Goal: Task Accomplishment & Management: Manage account settings

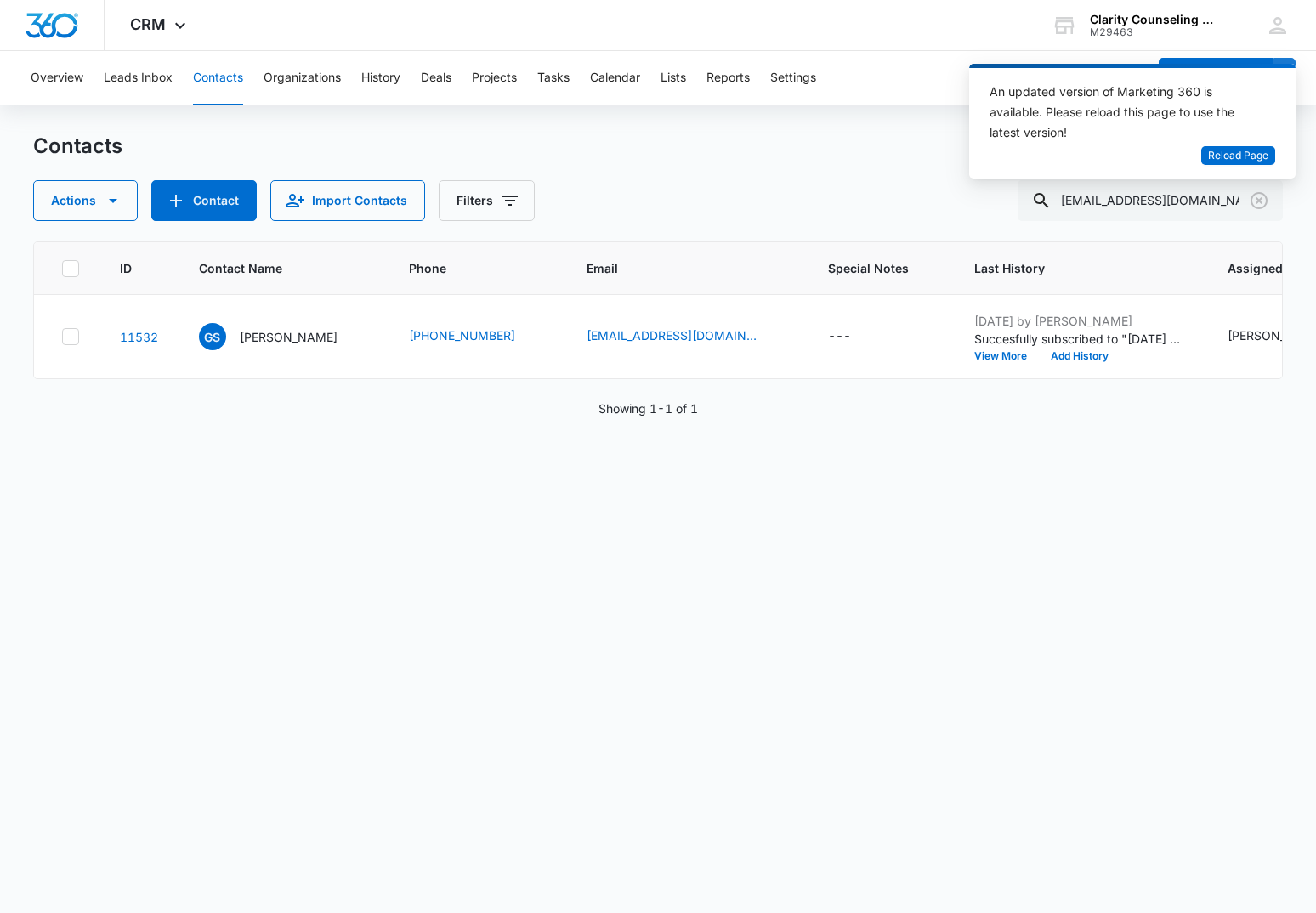
scroll to position [0, 507]
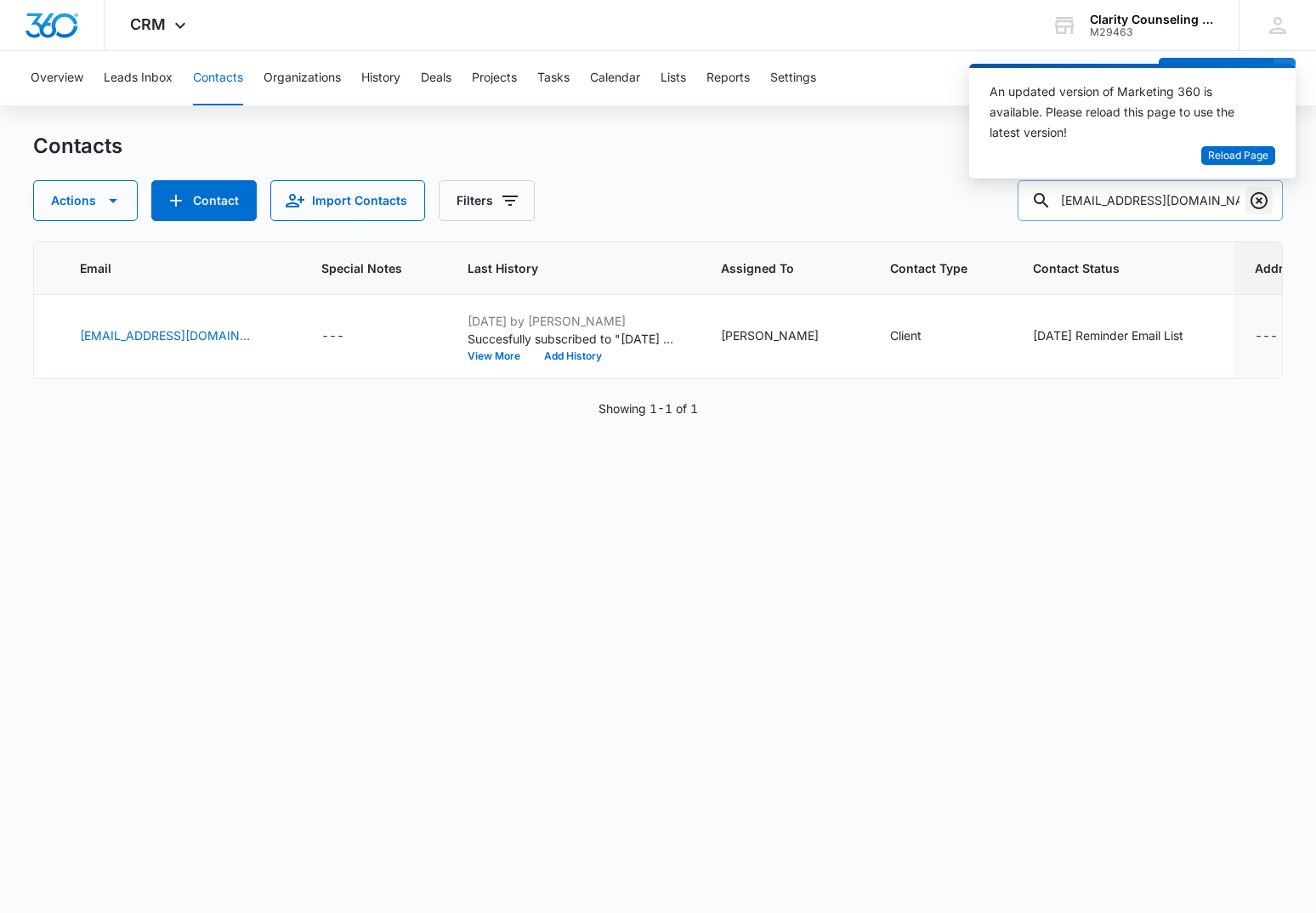
click at [1254, 205] on icon "Clear" at bounding box center [1259, 201] width 17 height 17
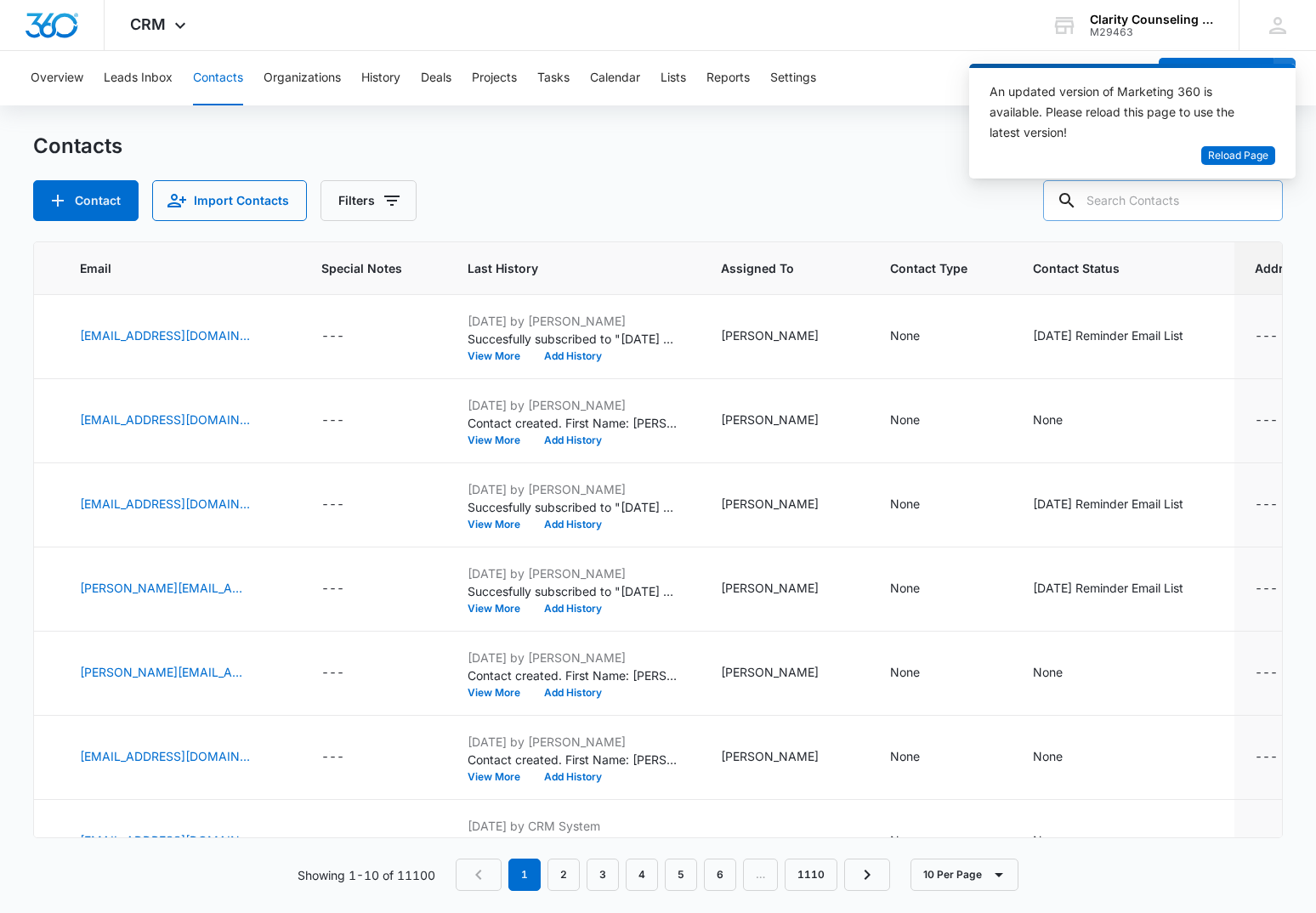
paste input "[EMAIL_ADDRESS][DOMAIN_NAME]"
type input "[EMAIL_ADDRESS][DOMAIN_NAME]"
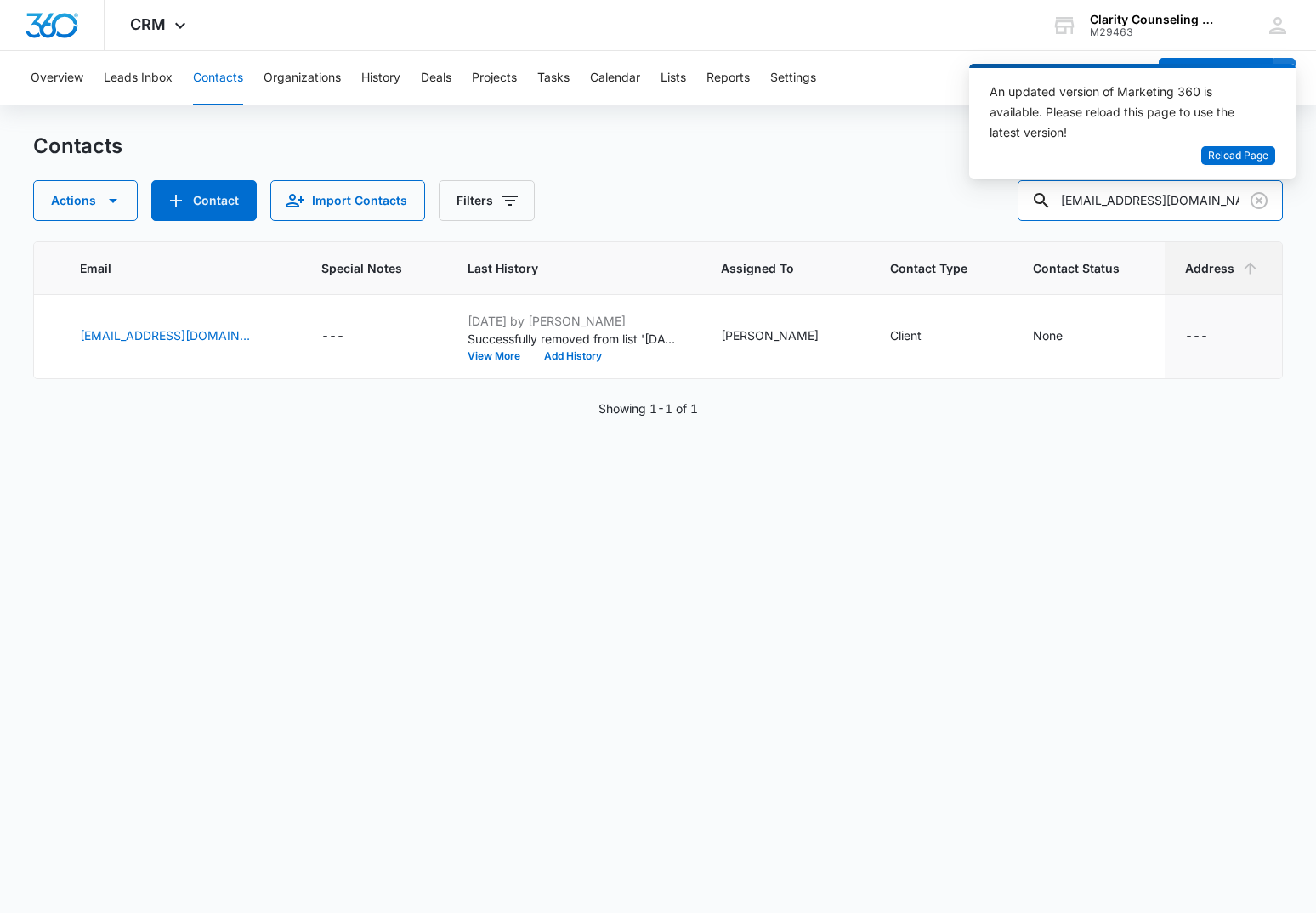
scroll to position [0, 441]
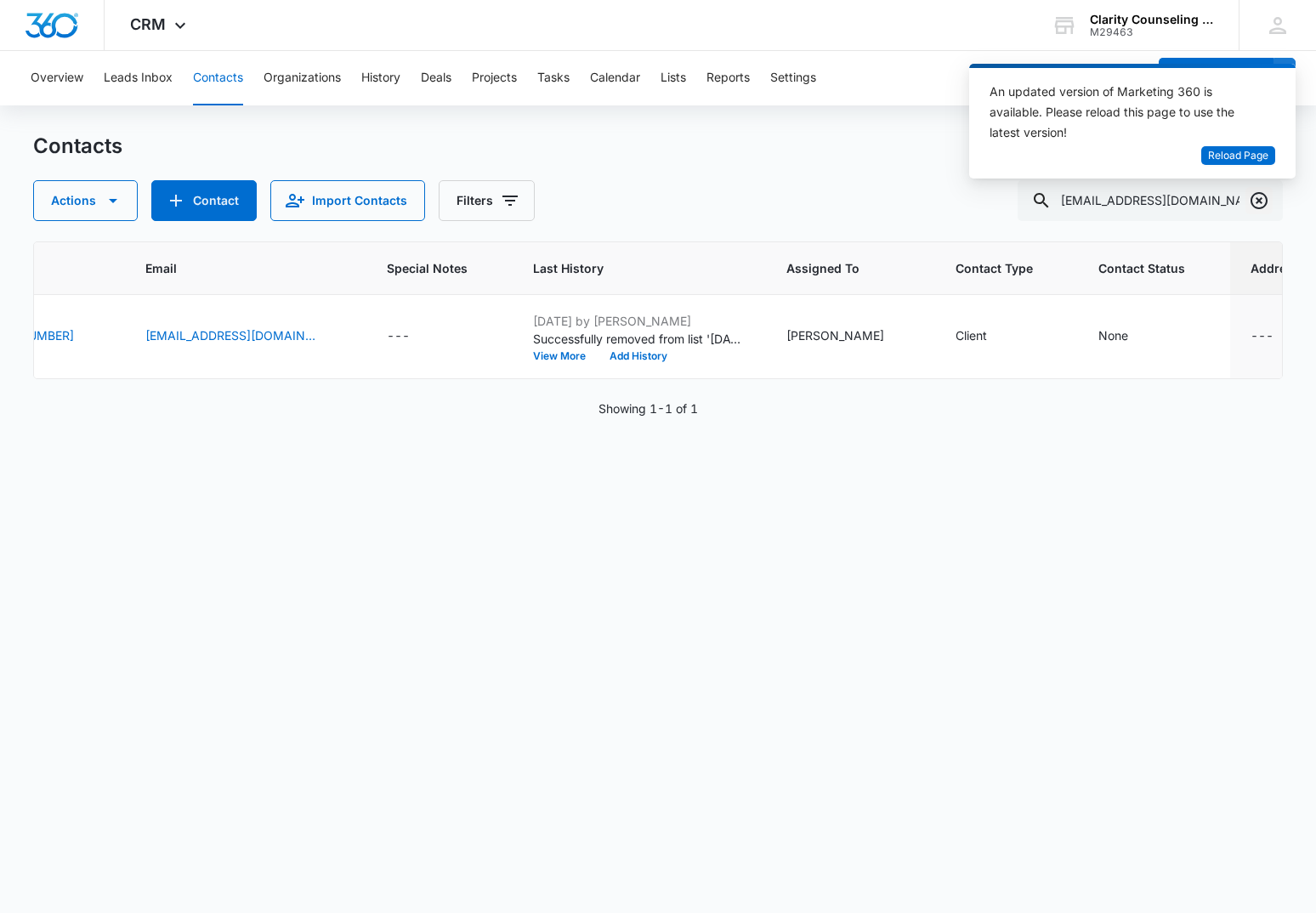
click at [1264, 202] on icon "Clear" at bounding box center [1259, 201] width 20 height 20
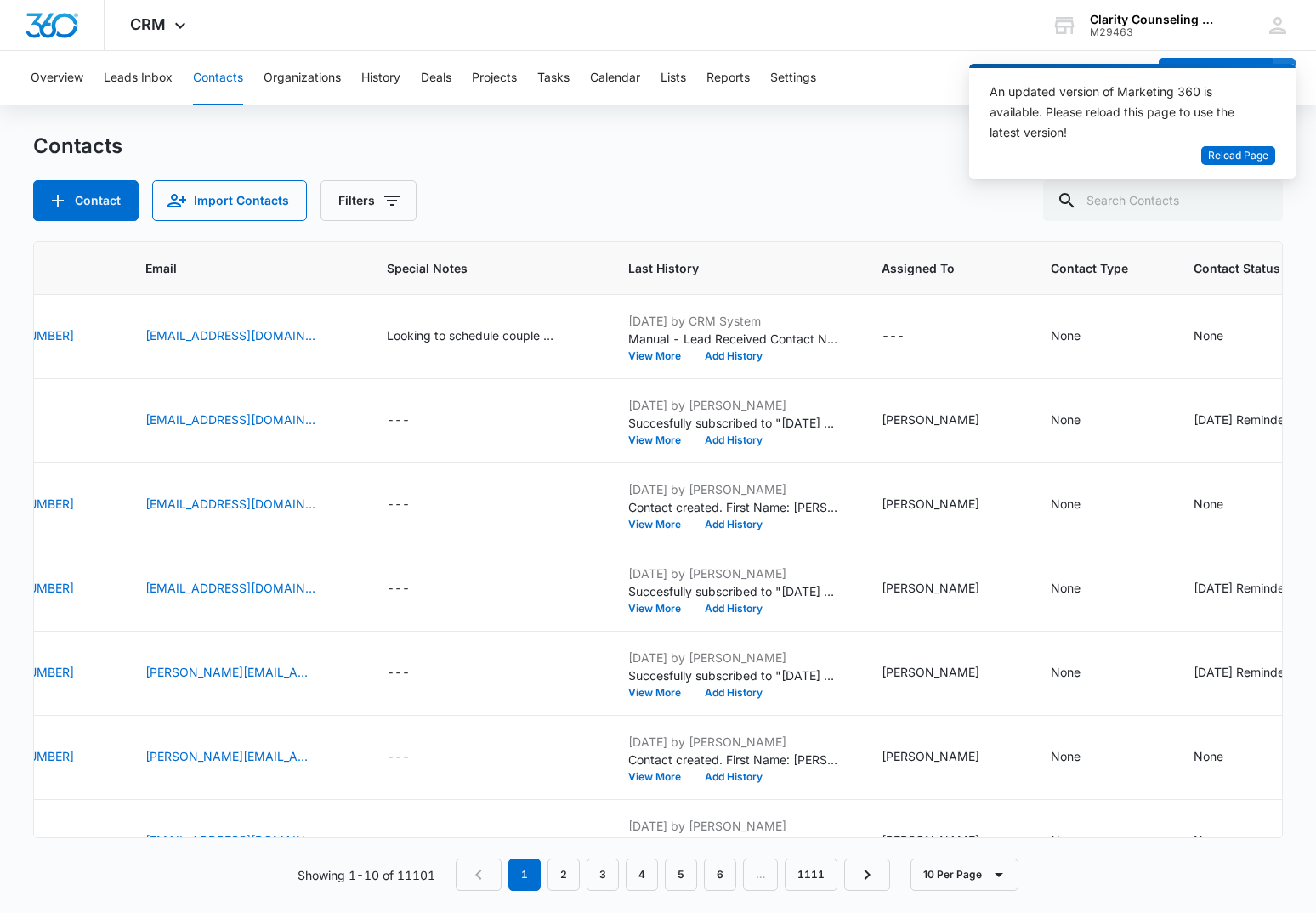
click at [1264, 202] on div at bounding box center [1259, 201] width 27 height 41
paste input "[EMAIL_ADDRESS][DOMAIN_NAME]"
type input "[EMAIL_ADDRESS][DOMAIN_NAME]"
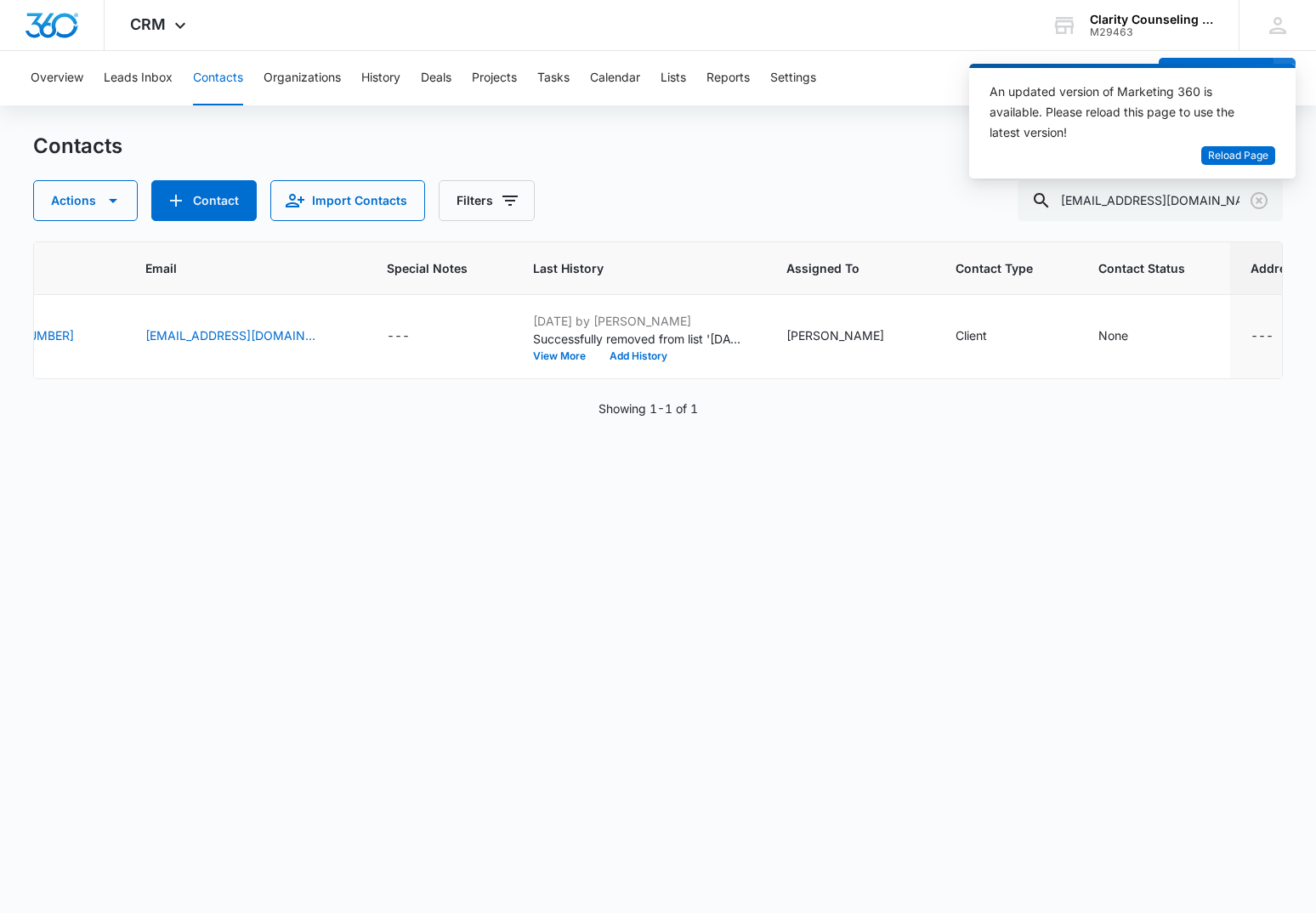
scroll to position [0, 0]
click at [1253, 200] on icon "Clear" at bounding box center [1259, 201] width 20 height 20
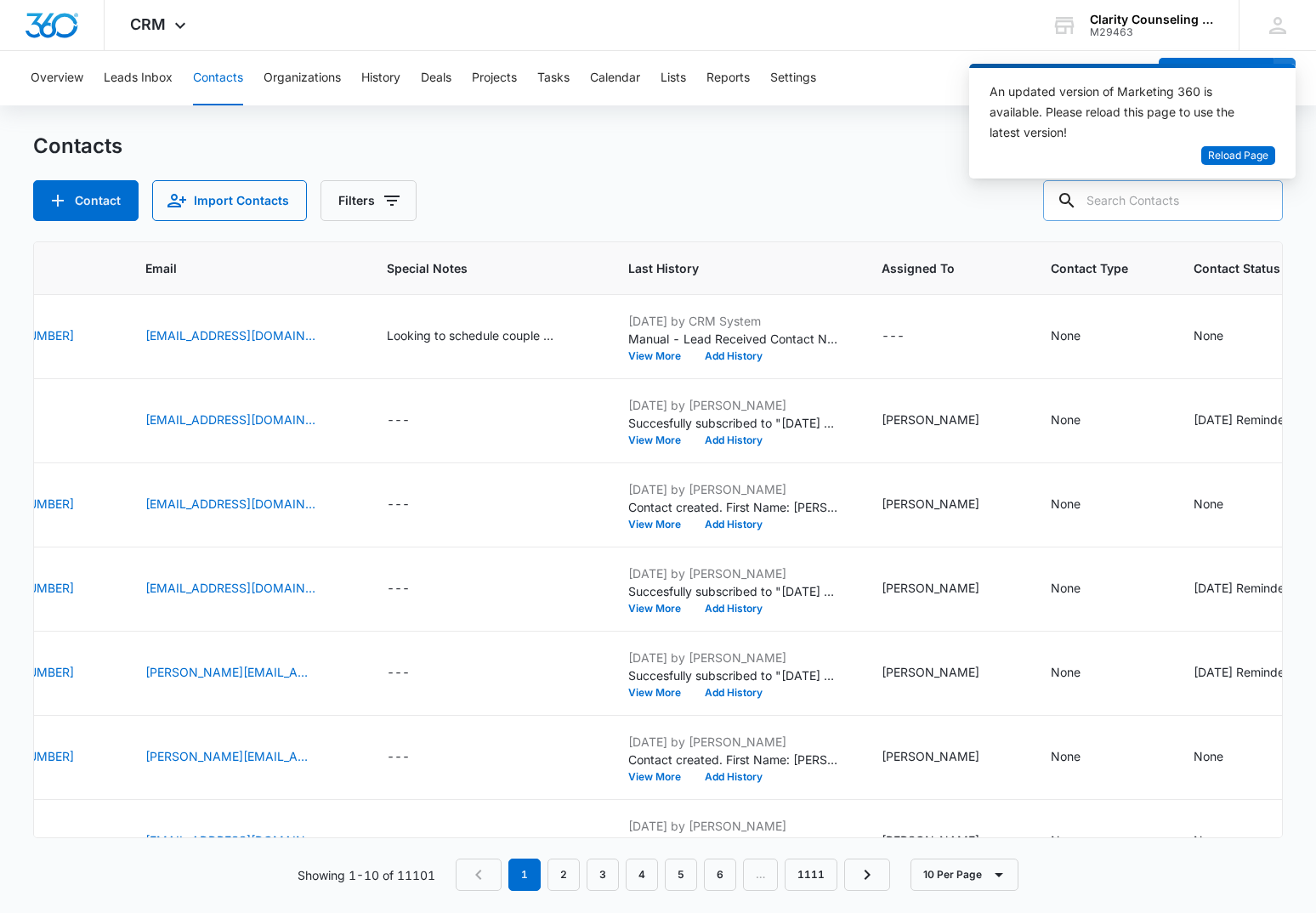
paste input "[PERSON_NAME][EMAIL_ADDRESS][PERSON_NAME][DOMAIN_NAME]"
type input "[PERSON_NAME][EMAIL_ADDRESS][PERSON_NAME][DOMAIN_NAME]"
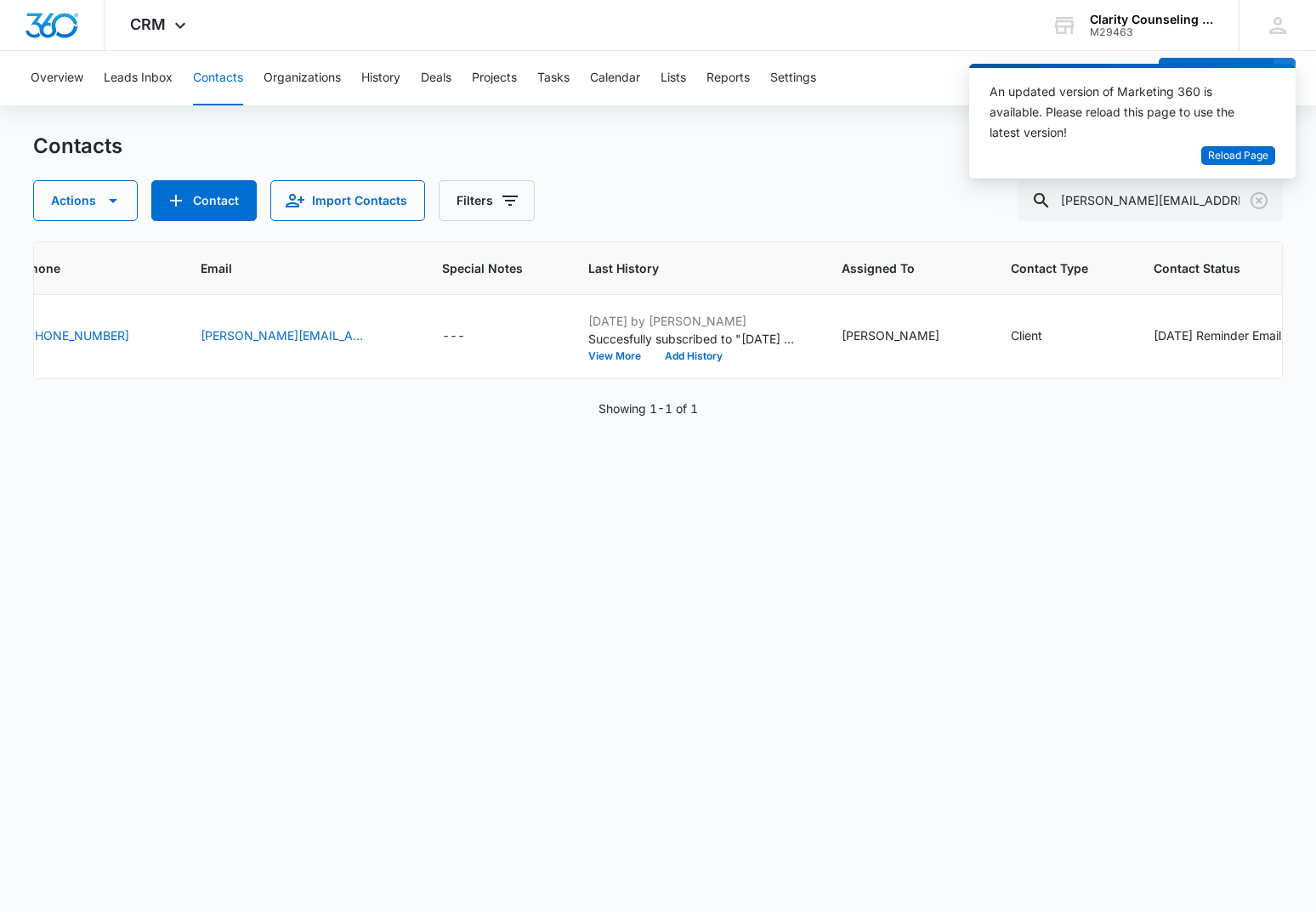
drag, startPoint x: 1270, startPoint y: 198, endPoint x: 1250, endPoint y: 200, distance: 20.1
click at [1270, 198] on button "Clear" at bounding box center [1259, 201] width 27 height 27
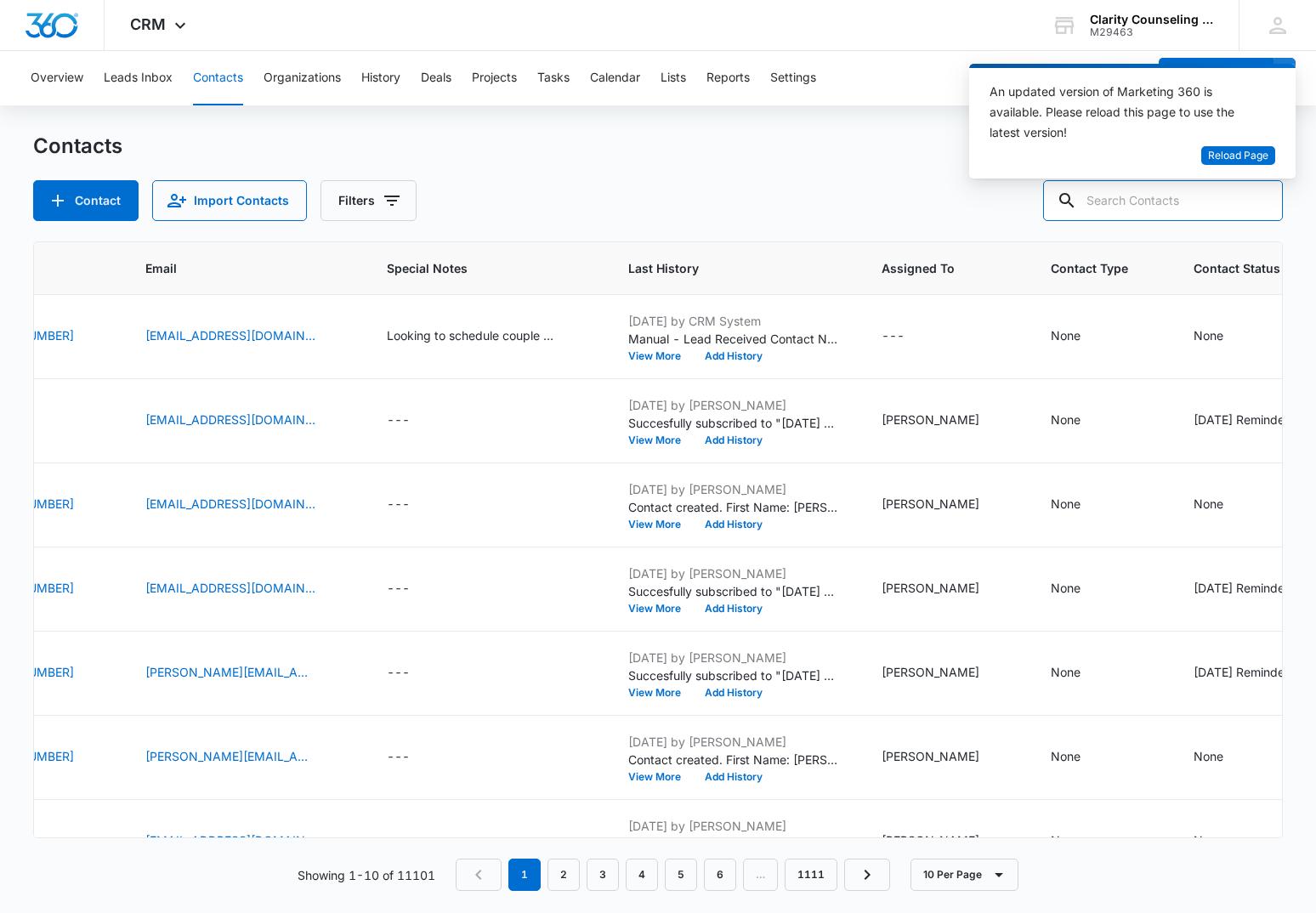
paste input "[EMAIL_ADDRESS][DOMAIN_NAME]"
type input "[EMAIL_ADDRESS][DOMAIN_NAME]"
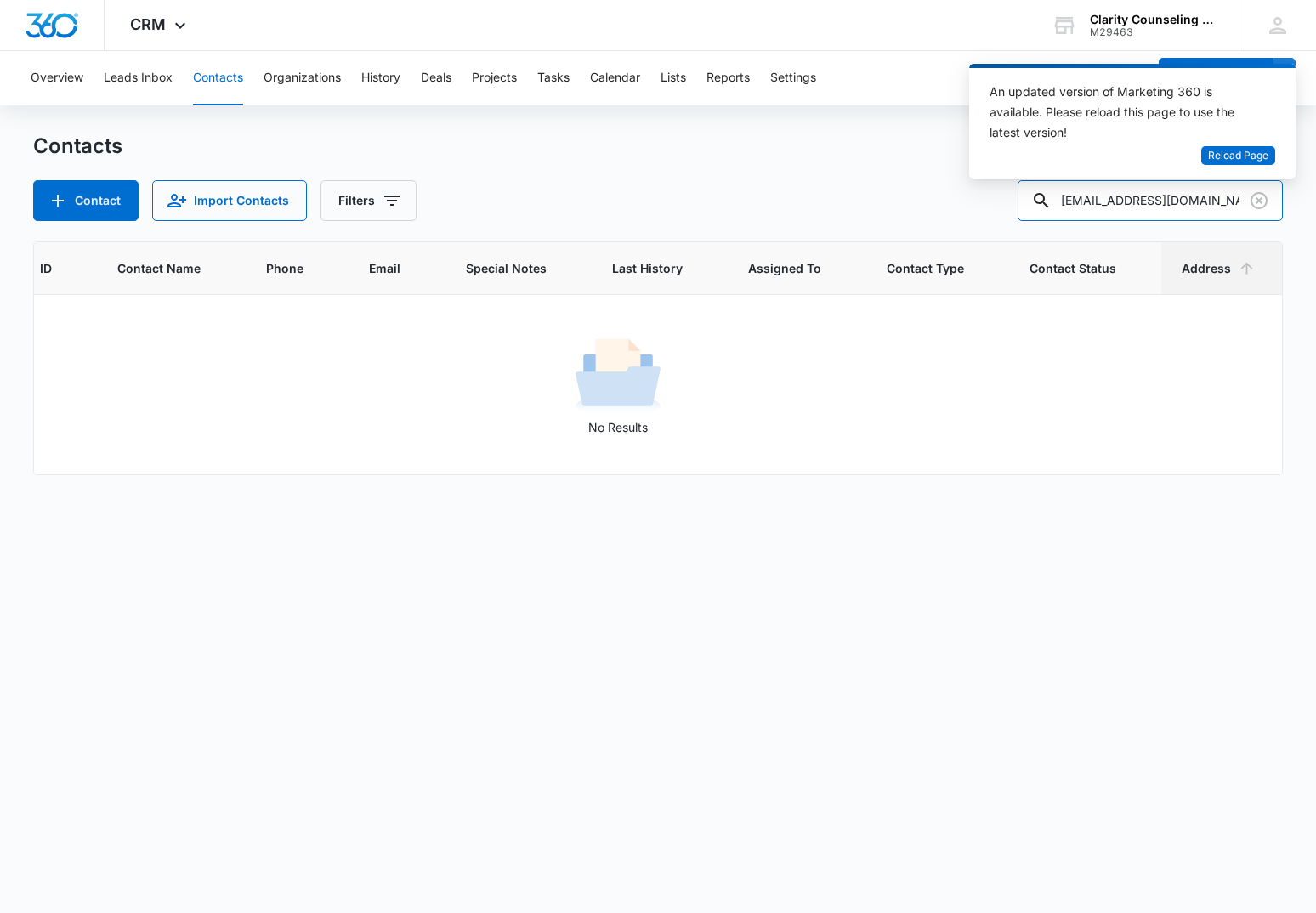
scroll to position [0, 71]
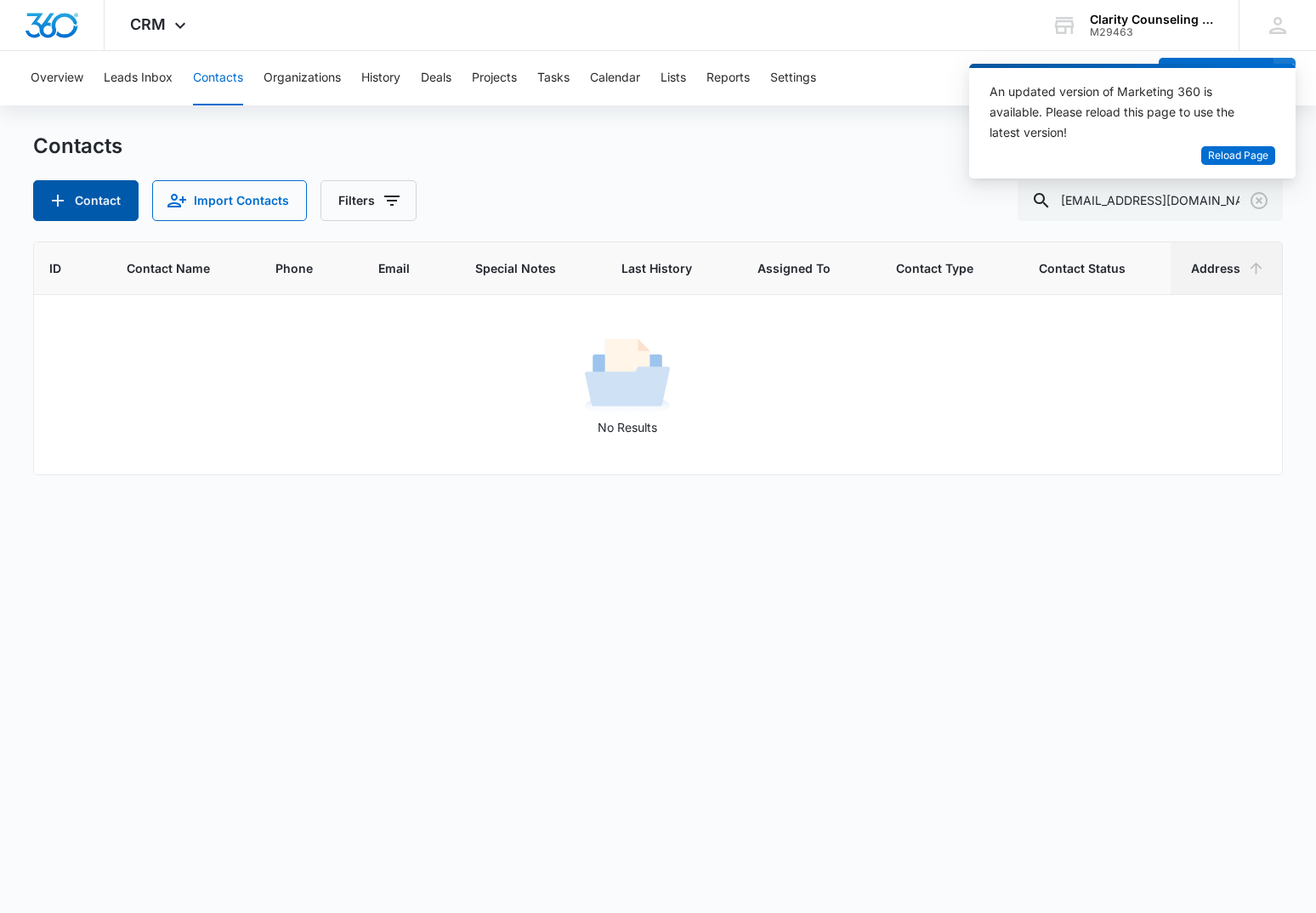
click at [104, 191] on button "Contact" at bounding box center [85, 201] width 105 height 41
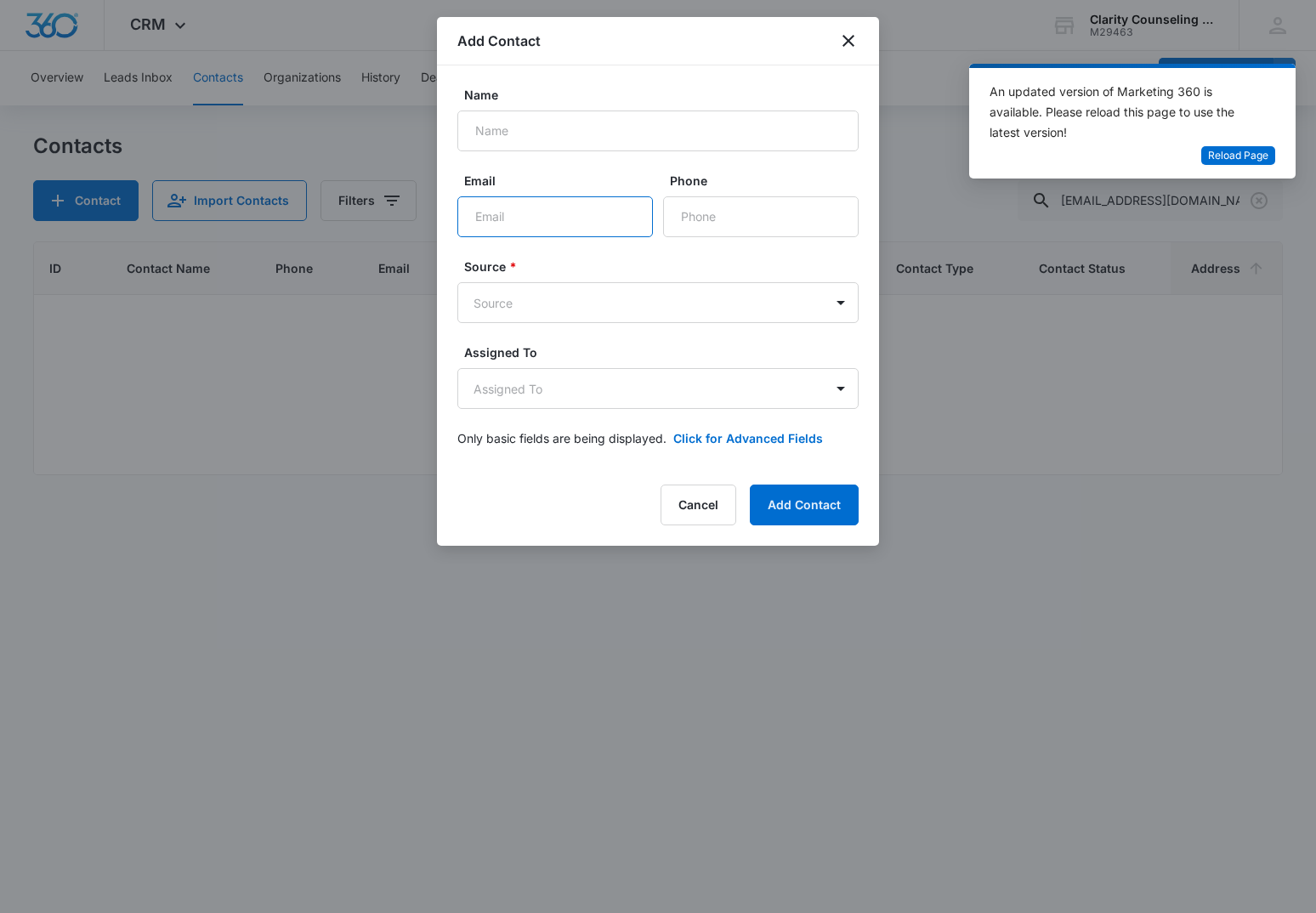
paste input "[EMAIL_ADDRESS][DOMAIN_NAME]"
type input "[EMAIL_ADDRESS][DOMAIN_NAME]"
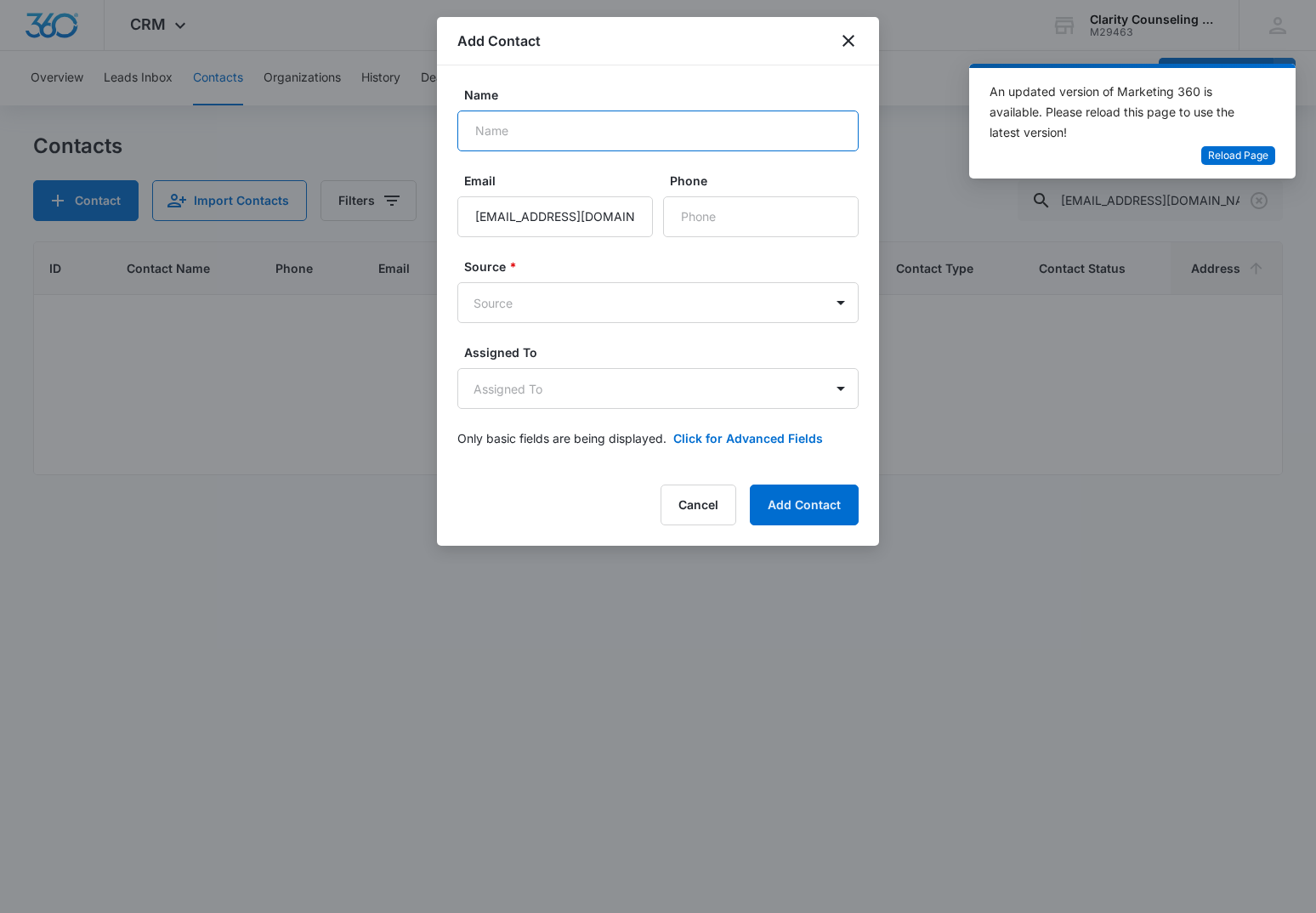
paste input "[PERSON_NAME]"
type input "[PERSON_NAME]"
paste input "[PHONE_NUMBER]"
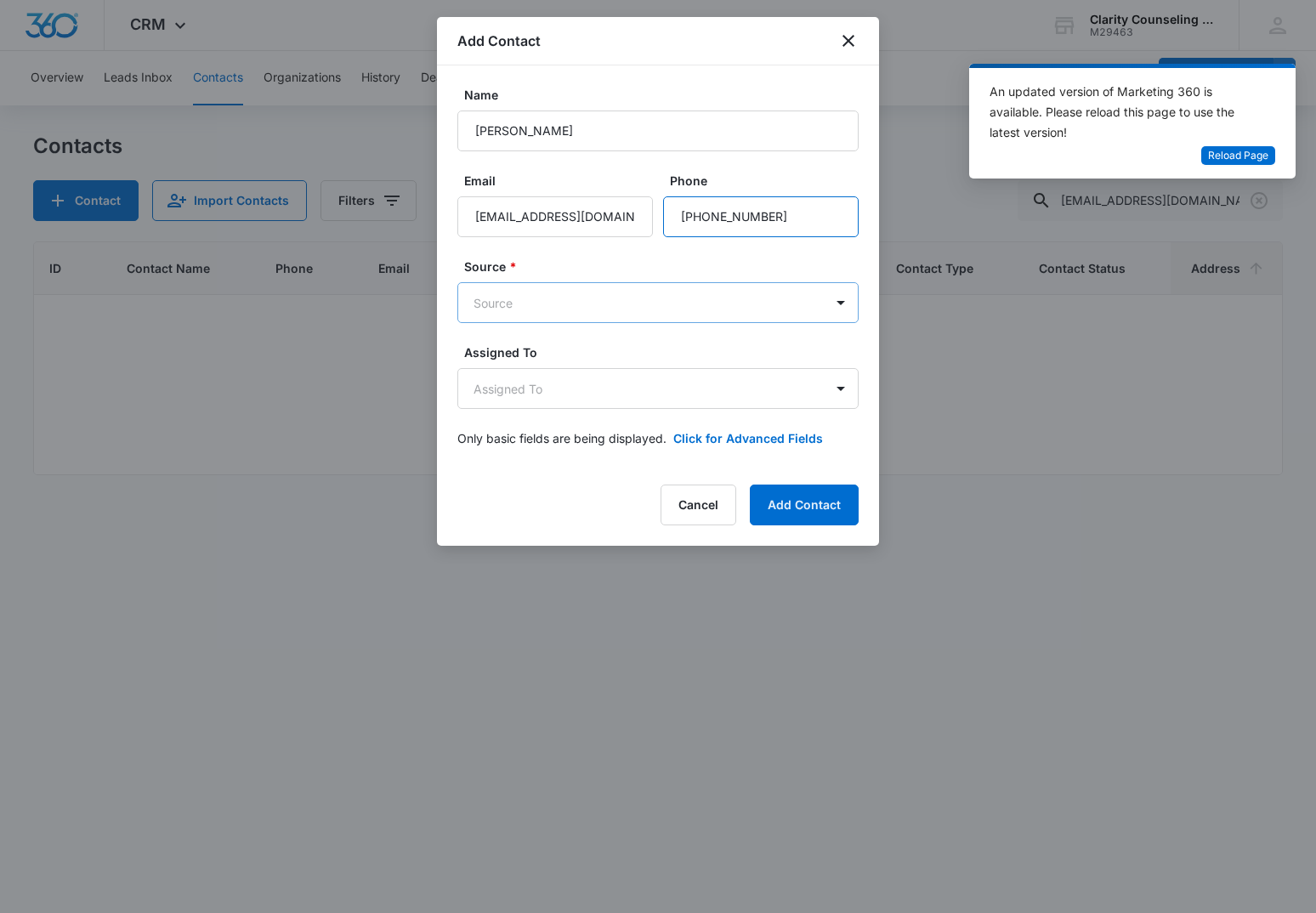
type input "[PHONE_NUMBER]"
click at [664, 305] on body "CRM Apps Reputation Websites Forms CRM Email Social Content Ads Intelligence Fi…" at bounding box center [658, 456] width 1316 height 913
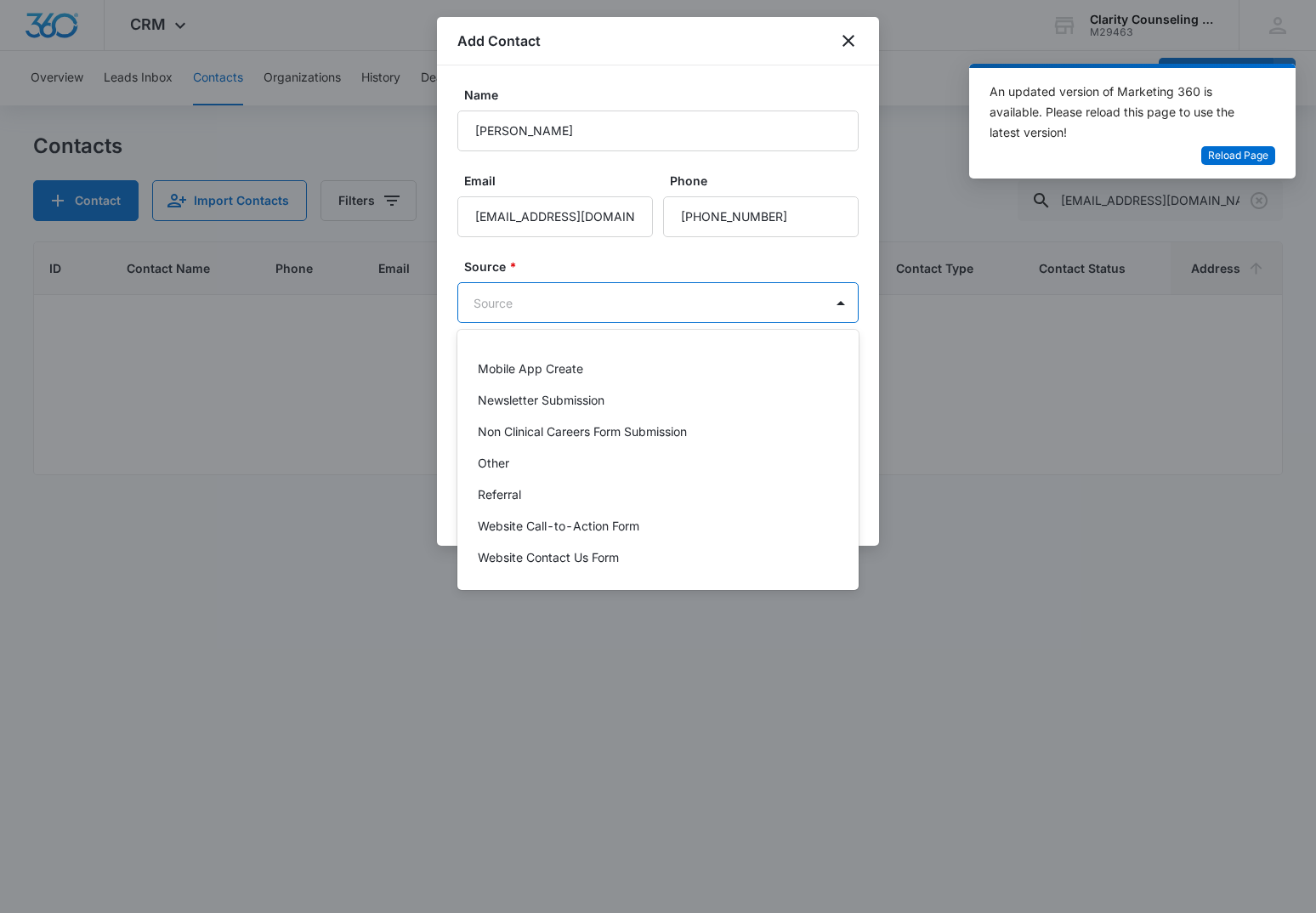
scroll to position [214, 0]
drag, startPoint x: 511, startPoint y: 458, endPoint x: 512, endPoint y: 421, distance: 37.0
click at [511, 458] on div "Other" at bounding box center [656, 462] width 357 height 18
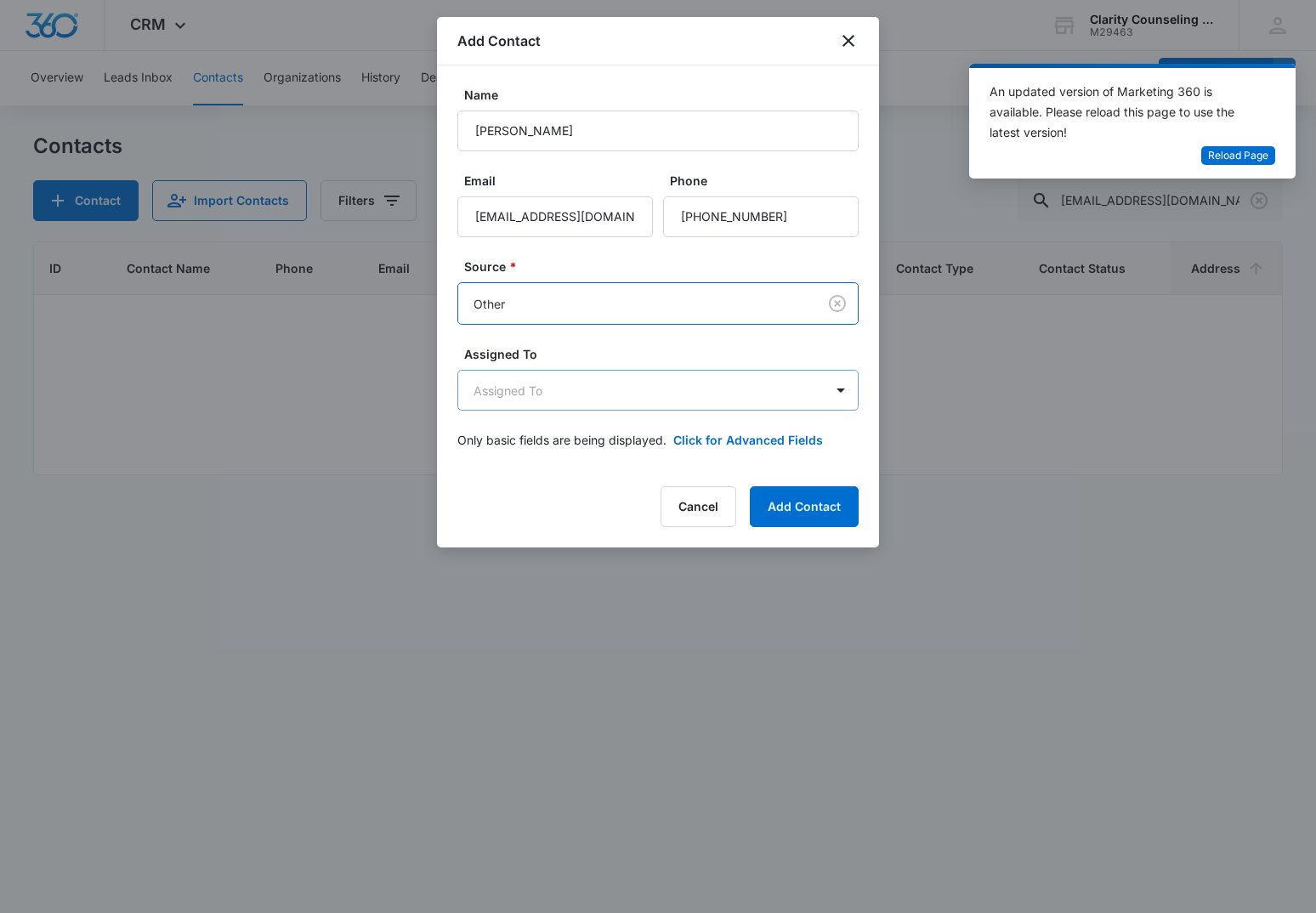
click at [524, 400] on body "CRM Apps Reputation Websites Forms CRM Email Social Content Ads Intelligence Fi…" at bounding box center [658, 456] width 1316 height 913
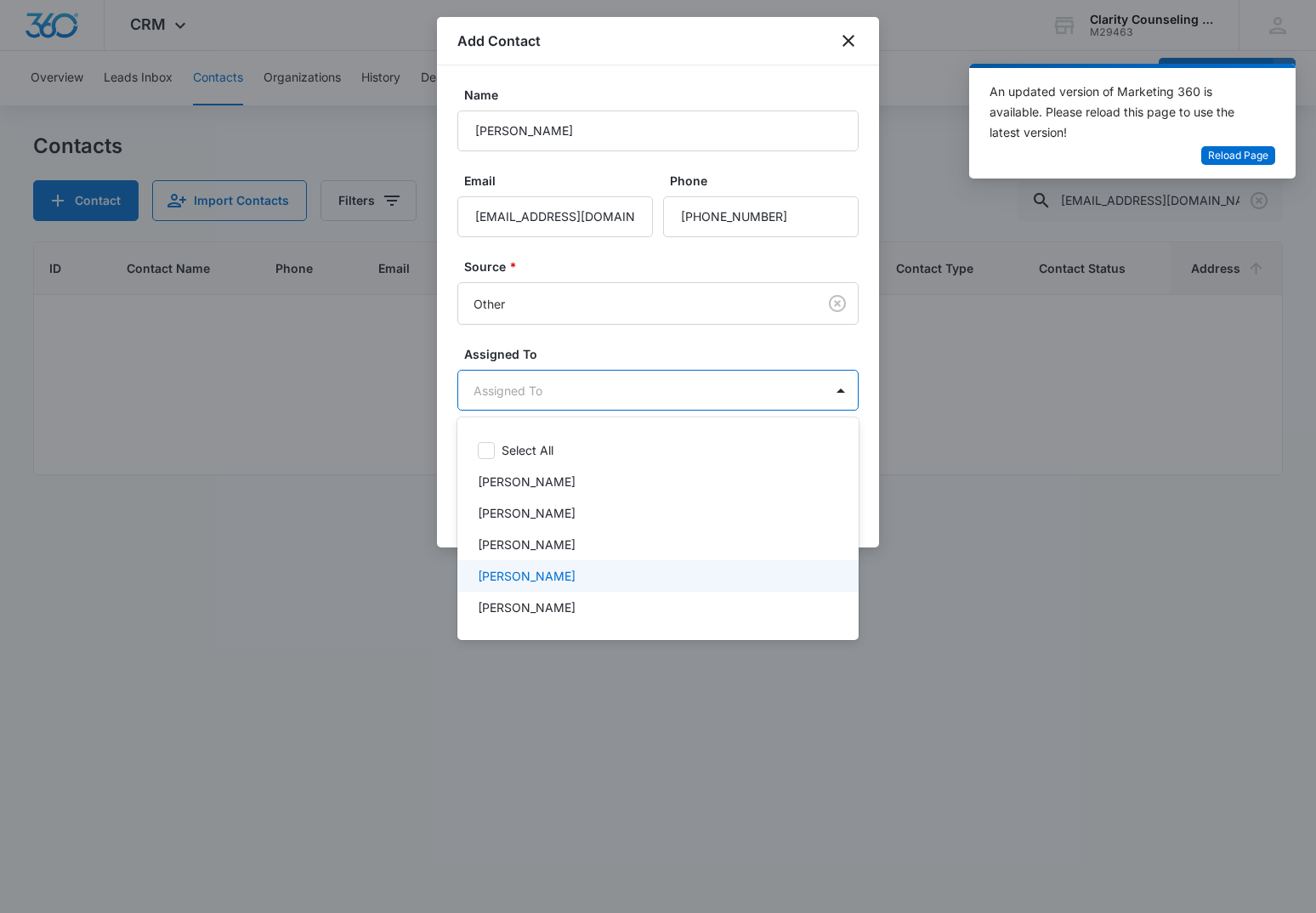
click at [556, 576] on p "[PERSON_NAME]" at bounding box center [527, 575] width 98 height 18
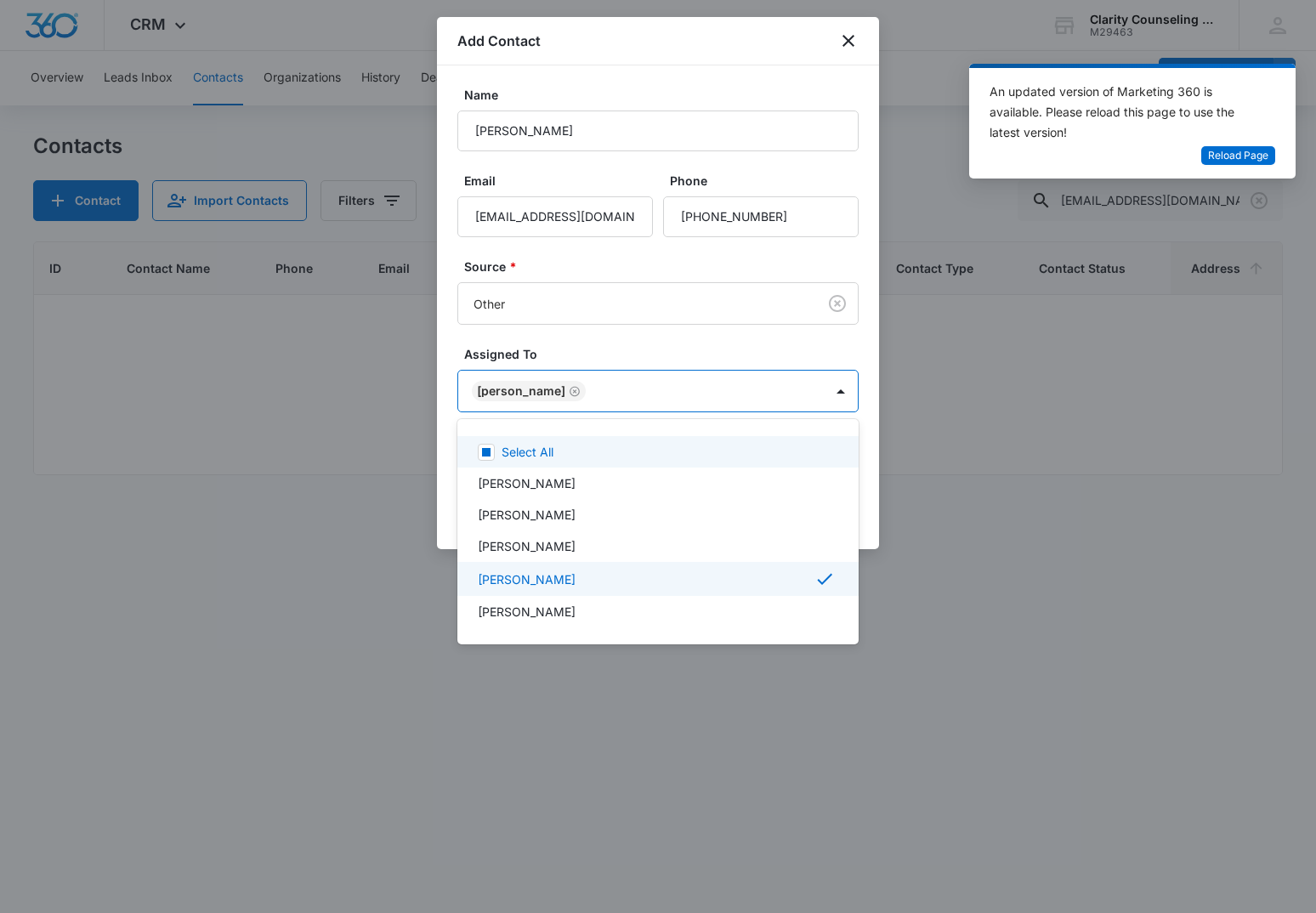
click at [846, 273] on div at bounding box center [658, 456] width 1316 height 913
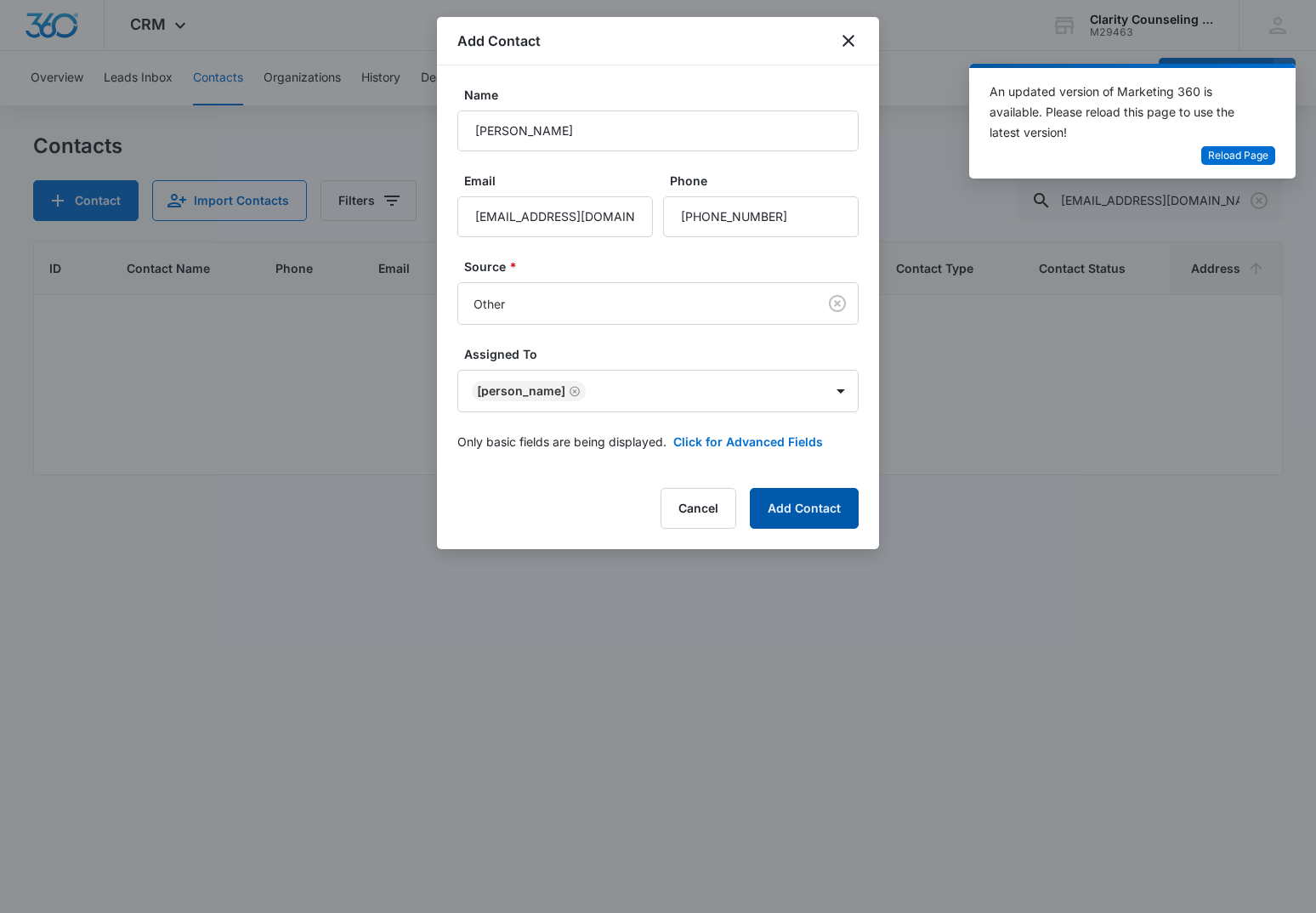
click at [810, 515] on button "Add Contact" at bounding box center [803, 509] width 108 height 41
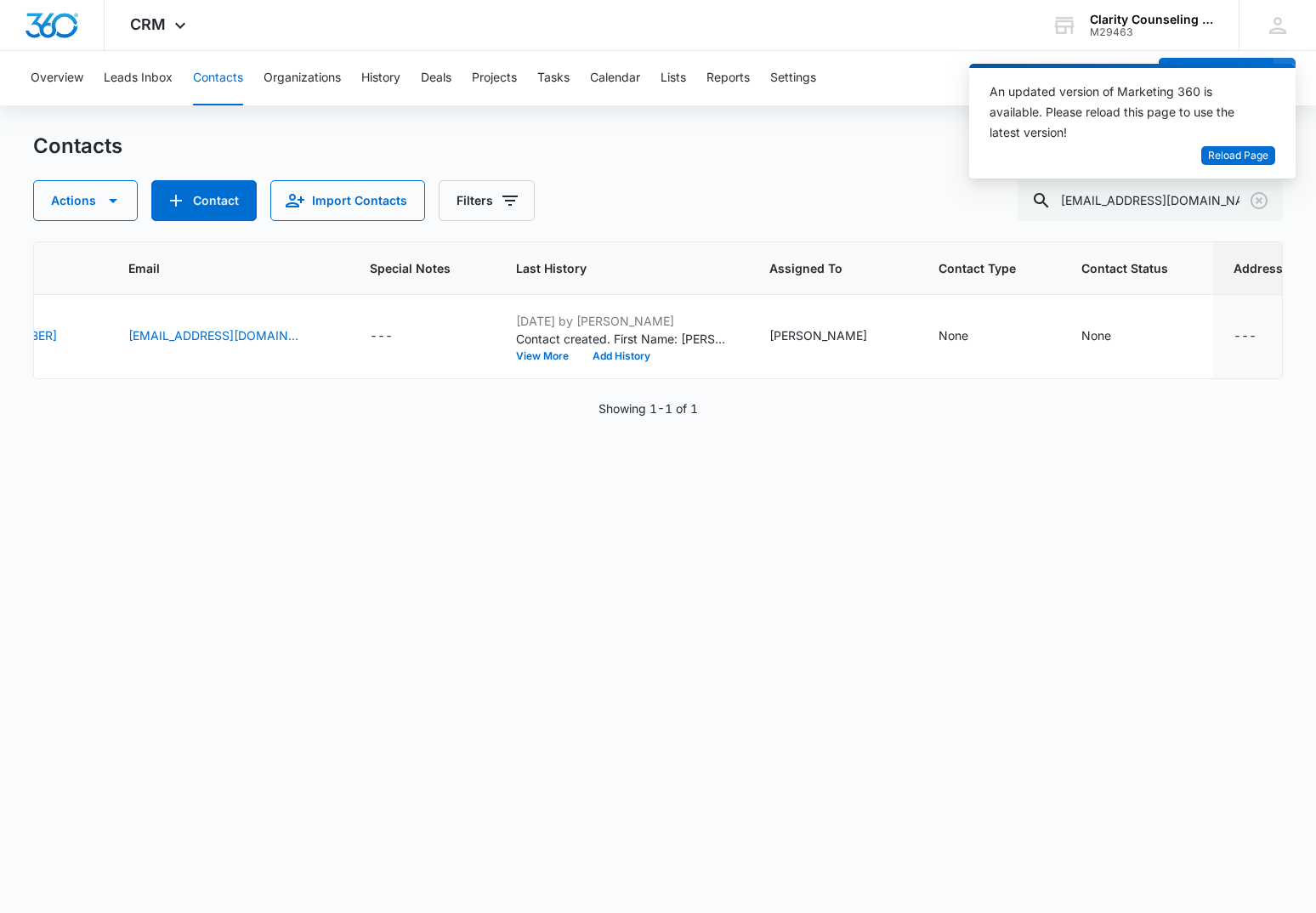
scroll to position [0, 457]
click at [1258, 202] on icon "Clear" at bounding box center [1259, 201] width 17 height 17
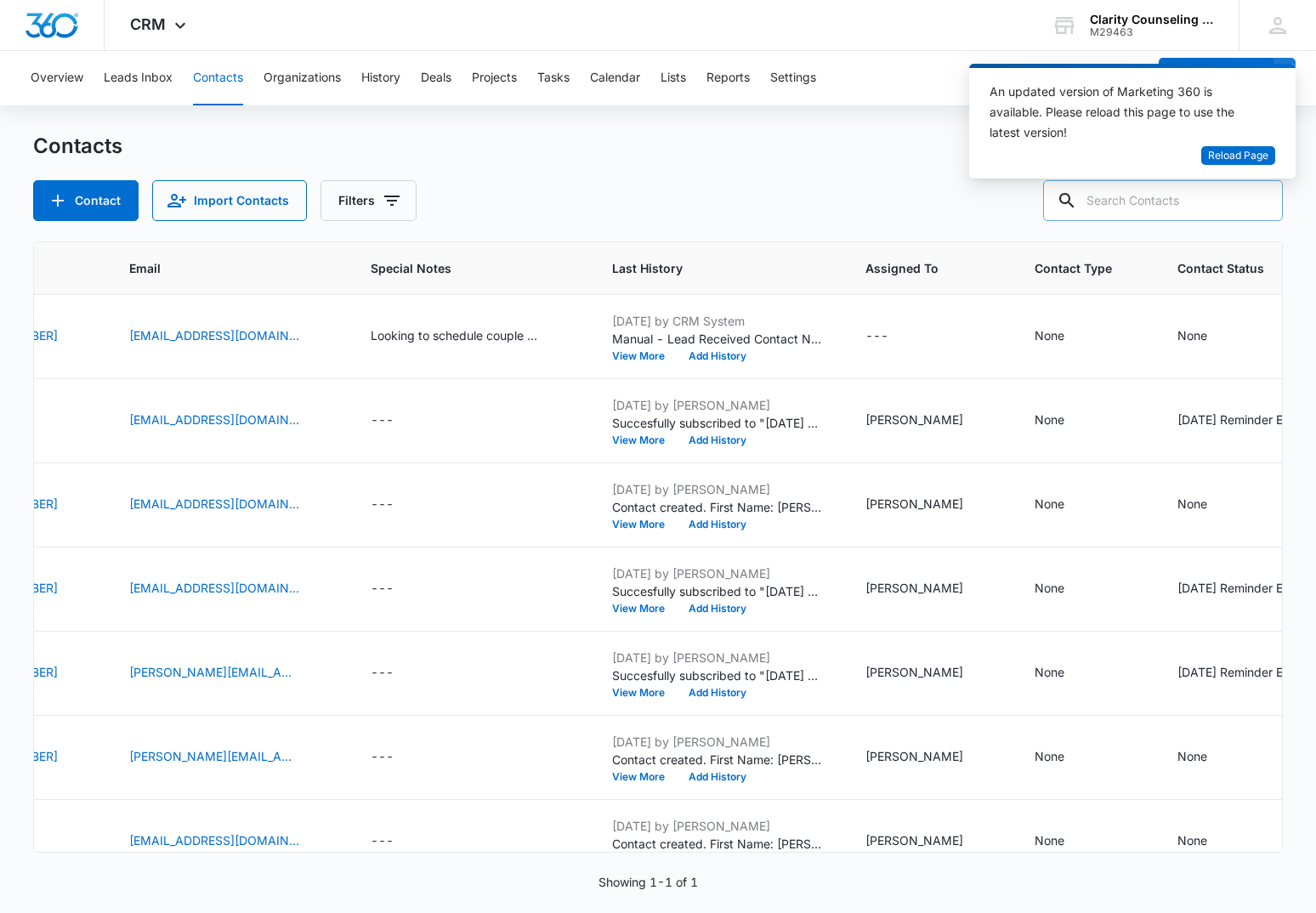
drag, startPoint x: 1258, startPoint y: 202, endPoint x: 1182, endPoint y: 201, distance: 76.0
click at [1258, 202] on div at bounding box center [1259, 201] width 27 height 41
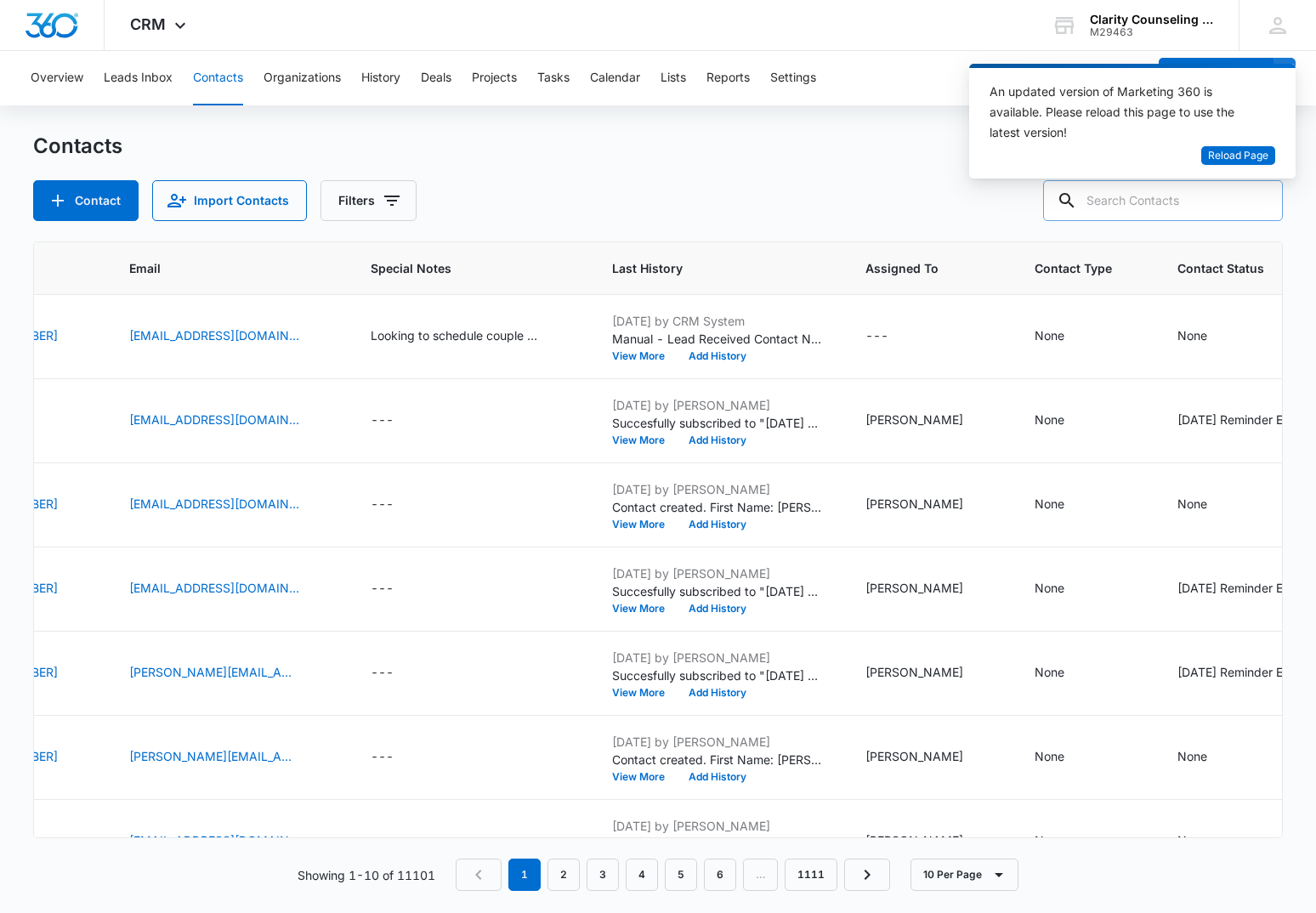
paste input "[PERSON_NAME][EMAIL_ADDRESS][DOMAIN_NAME]"
type input "[PERSON_NAME][EMAIL_ADDRESS][DOMAIN_NAME]"
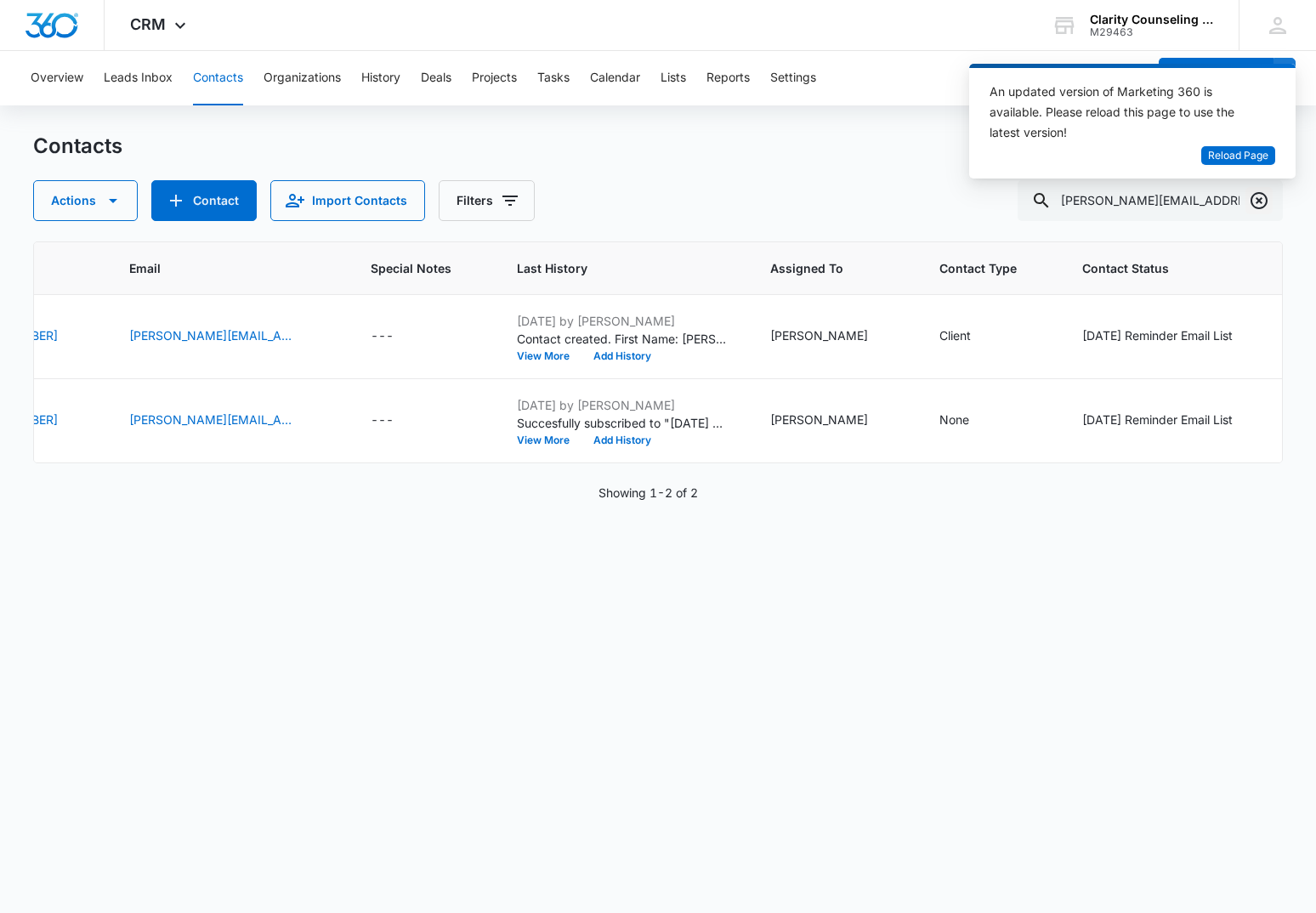
click at [1270, 202] on button "Clear" at bounding box center [1259, 201] width 27 height 27
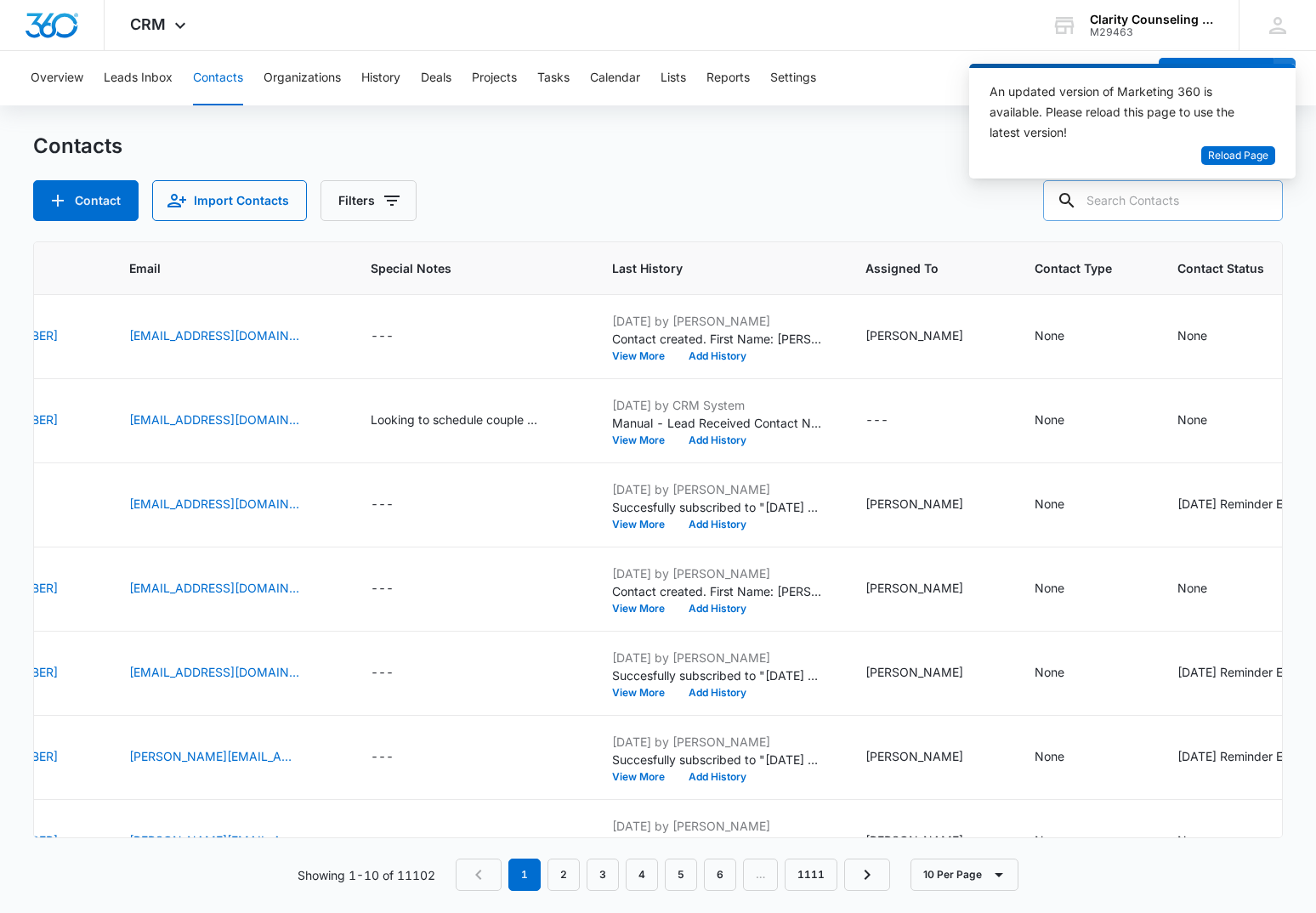
paste input "[EMAIL_ADDRESS][DOMAIN_NAME]"
type input "[EMAIL_ADDRESS][DOMAIN_NAME]"
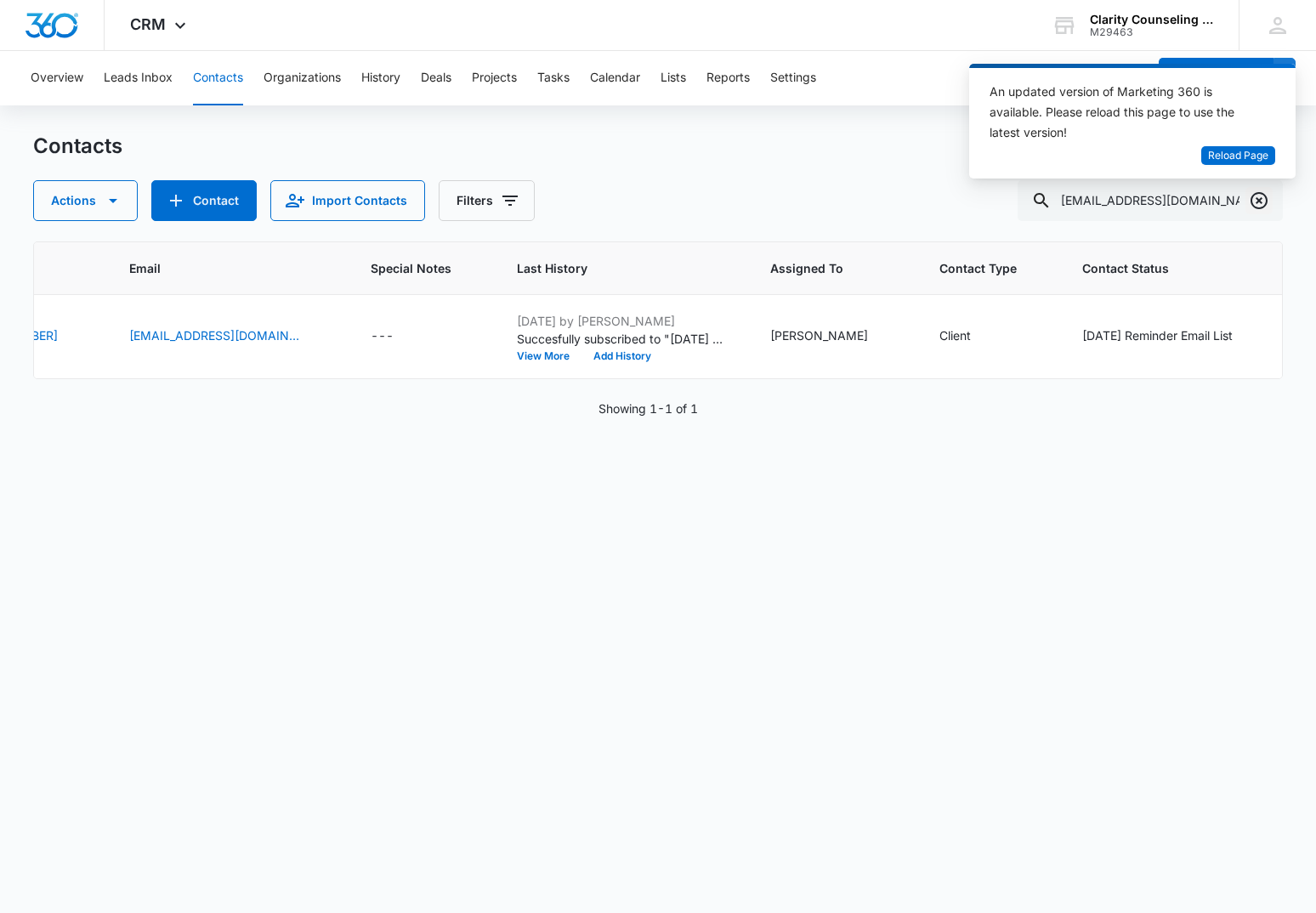
click at [1258, 196] on icon "Clear" at bounding box center [1259, 201] width 20 height 20
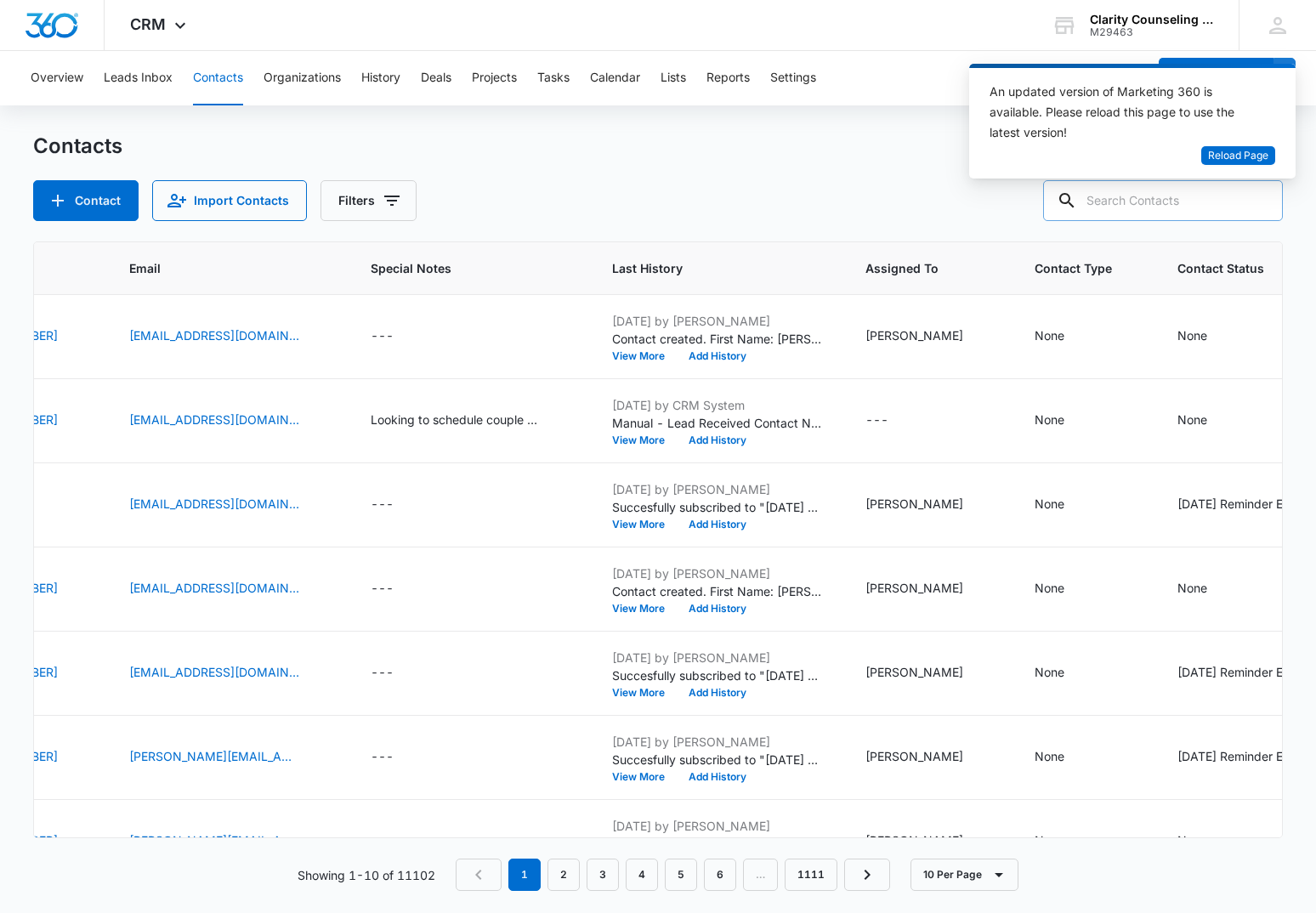
paste input "[EMAIL_ADDRESS][DOMAIN_NAME]"
type input "[EMAIL_ADDRESS][DOMAIN_NAME]"
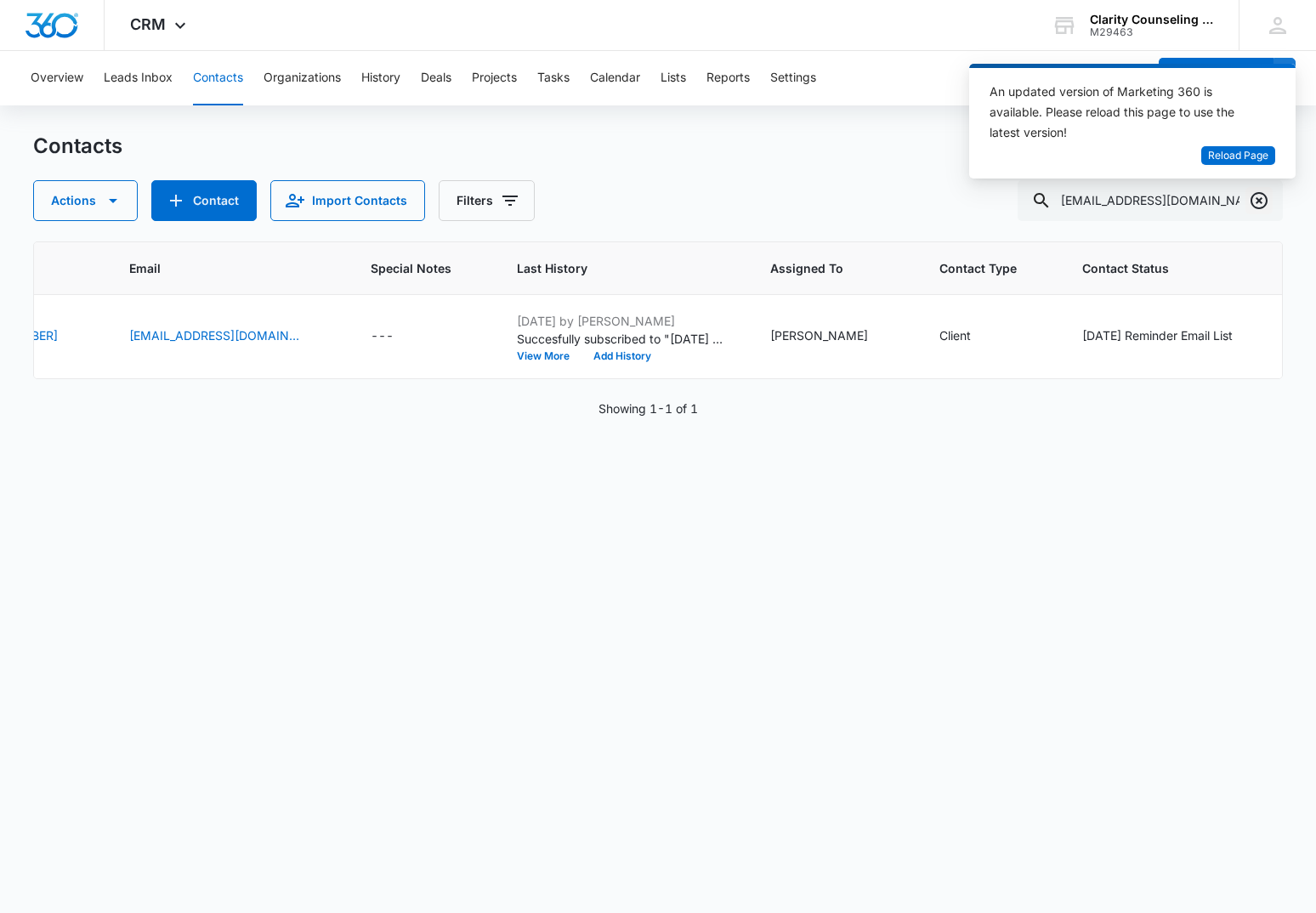
click at [1250, 204] on icon "Clear" at bounding box center [1259, 201] width 20 height 20
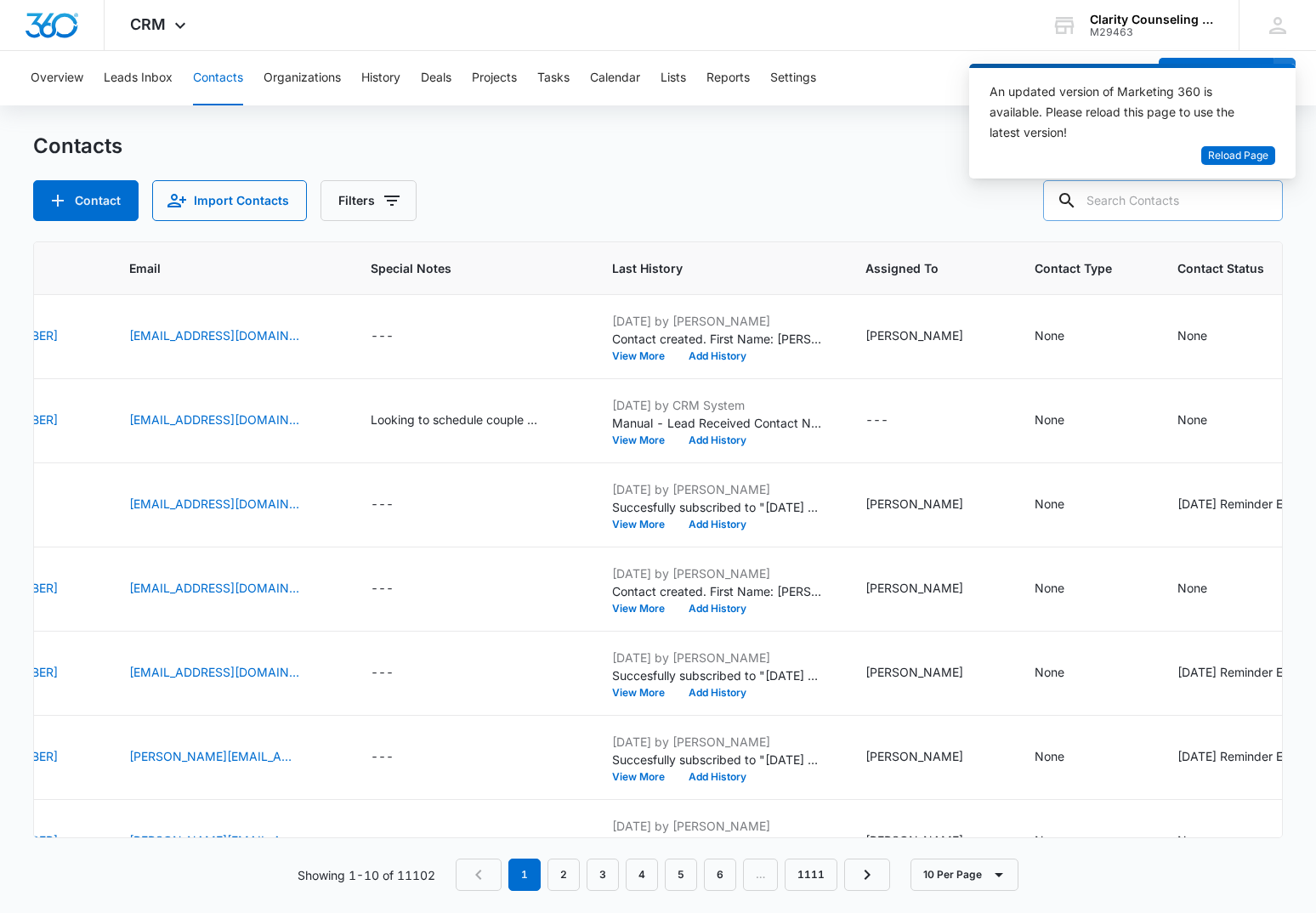
paste input "[PERSON_NAME][EMAIL_ADDRESS][PERSON_NAME][DOMAIN_NAME]"
type input "[PERSON_NAME][EMAIL_ADDRESS][PERSON_NAME][DOMAIN_NAME]"
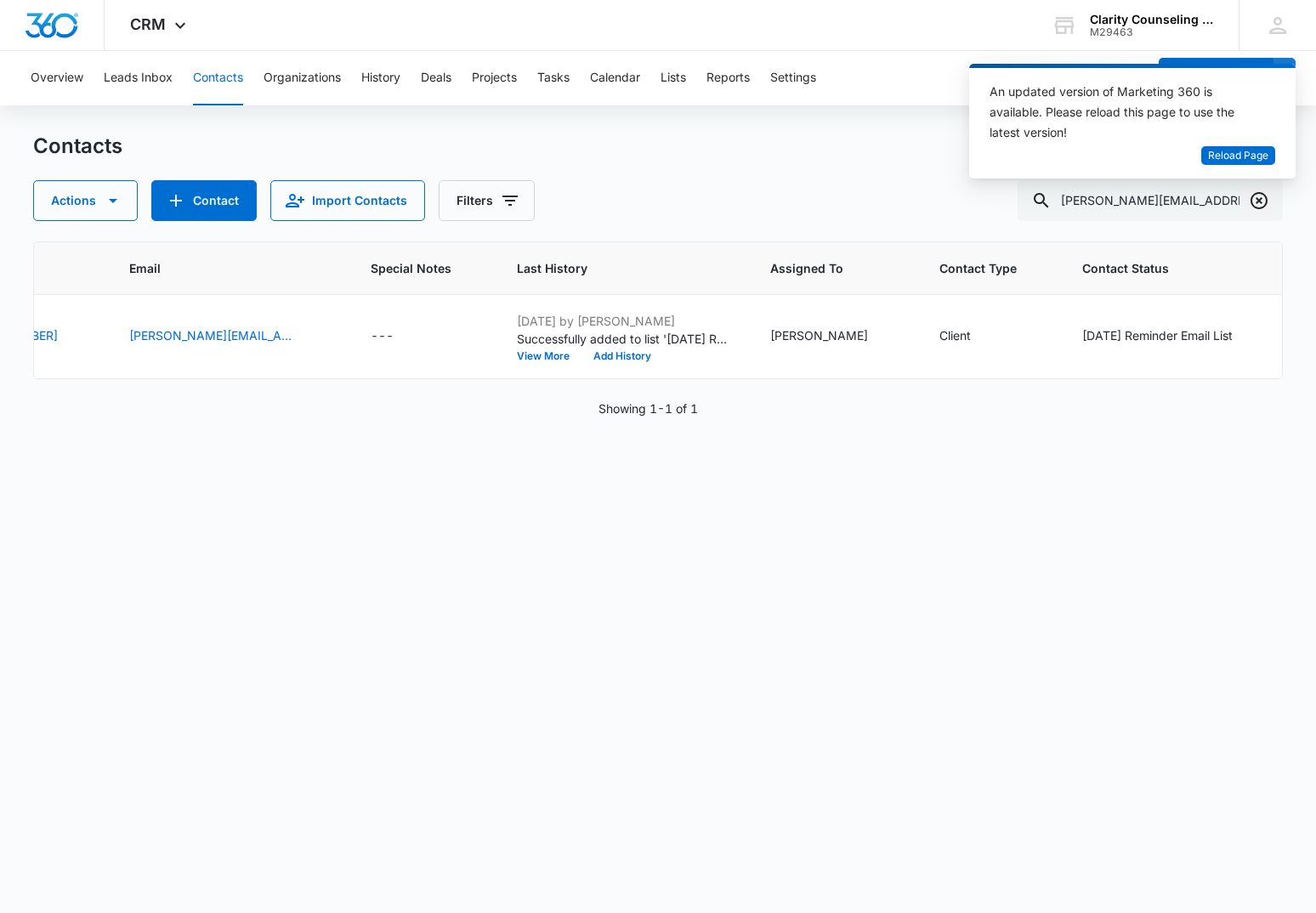
click at [1257, 203] on icon "Clear" at bounding box center [1259, 201] width 17 height 17
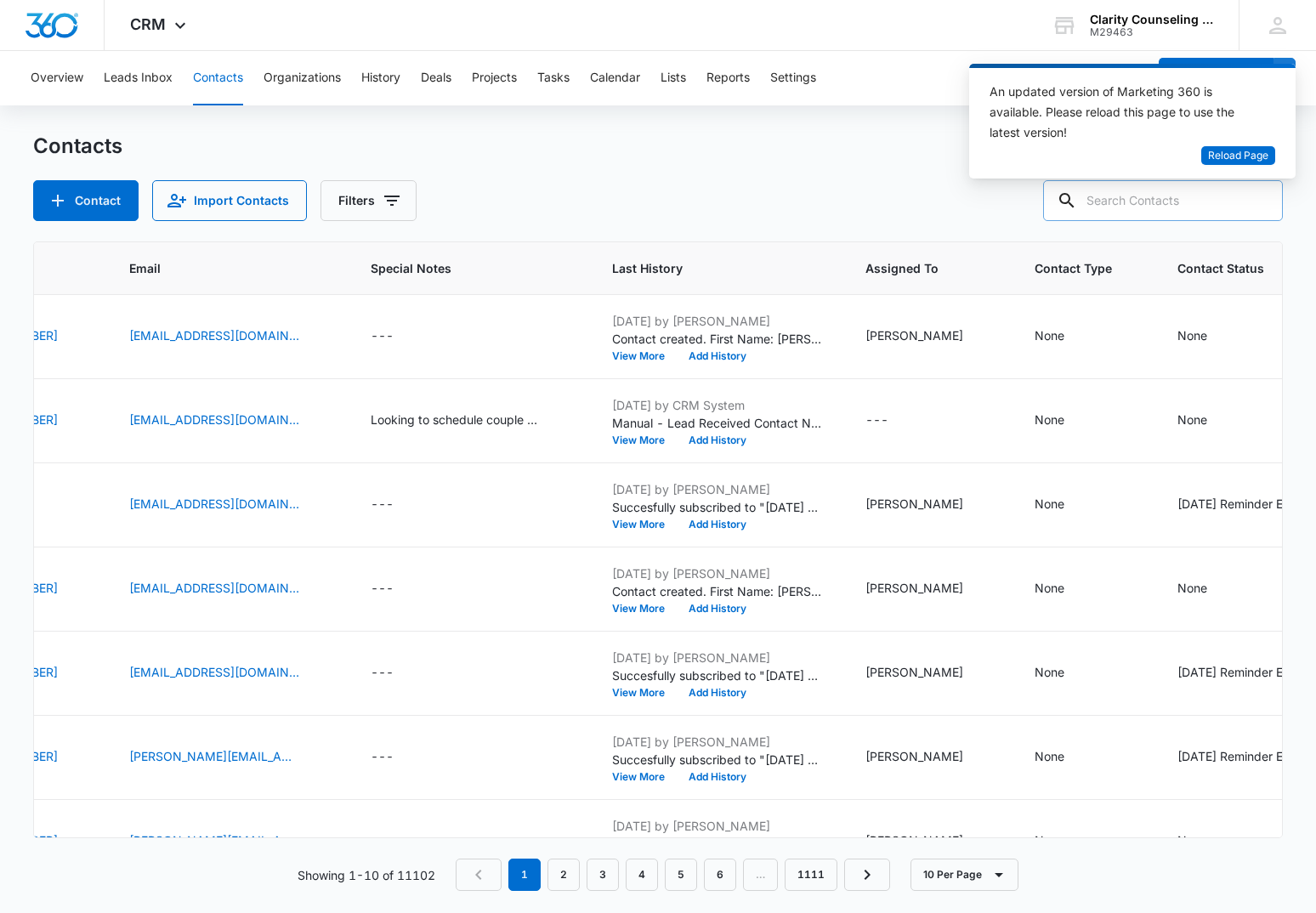
paste input "[EMAIL_ADDRESS][DOMAIN_NAME]"
type input "[EMAIL_ADDRESS][DOMAIN_NAME]"
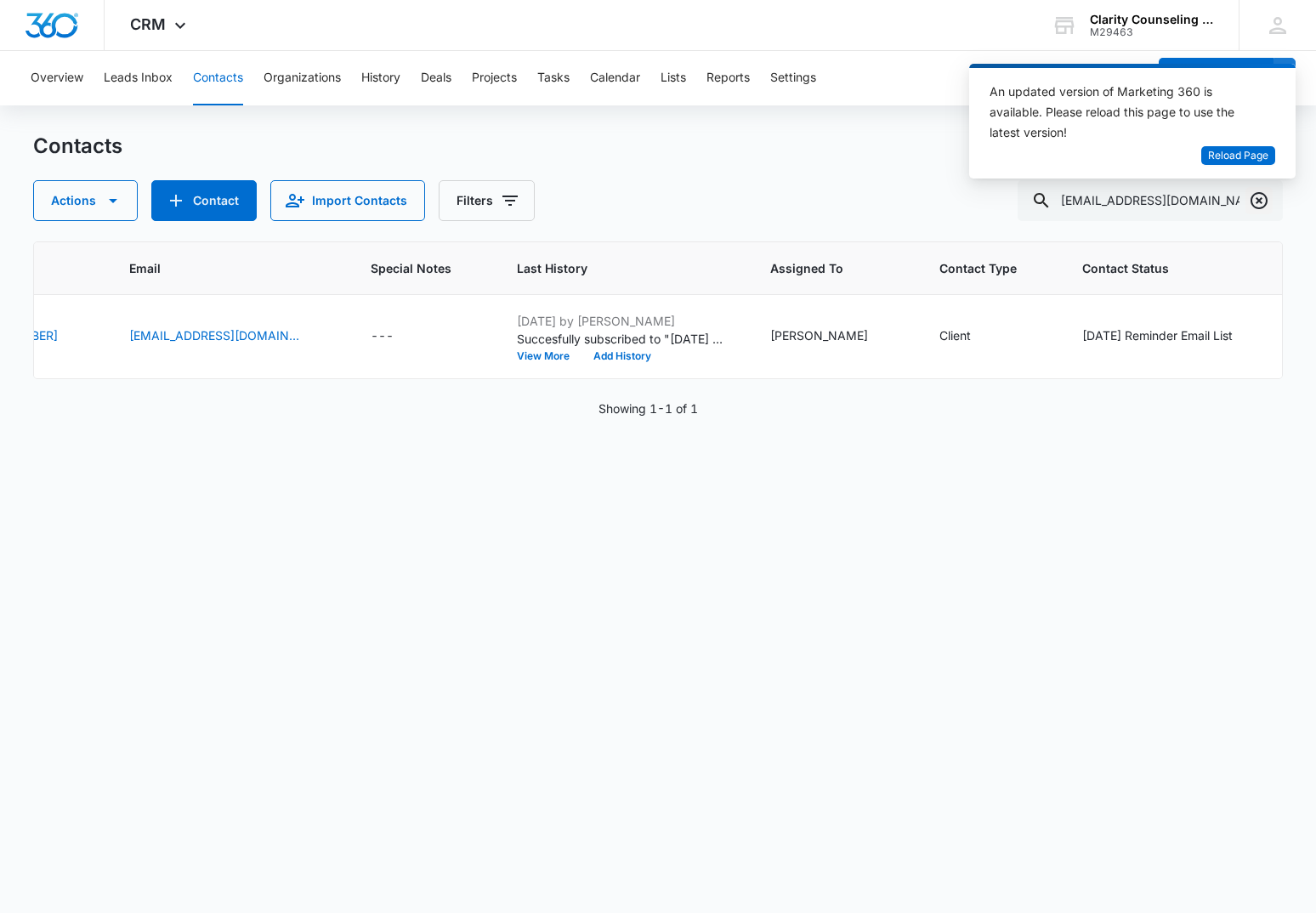
click at [1263, 198] on icon "Clear" at bounding box center [1259, 201] width 20 height 20
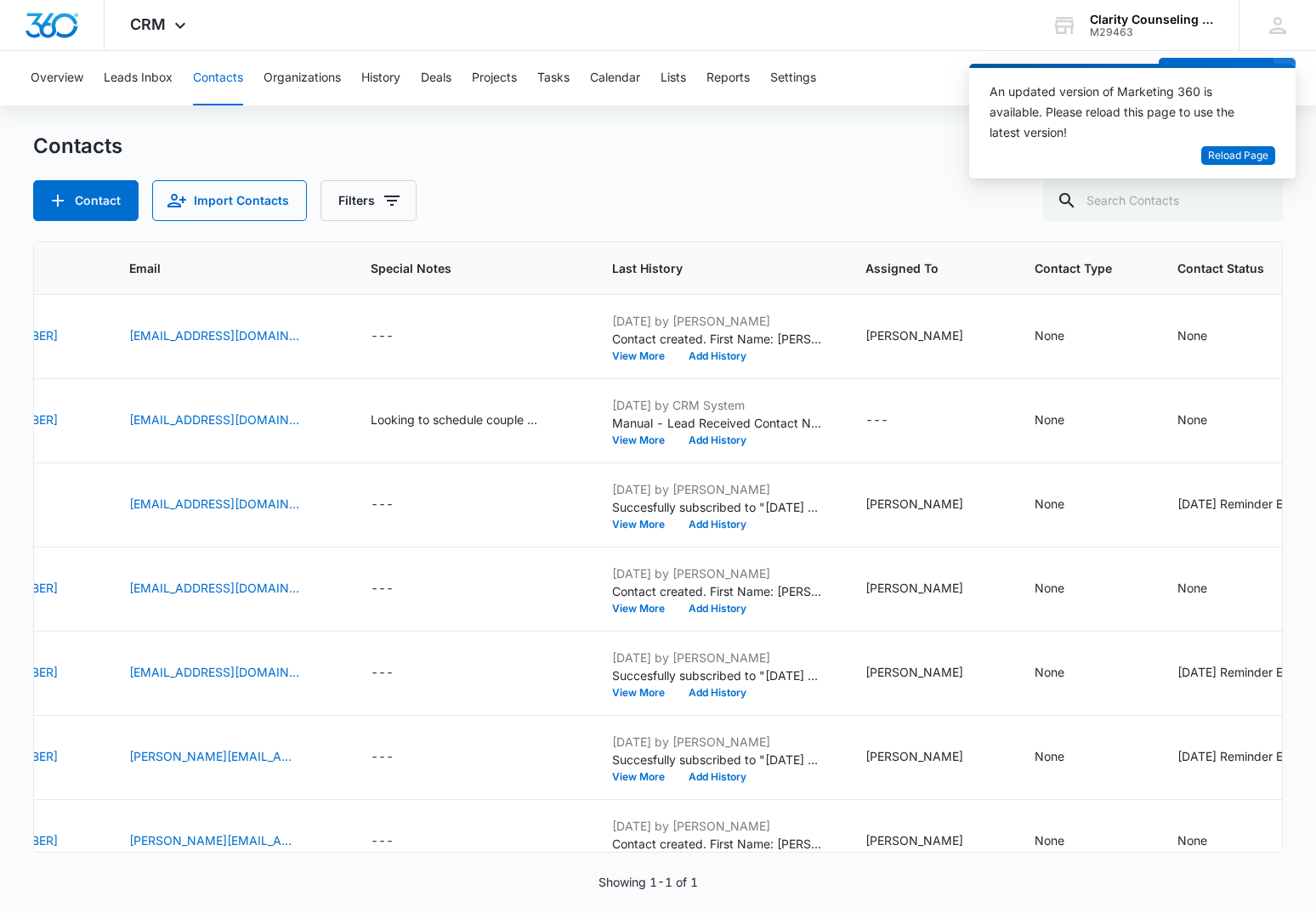
click at [1263, 198] on div at bounding box center [1259, 201] width 27 height 41
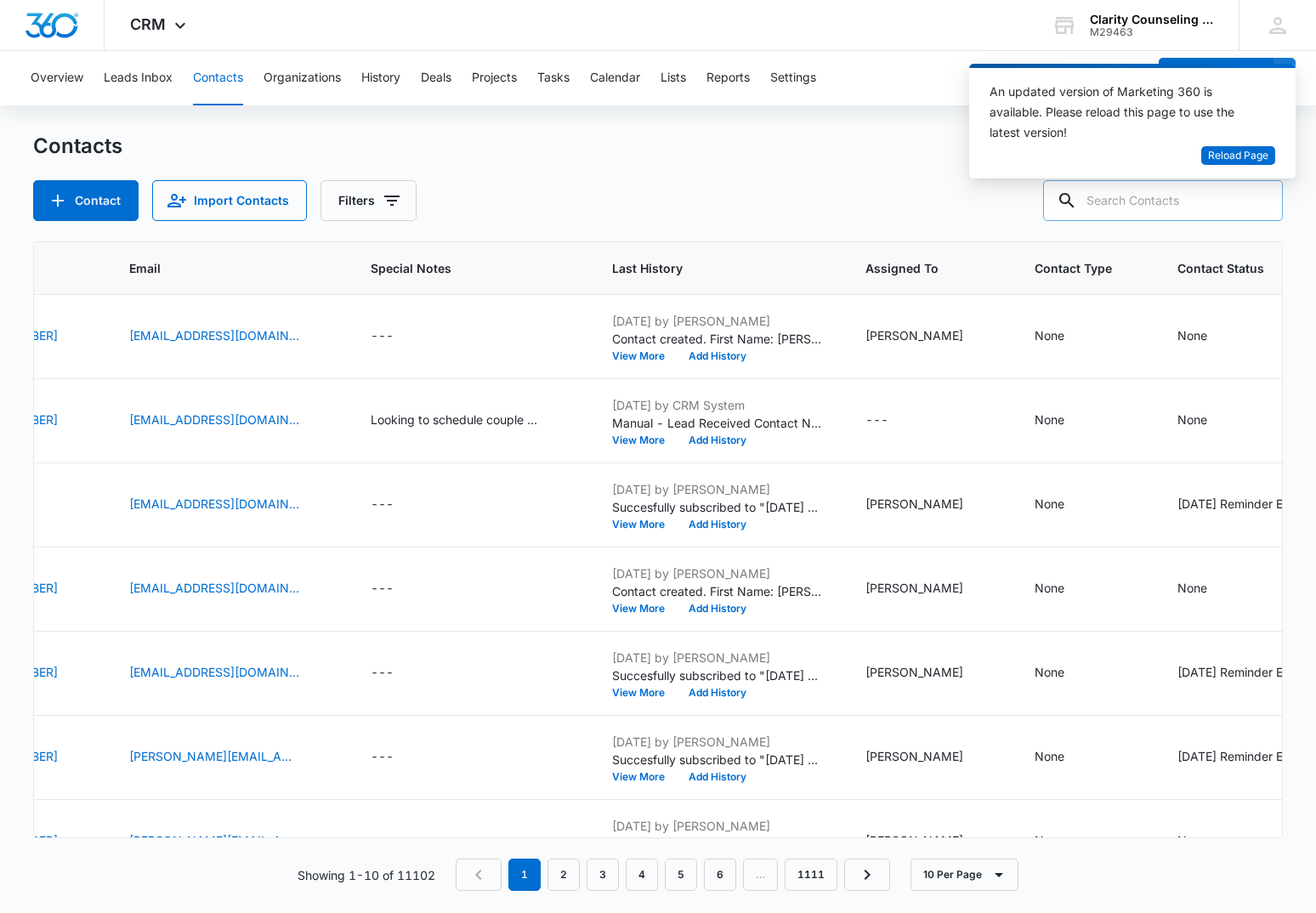
paste input "[EMAIL_ADDRESS][DOMAIN_NAME]"
type input "[EMAIL_ADDRESS][DOMAIN_NAME]"
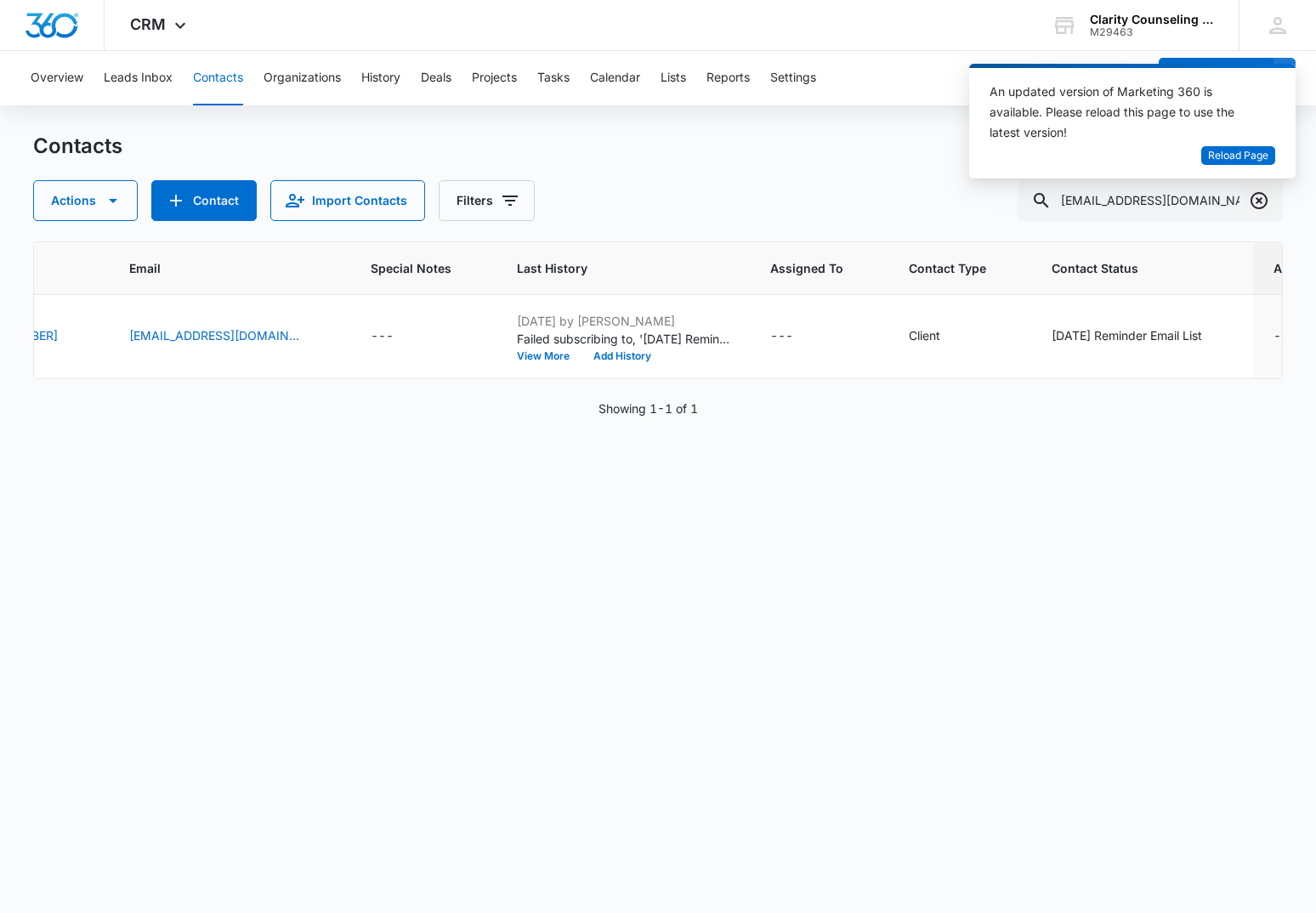
click at [1258, 203] on icon "Clear" at bounding box center [1259, 201] width 20 height 20
click at [1258, 203] on div at bounding box center [1259, 201] width 27 height 41
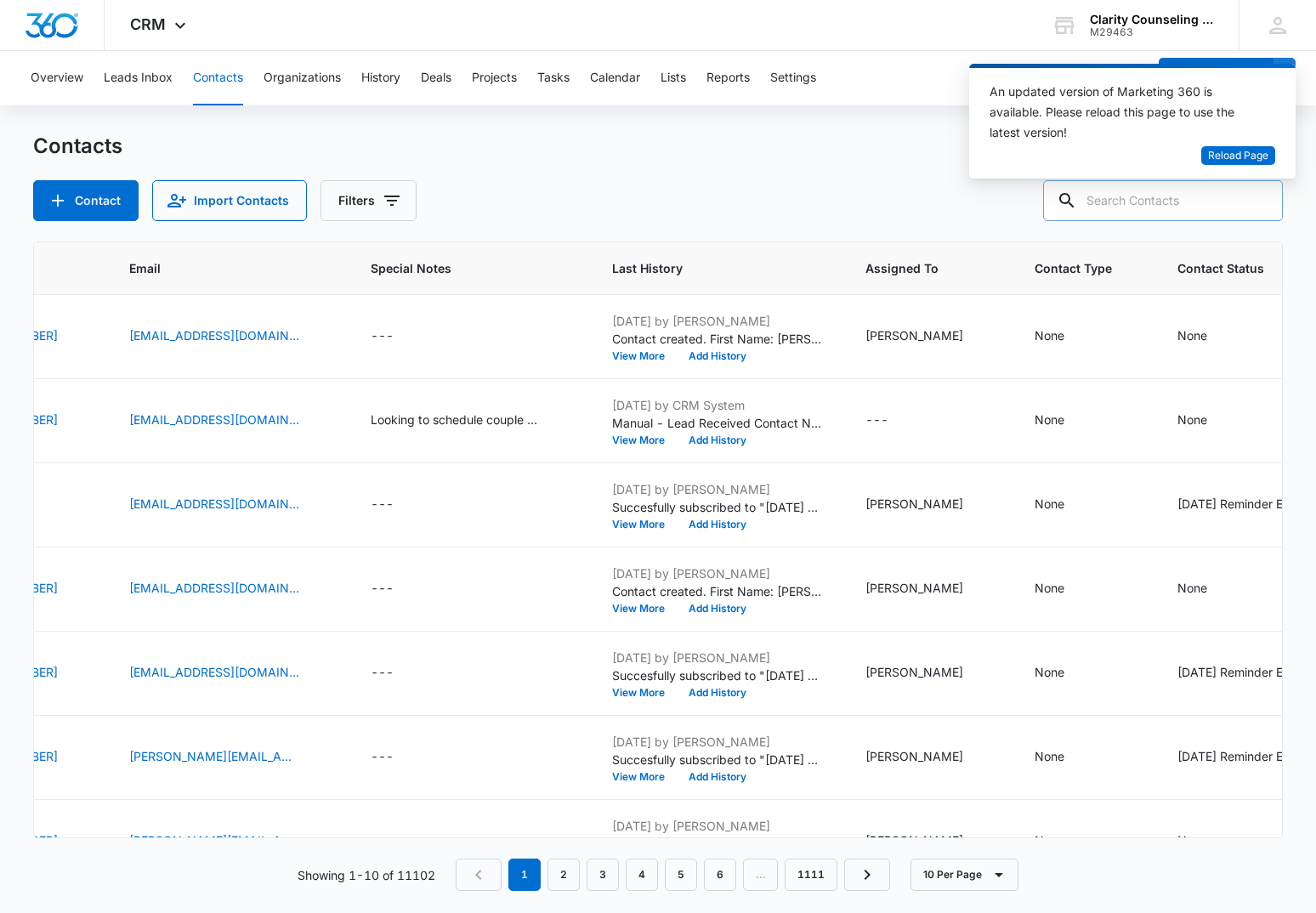
paste input "[EMAIL_ADDRESS][DOMAIN_NAME]"
type input "[EMAIL_ADDRESS][DOMAIN_NAME]"
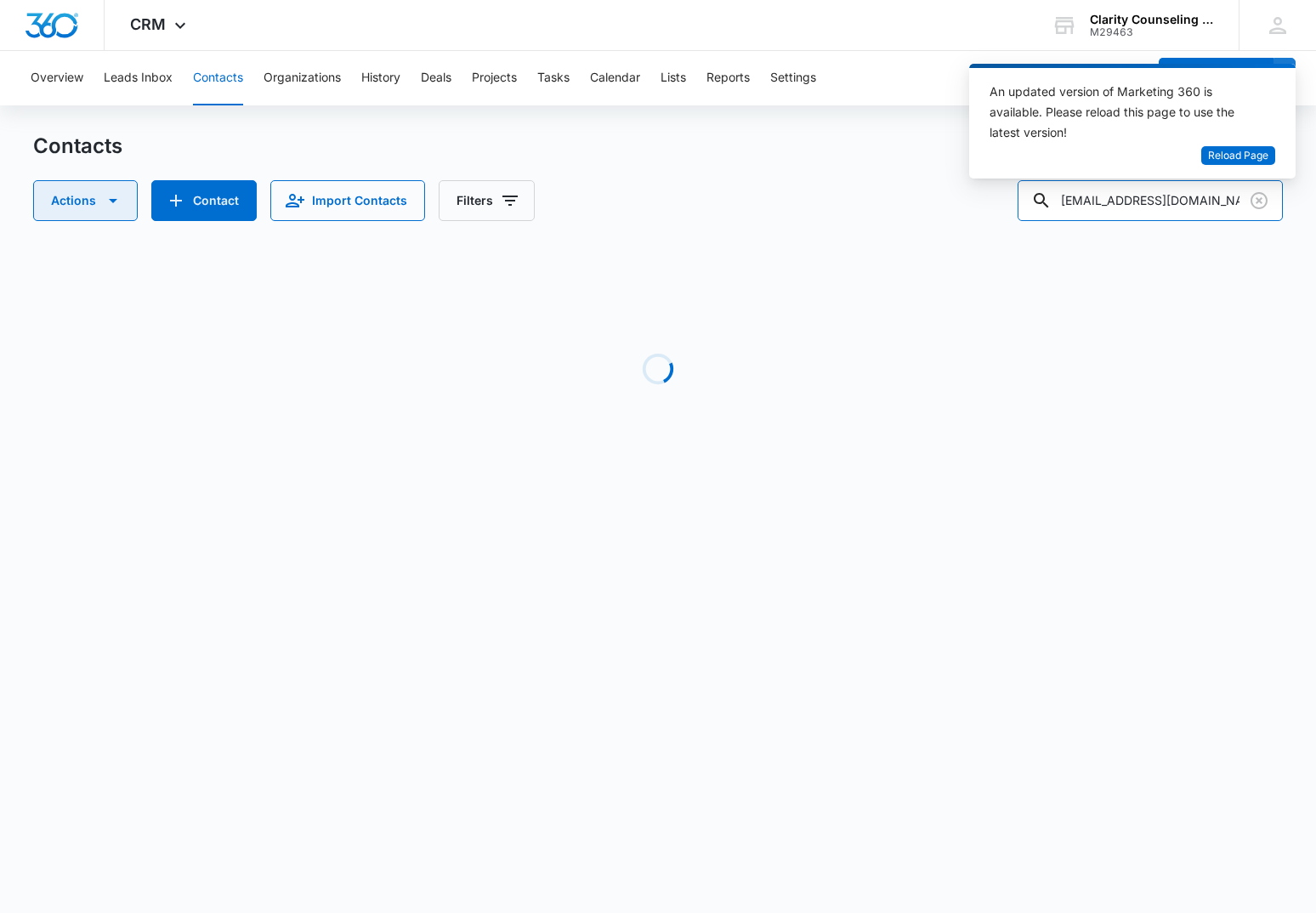
scroll to position [0, 0]
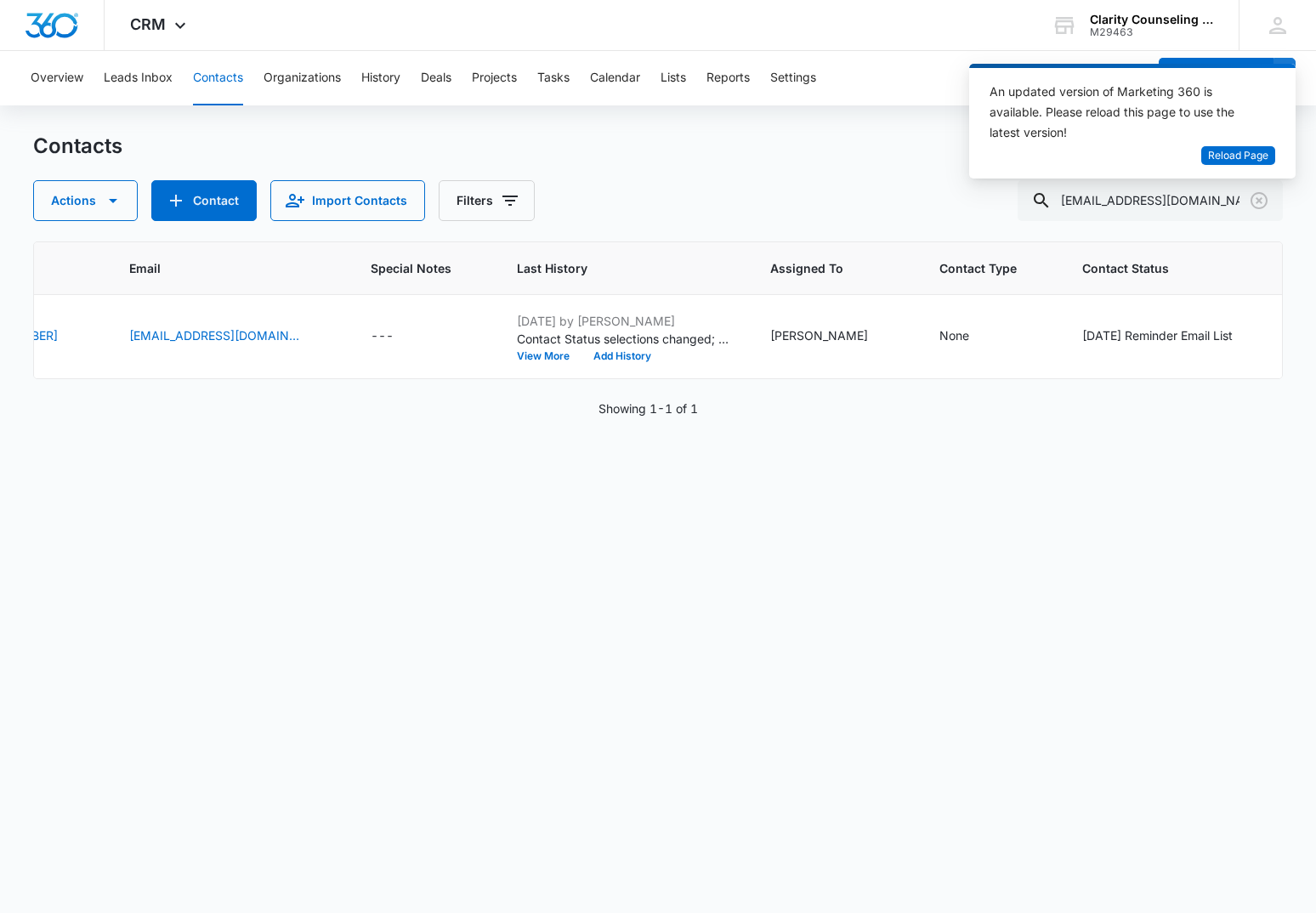
click at [1265, 201] on icon "Clear" at bounding box center [1259, 201] width 20 height 20
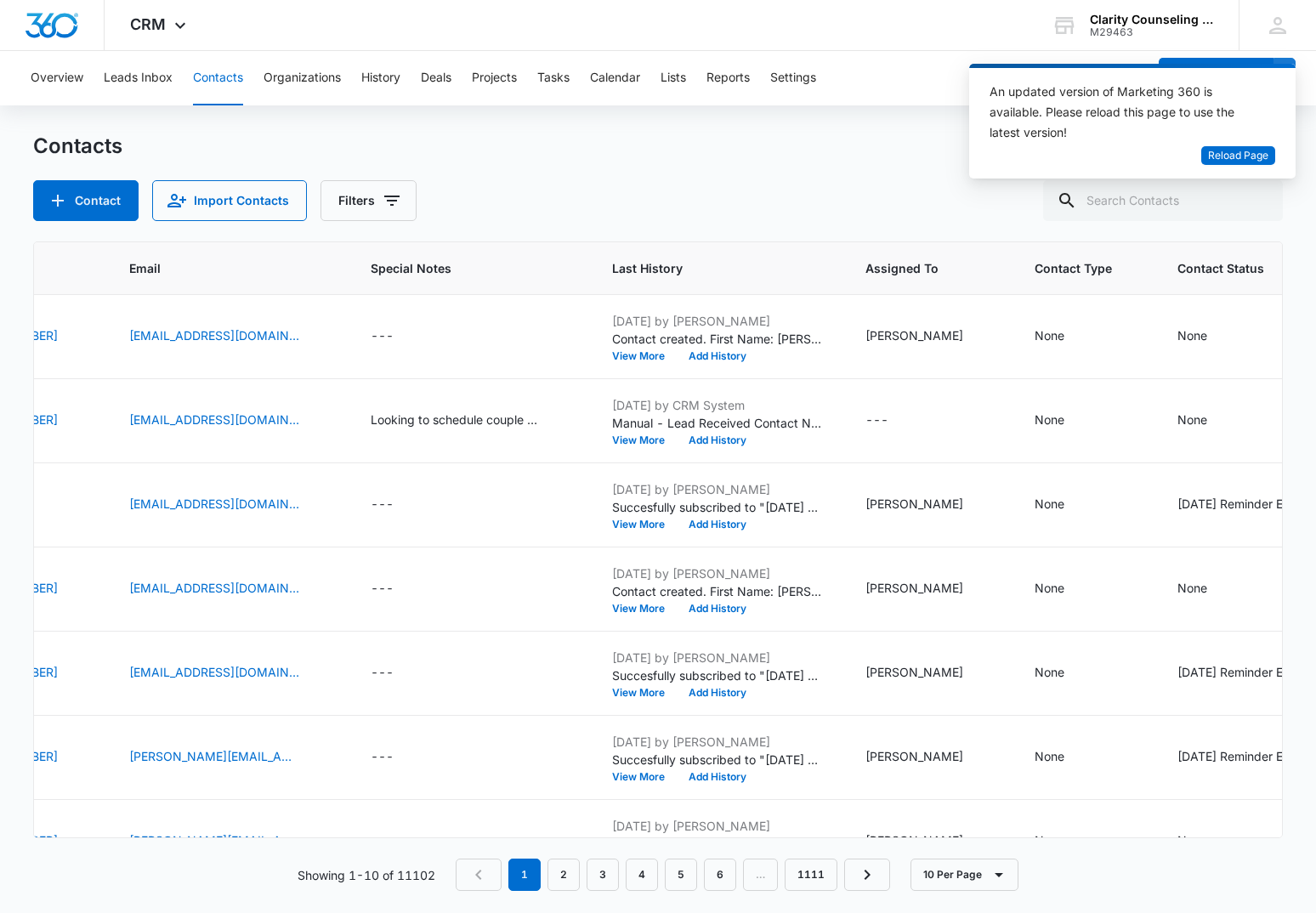
drag, startPoint x: 13, startPoint y: 474, endPoint x: 1265, endPoint y: 201, distance: 1281.4
click at [1265, 201] on div at bounding box center [1259, 201] width 27 height 41
paste input "[EMAIL_ADDRESS][DOMAIN_NAME]"
type input "[EMAIL_ADDRESS][DOMAIN_NAME]"
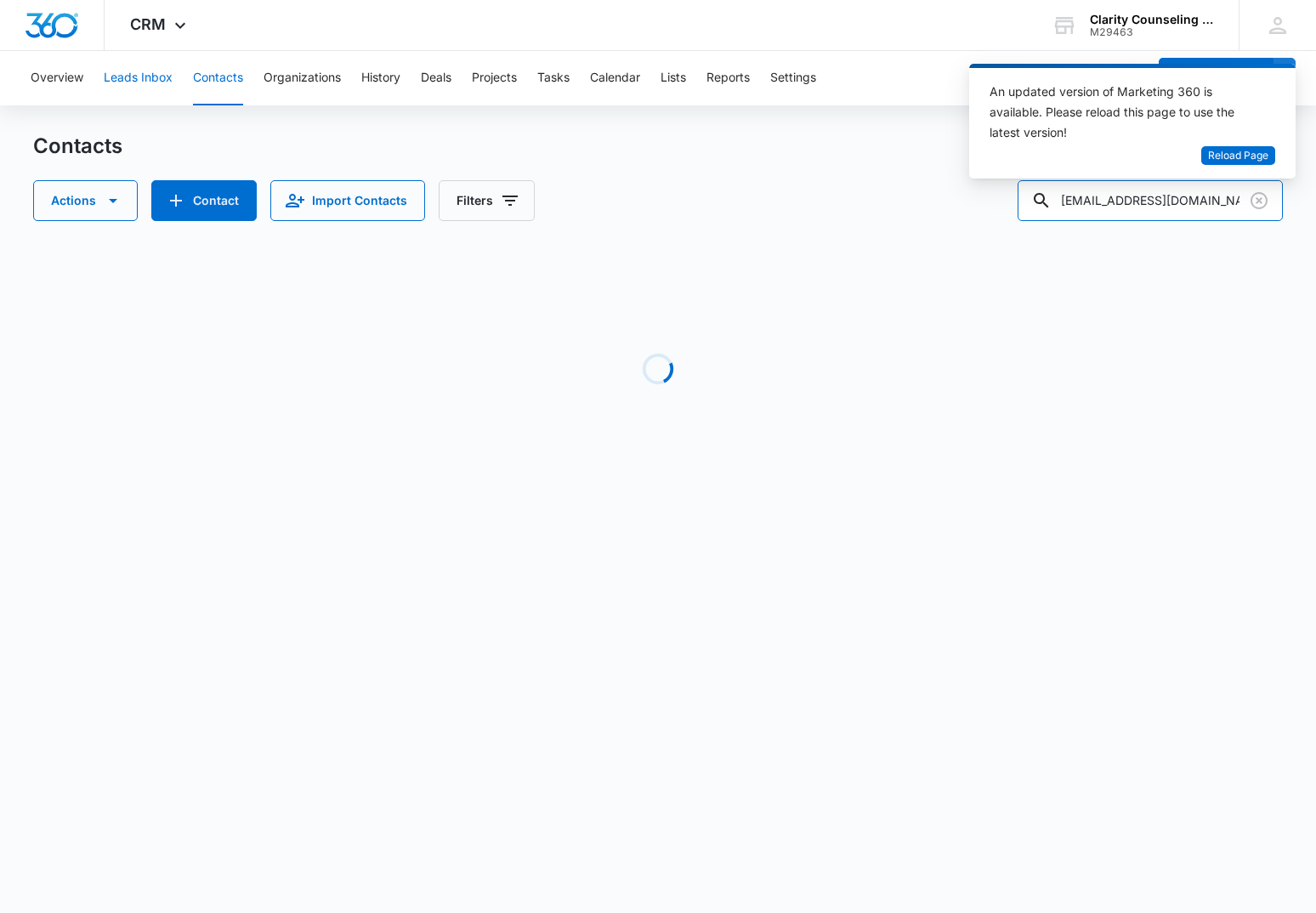
scroll to position [0, 71]
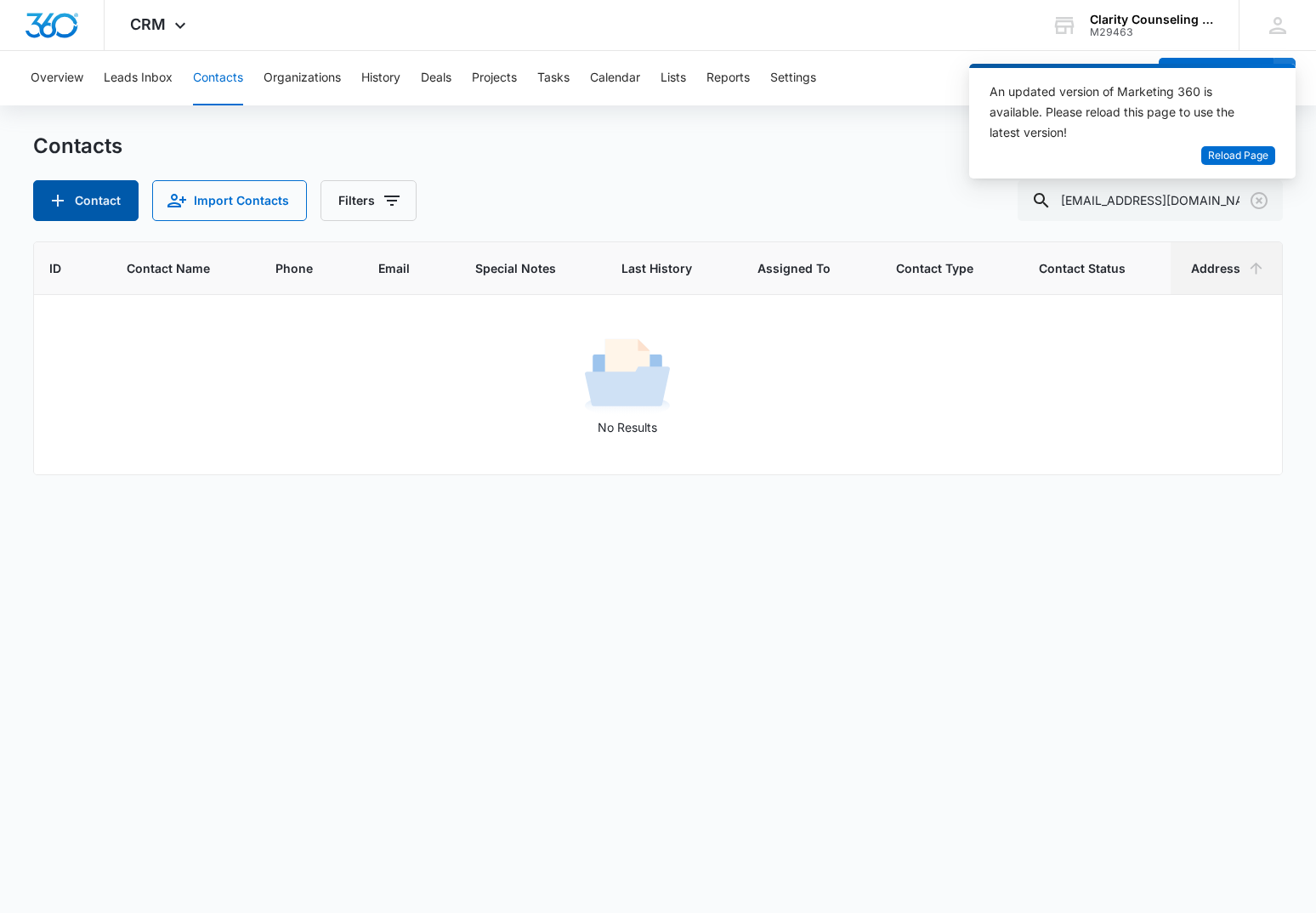
click at [44, 200] on button "Contact" at bounding box center [85, 201] width 105 height 41
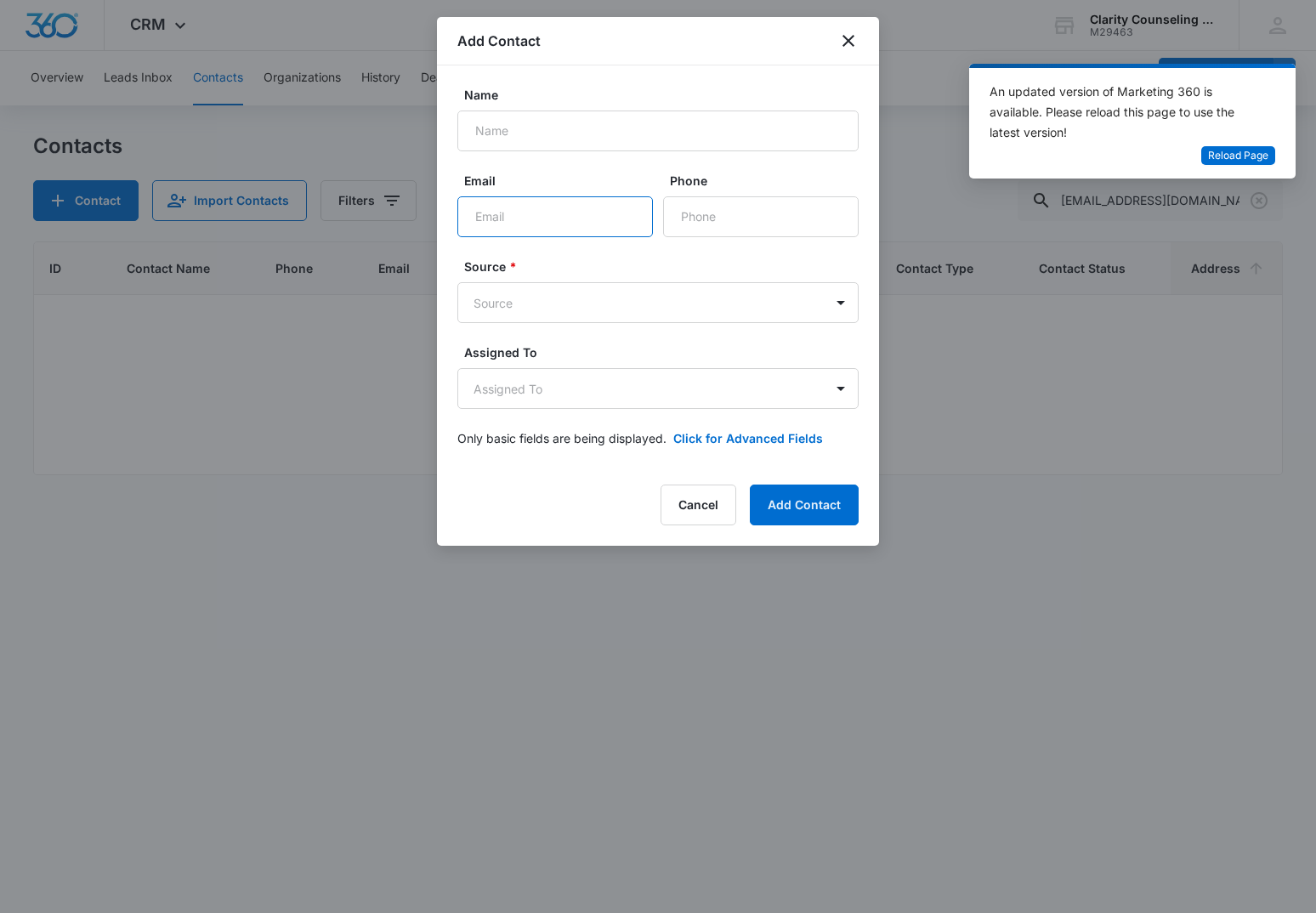
paste input "[EMAIL_ADDRESS][DOMAIN_NAME]"
type input "[EMAIL_ADDRESS][DOMAIN_NAME]"
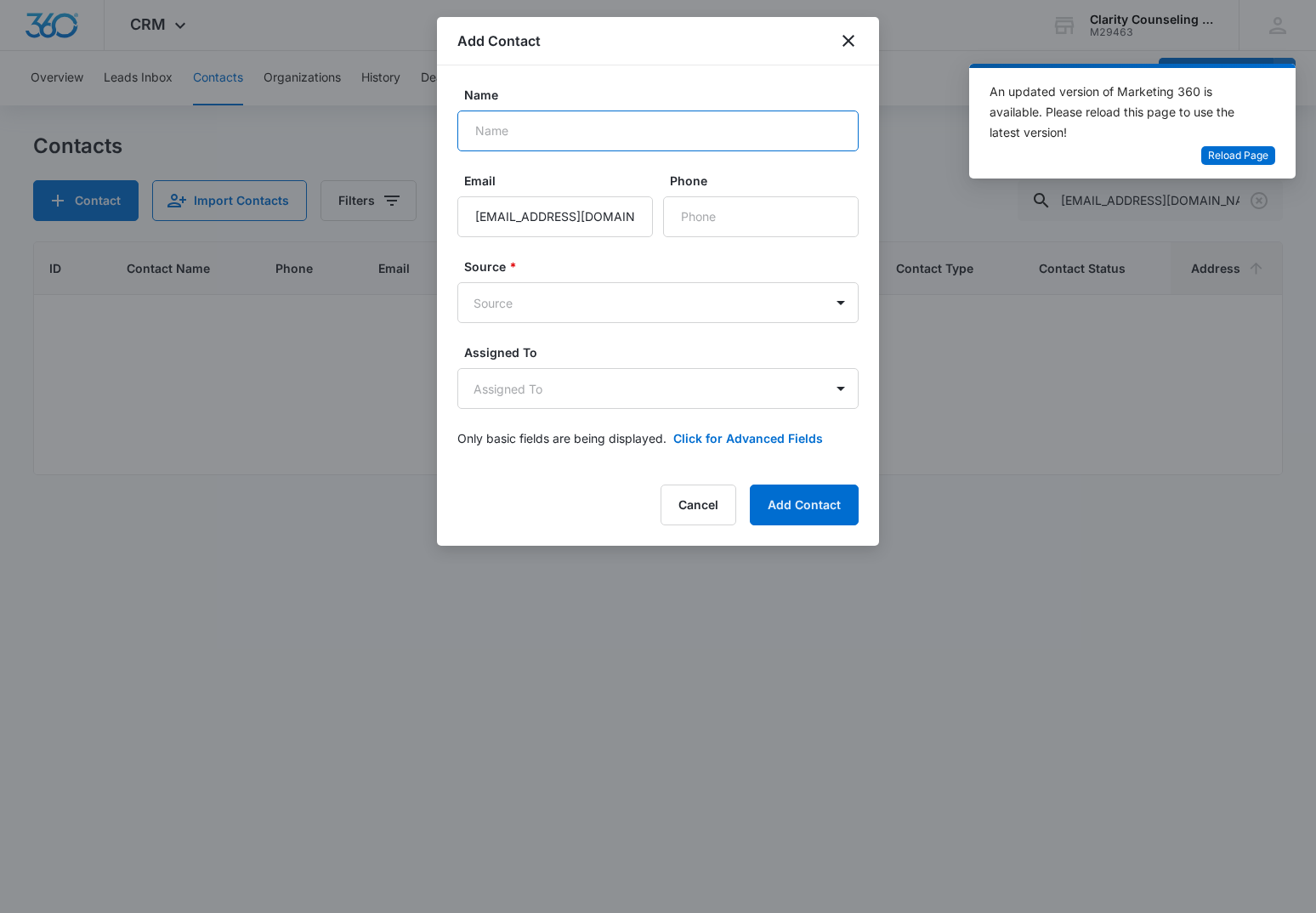
paste input "[PERSON_NAME]"
type input "[PERSON_NAME]"
paste input "[PHONE_NUMBER]"
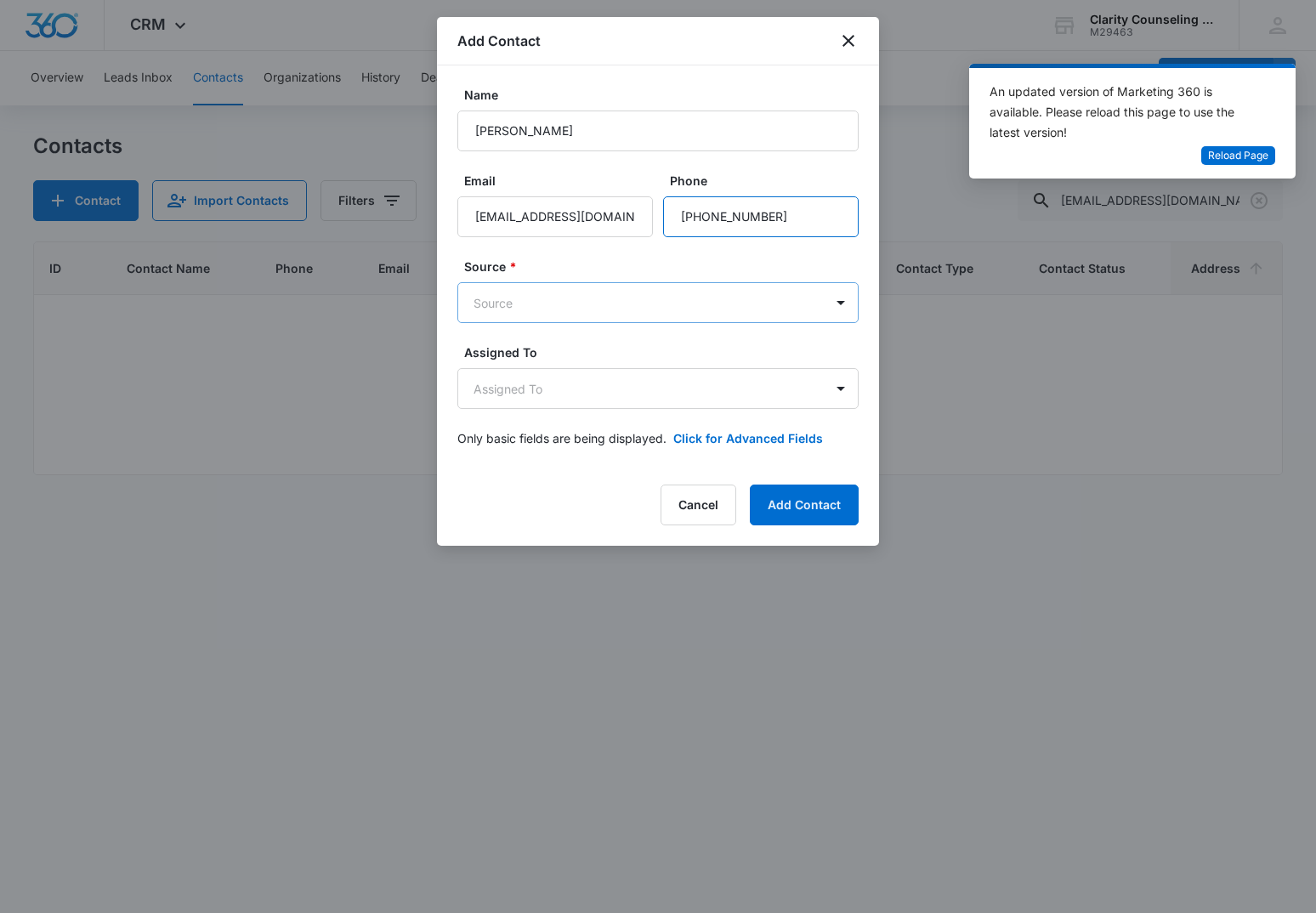
type input "[PHONE_NUMBER]"
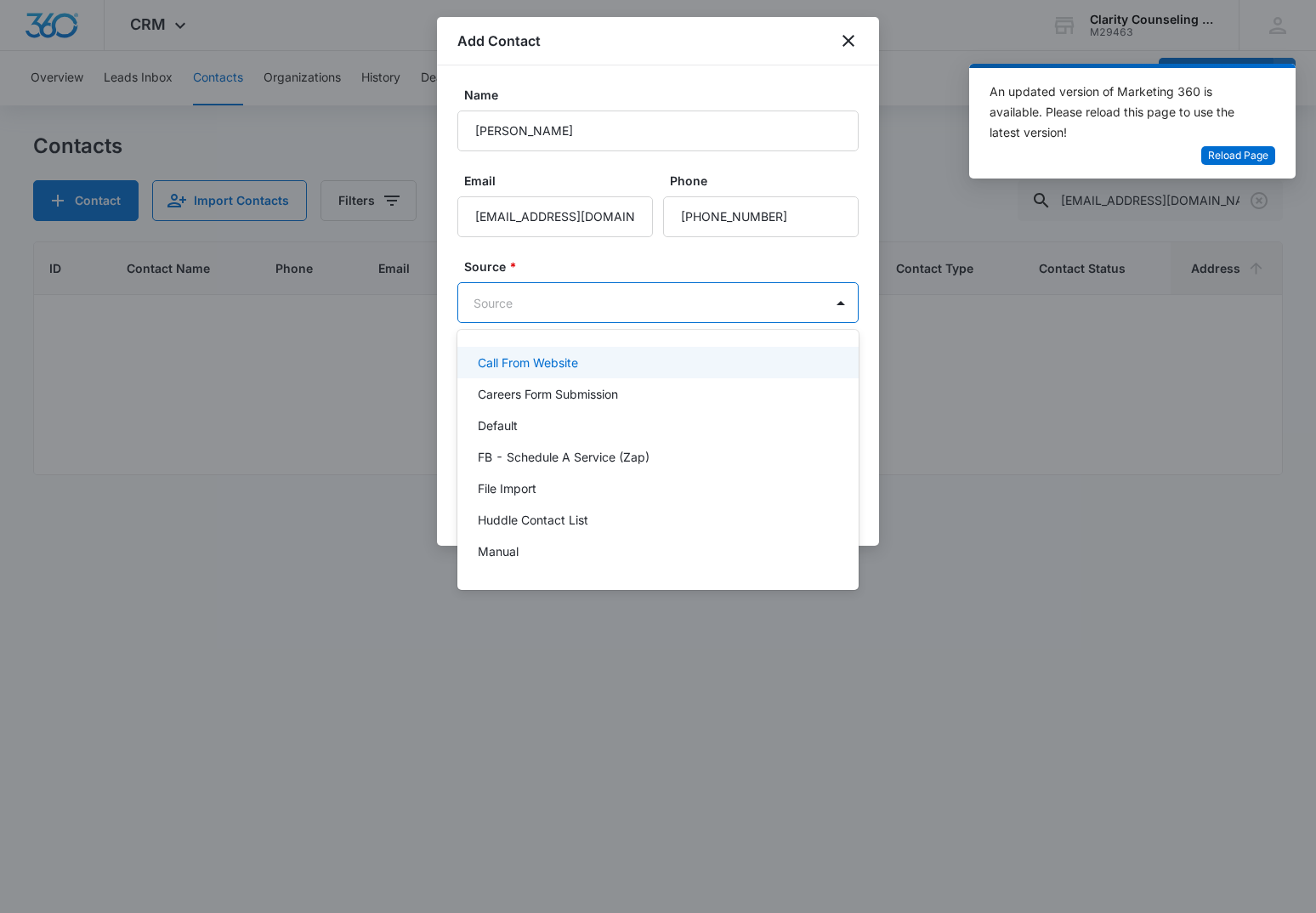
click at [614, 305] on body "CRM Apps Reputation Websites Forms CRM Email Social Content Ads Intelligence Fi…" at bounding box center [658, 456] width 1316 height 913
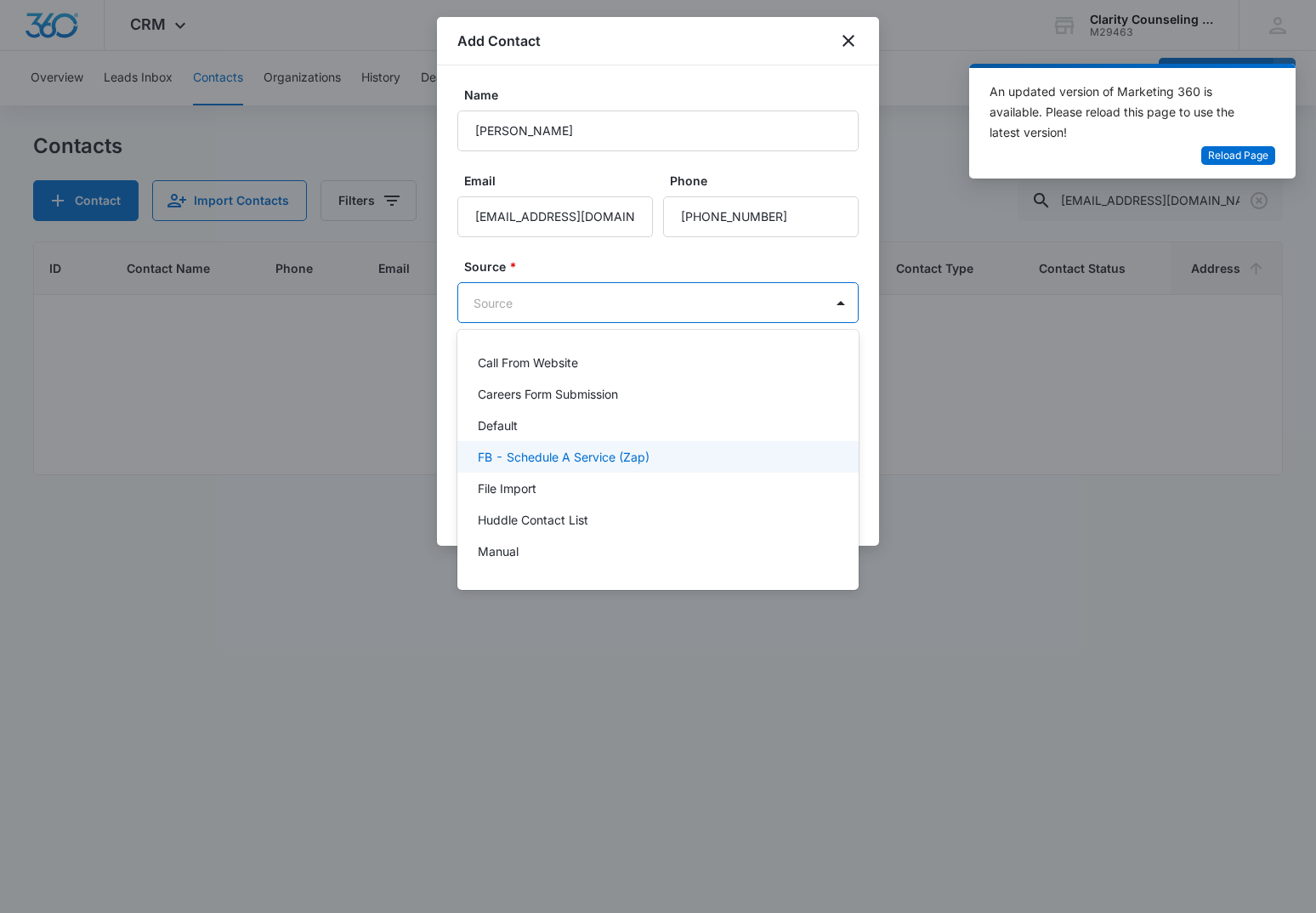
scroll to position [214, 0]
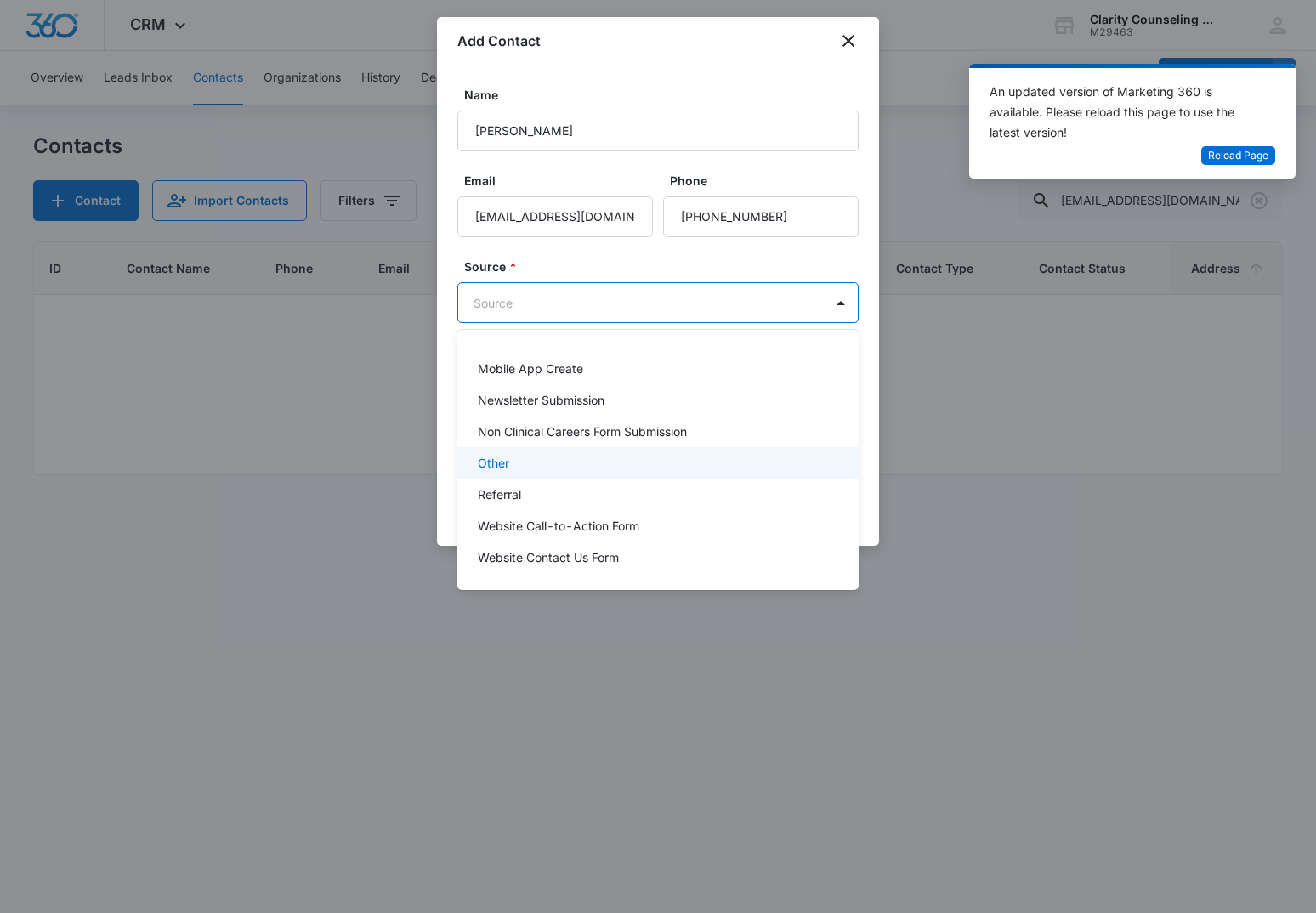
click at [483, 456] on p "Other" at bounding box center [493, 462] width 32 height 18
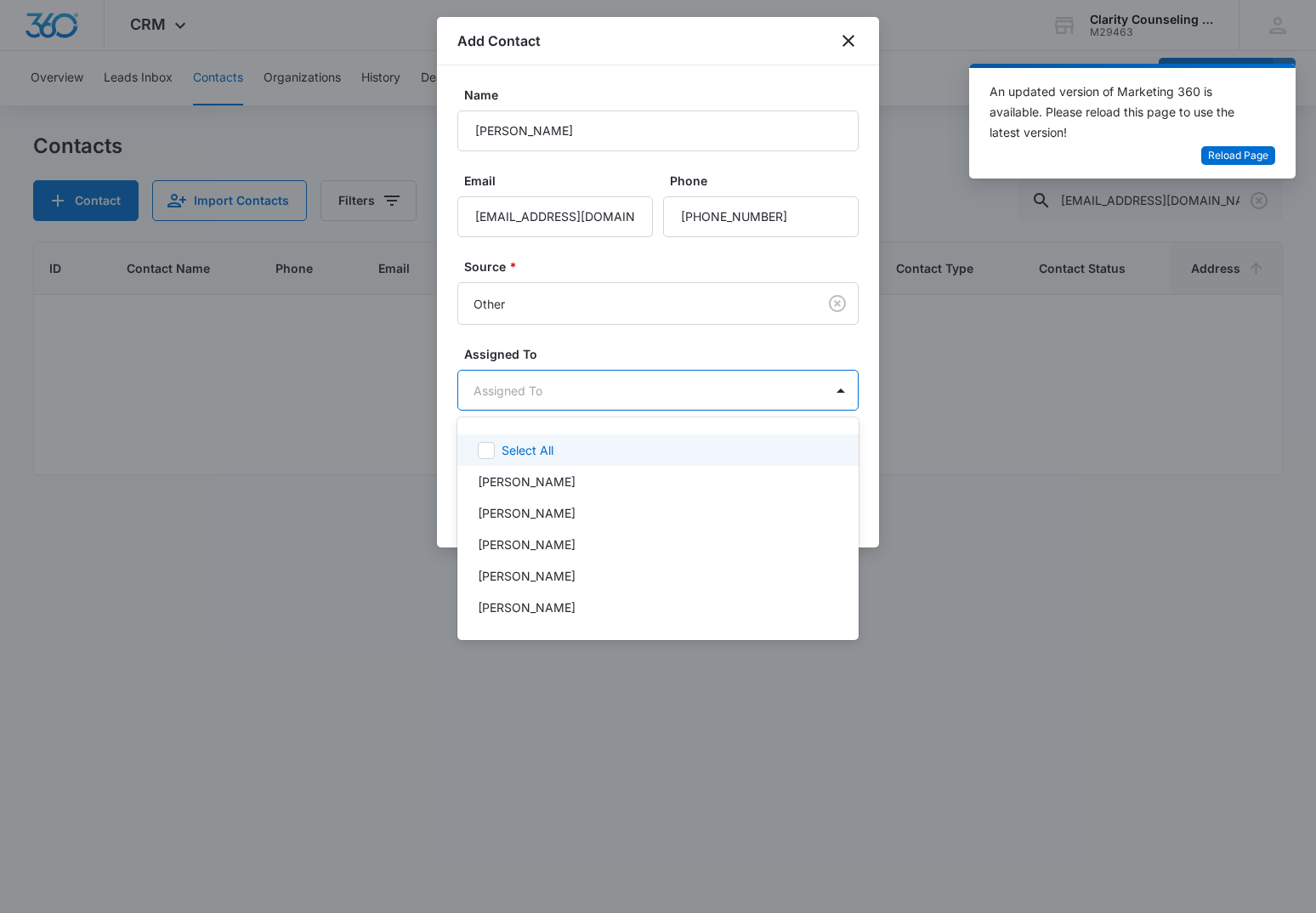
drag, startPoint x: 533, startPoint y: 396, endPoint x: 542, endPoint y: 480, distance: 84.5
click at [533, 396] on body "CRM Apps Reputation Websites Forms CRM Email Social Content Ads Intelligence Fi…" at bounding box center [658, 456] width 1316 height 913
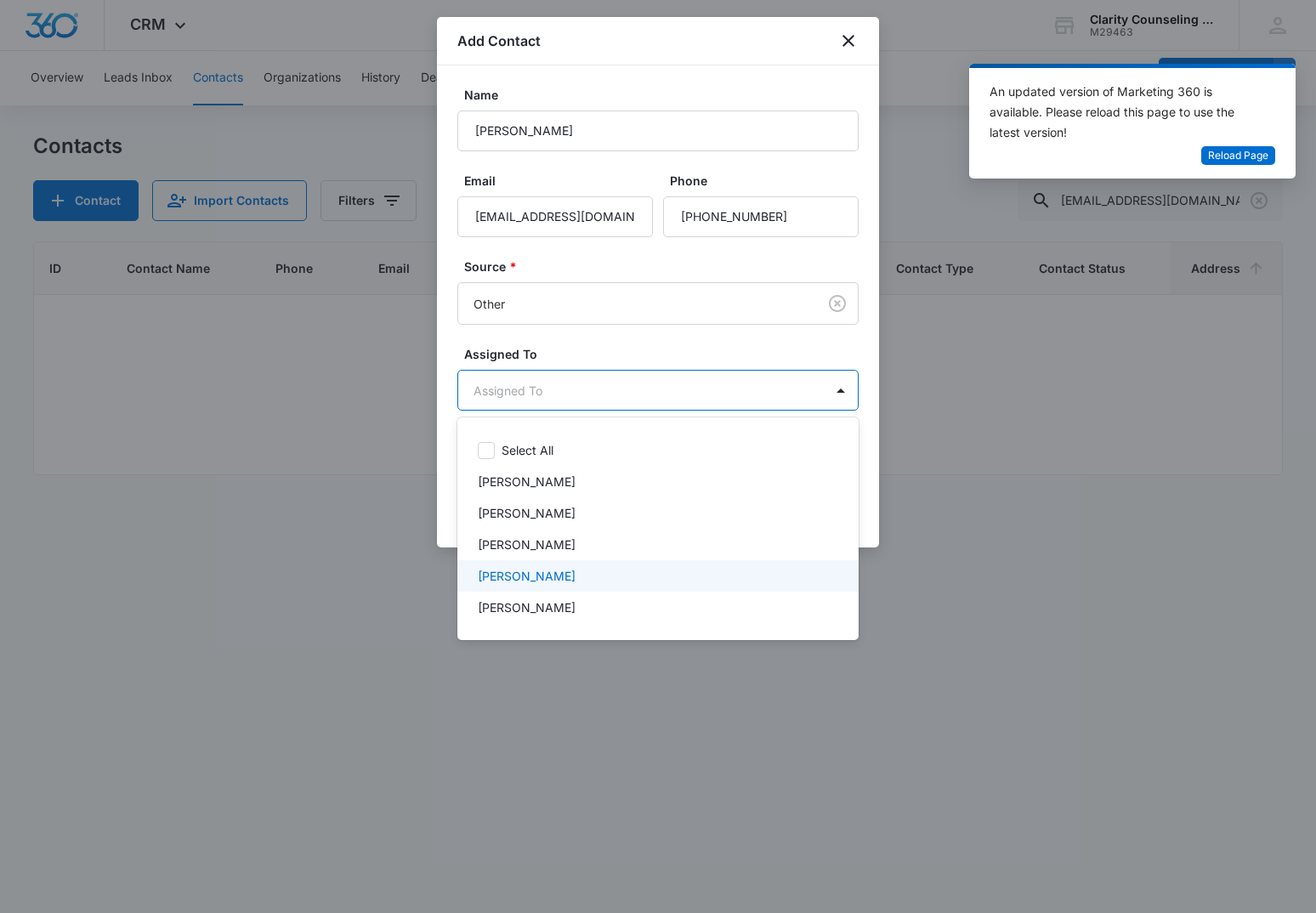
drag, startPoint x: 529, startPoint y: 579, endPoint x: 548, endPoint y: 533, distance: 49.8
click at [529, 579] on p "[PERSON_NAME]" at bounding box center [527, 575] width 98 height 18
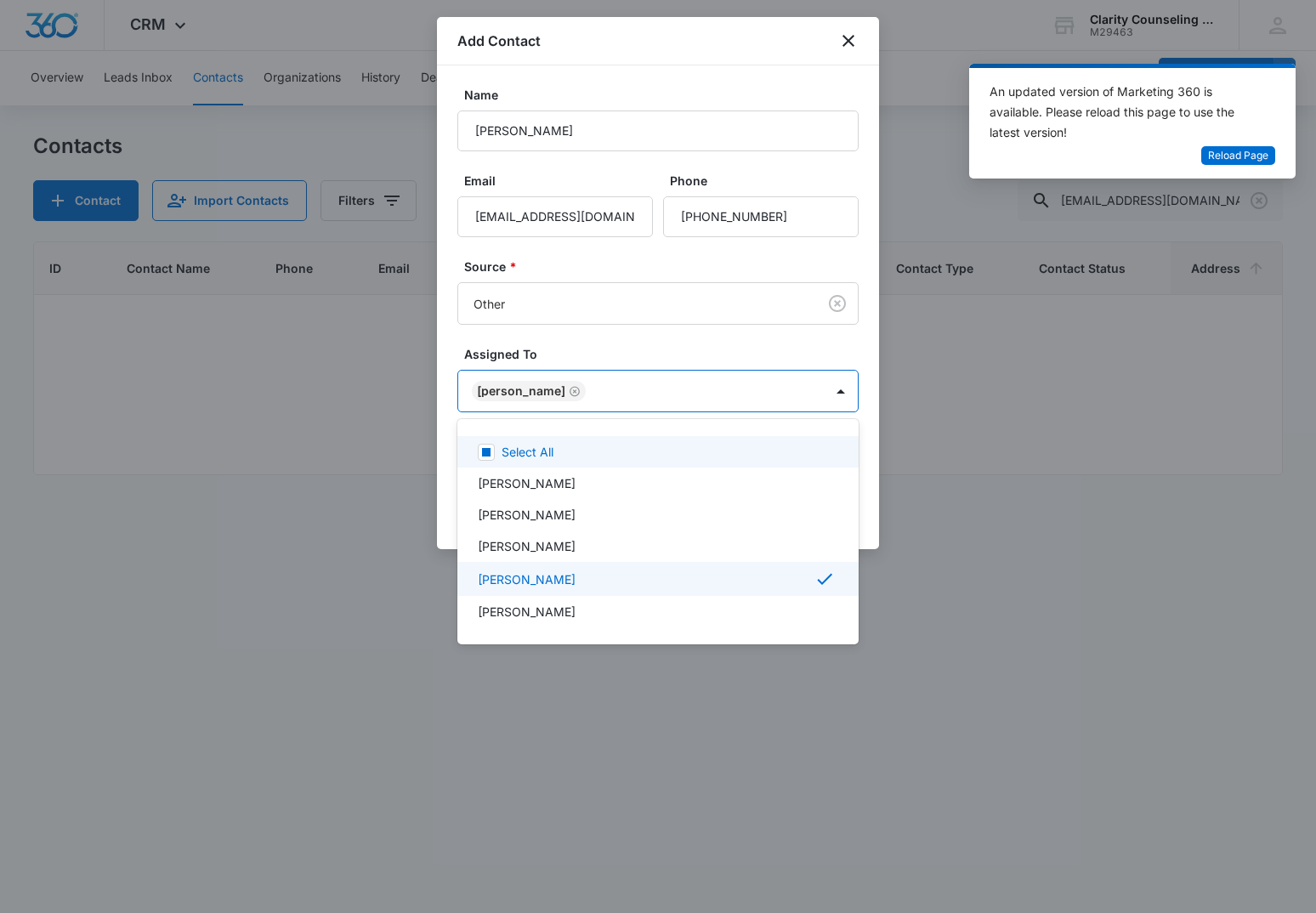
click at [601, 351] on div at bounding box center [658, 456] width 1316 height 913
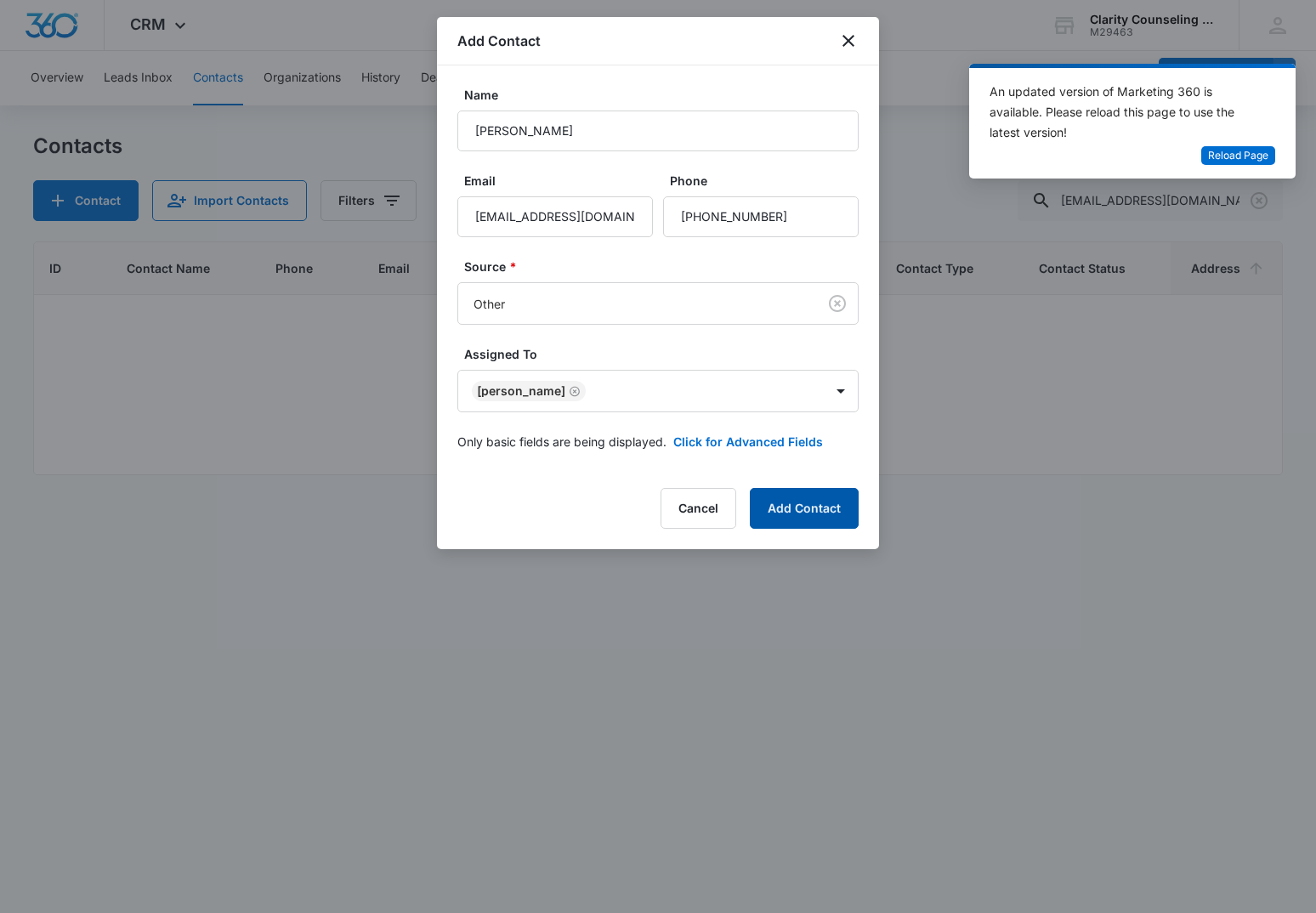
click at [785, 502] on button "Add Contact" at bounding box center [803, 509] width 108 height 41
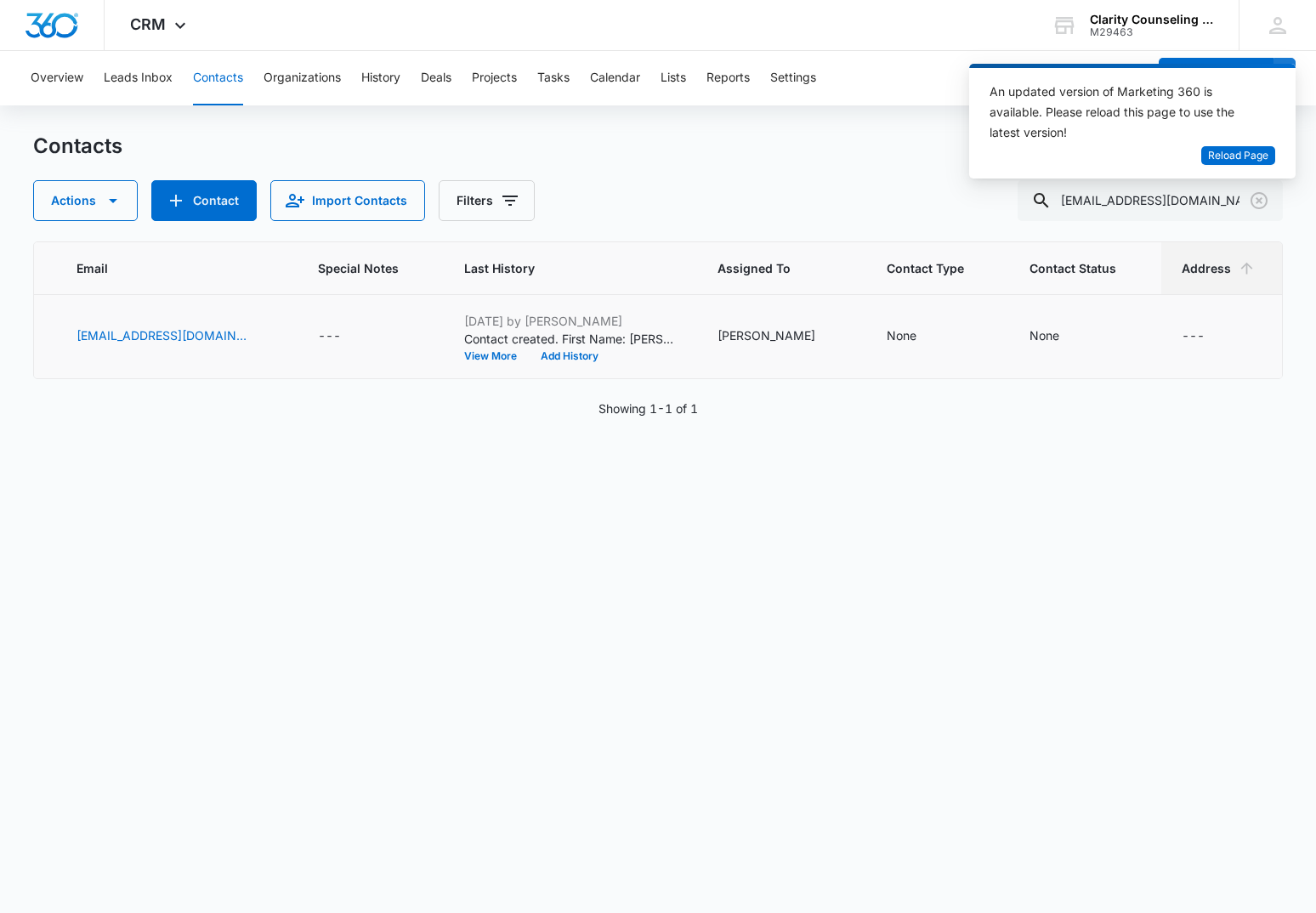
scroll to position [0, 511]
click at [1022, 329] on td "None" at bounding box center [1085, 337] width 152 height 84
click at [1035, 331] on div "None" at bounding box center [1044, 334] width 30 height 18
drag, startPoint x: 986, startPoint y: 407, endPoint x: 996, endPoint y: 337, distance: 70.7
click at [986, 407] on div "Showing 1-1 of 1" at bounding box center [658, 408] width 1250 height 18
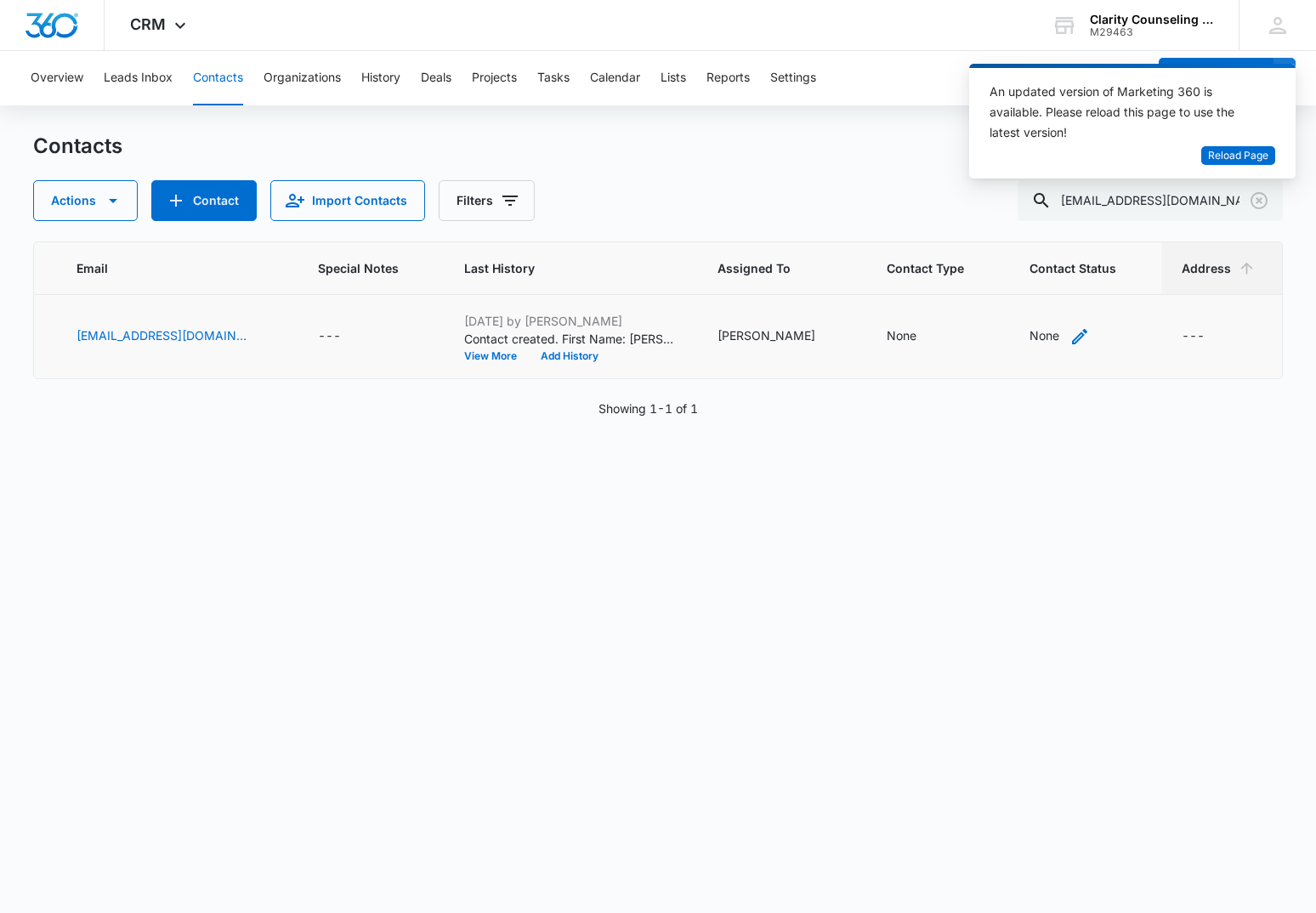
click at [1057, 341] on div "None" at bounding box center [1044, 334] width 30 height 18
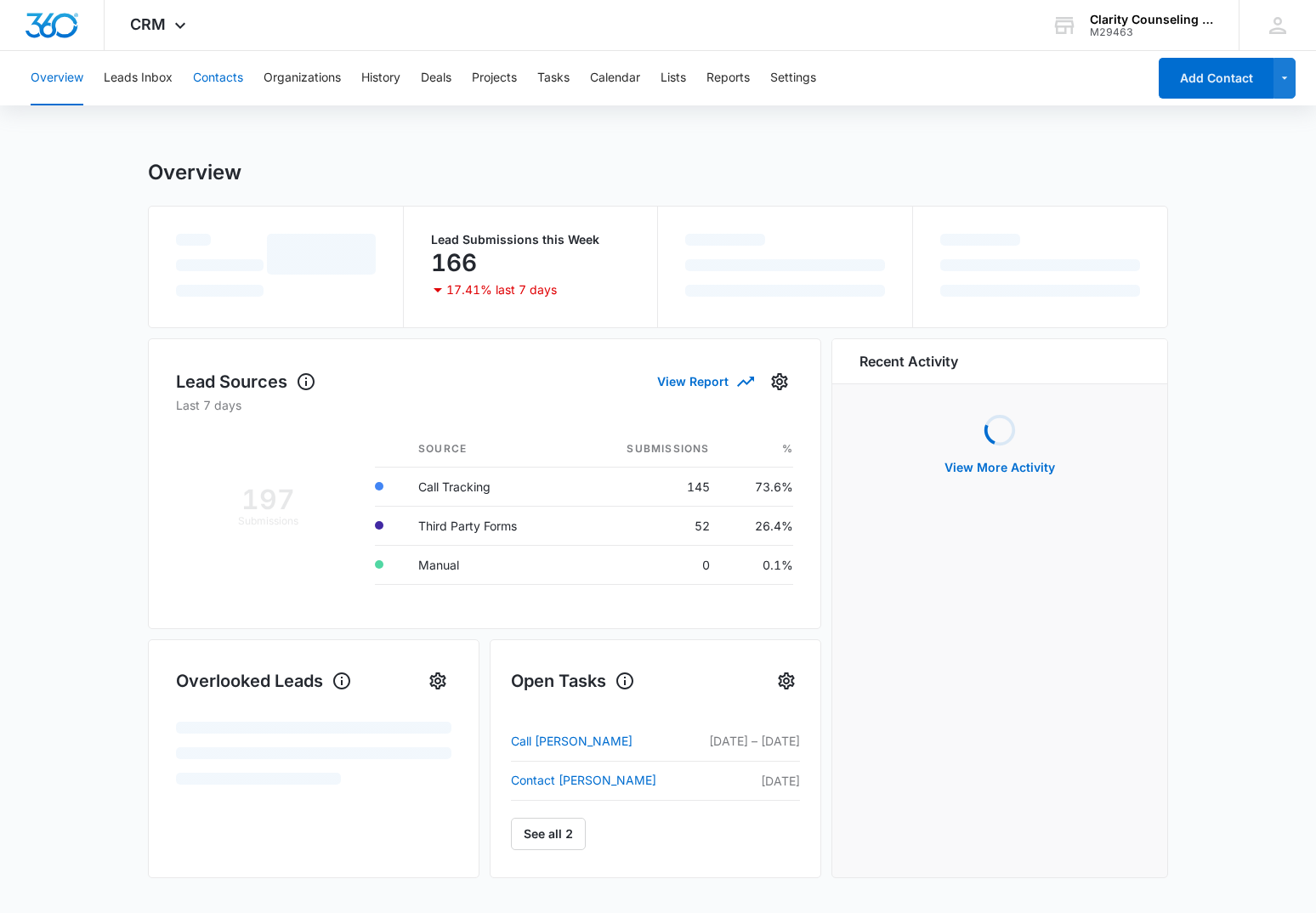
click at [209, 78] on button "Contacts" at bounding box center [218, 79] width 50 height 55
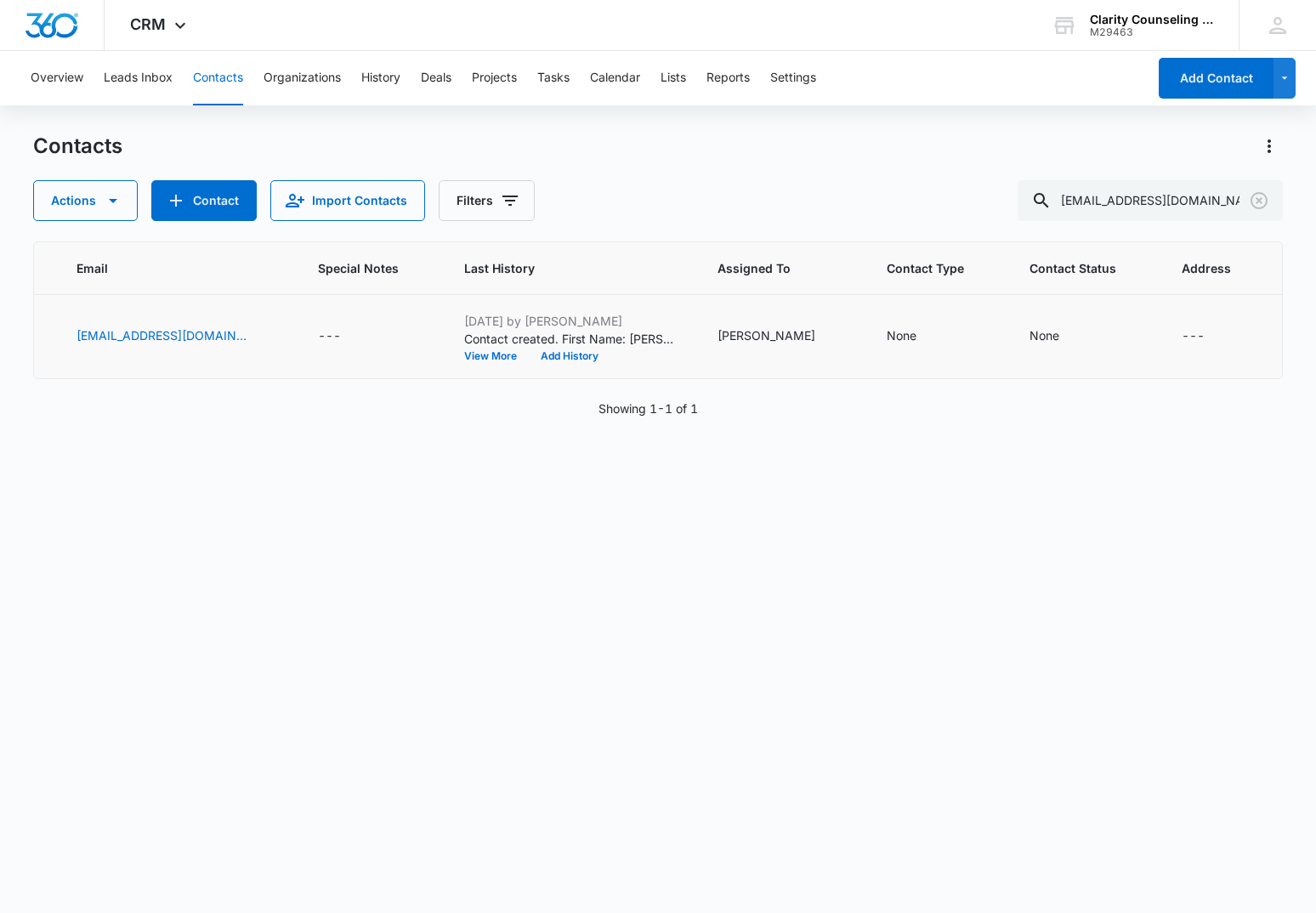
scroll to position [0, 511]
click at [1037, 333] on div "None" at bounding box center [1044, 334] width 30 height 18
click at [1077, 218] on div at bounding box center [1042, 228] width 84 height 21
click at [1057, 346] on p "[DATE] Reminder Email List" at bounding box center [1060, 347] width 112 height 36
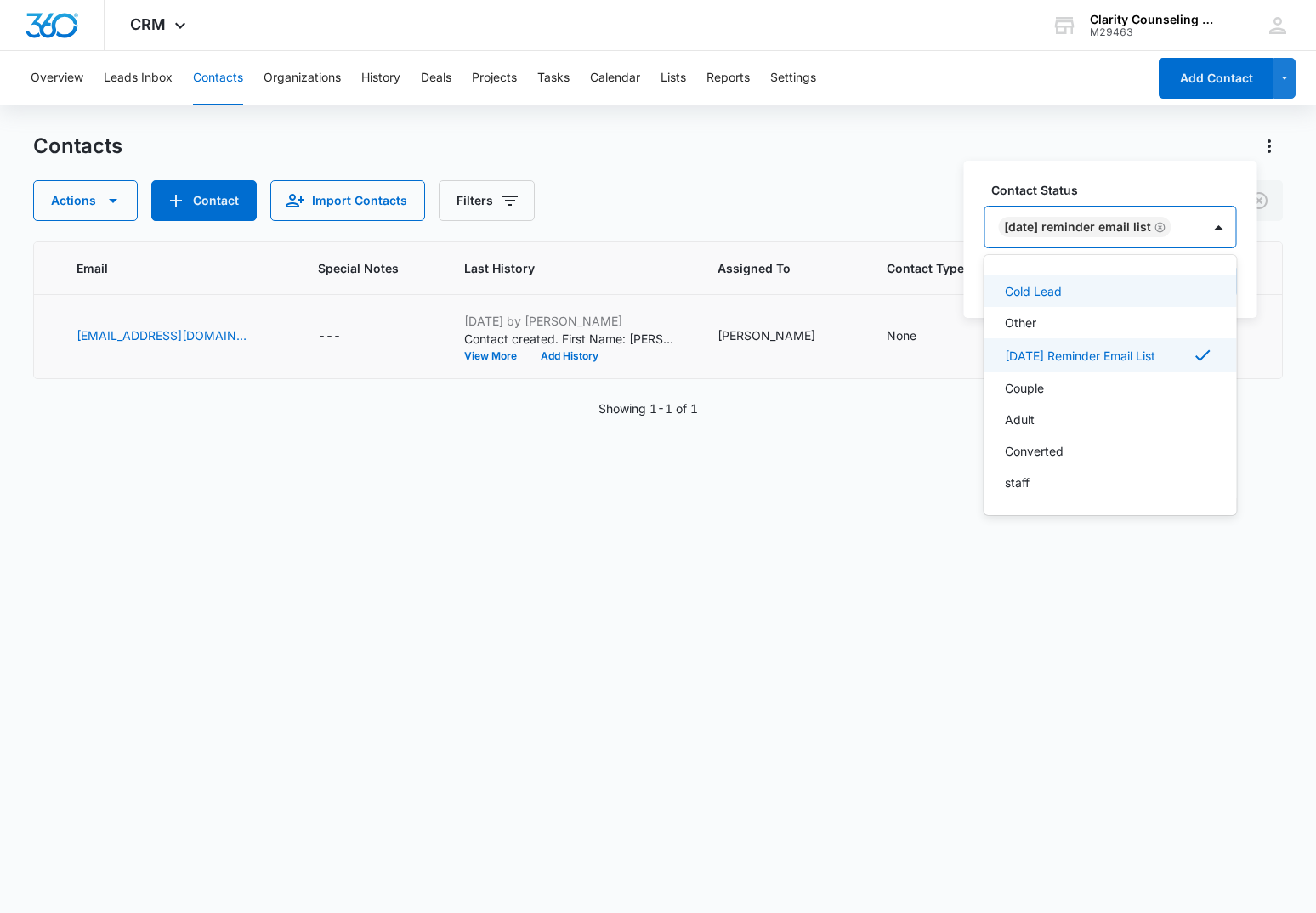
scroll to position [248, 0]
click at [1232, 219] on div at bounding box center [1219, 227] width 27 height 27
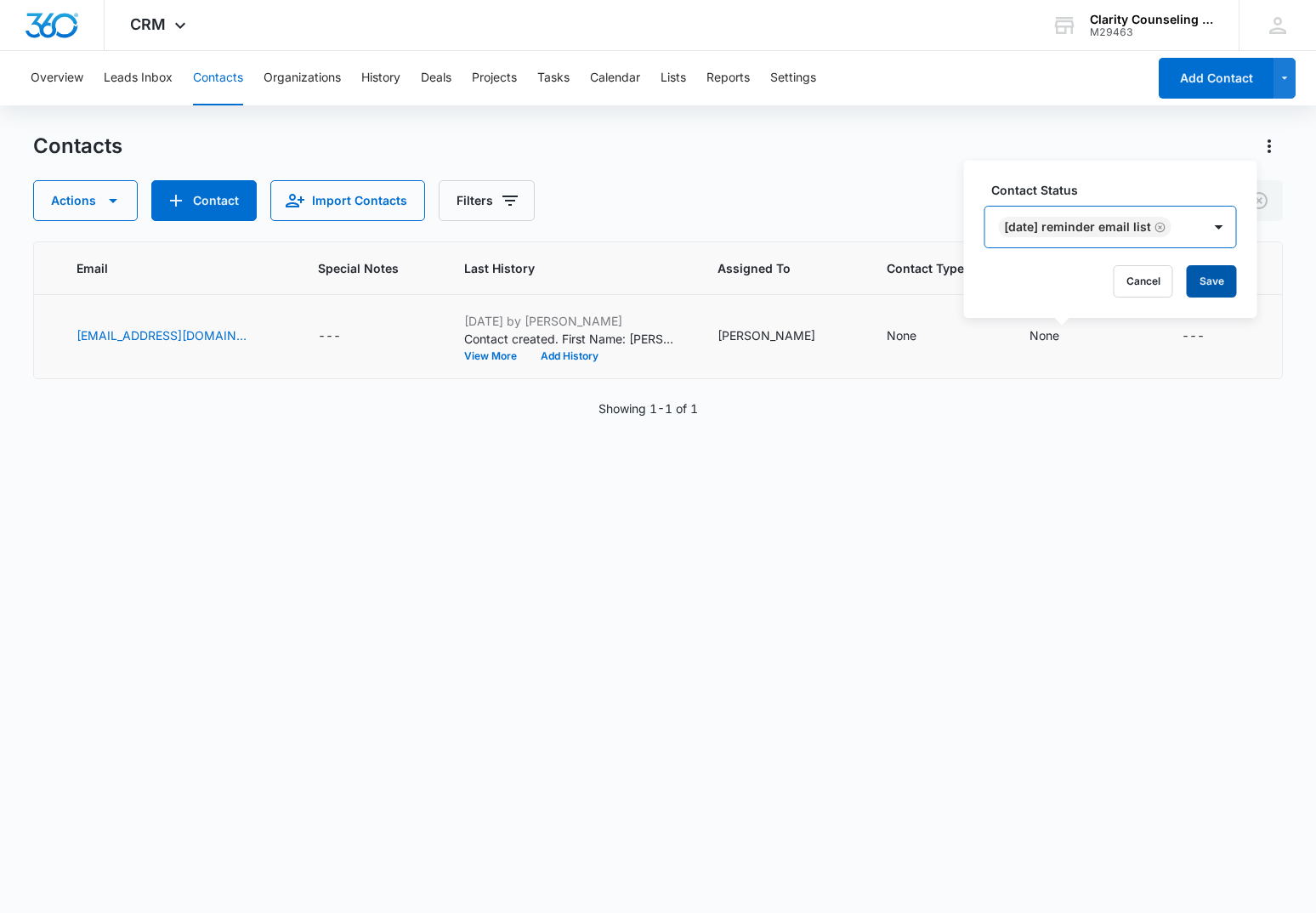
click at [1216, 292] on button "Save" at bounding box center [1211, 282] width 50 height 32
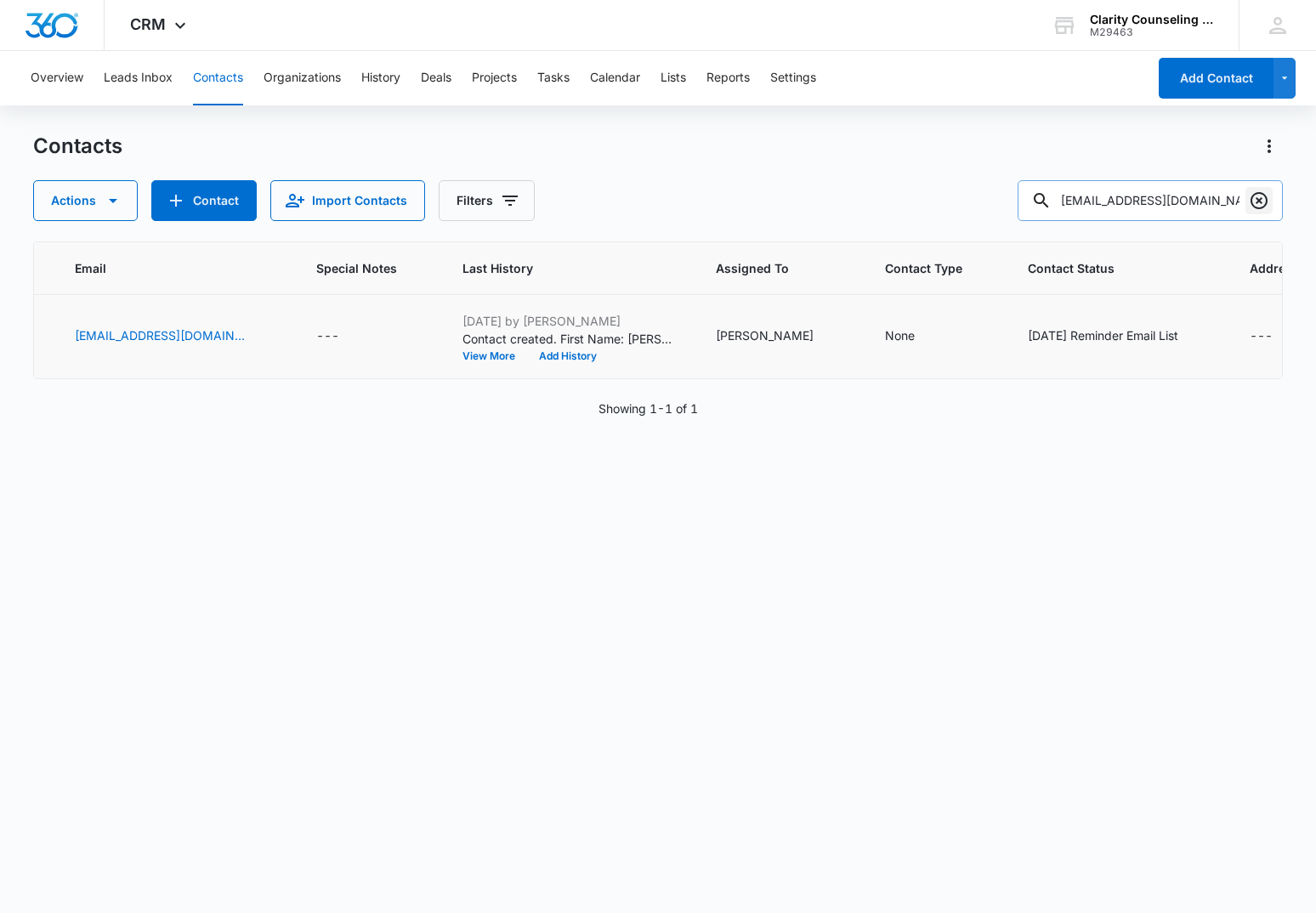
click at [1268, 198] on icon "Clear" at bounding box center [1259, 201] width 20 height 20
click at [1268, 198] on div at bounding box center [1259, 201] width 27 height 41
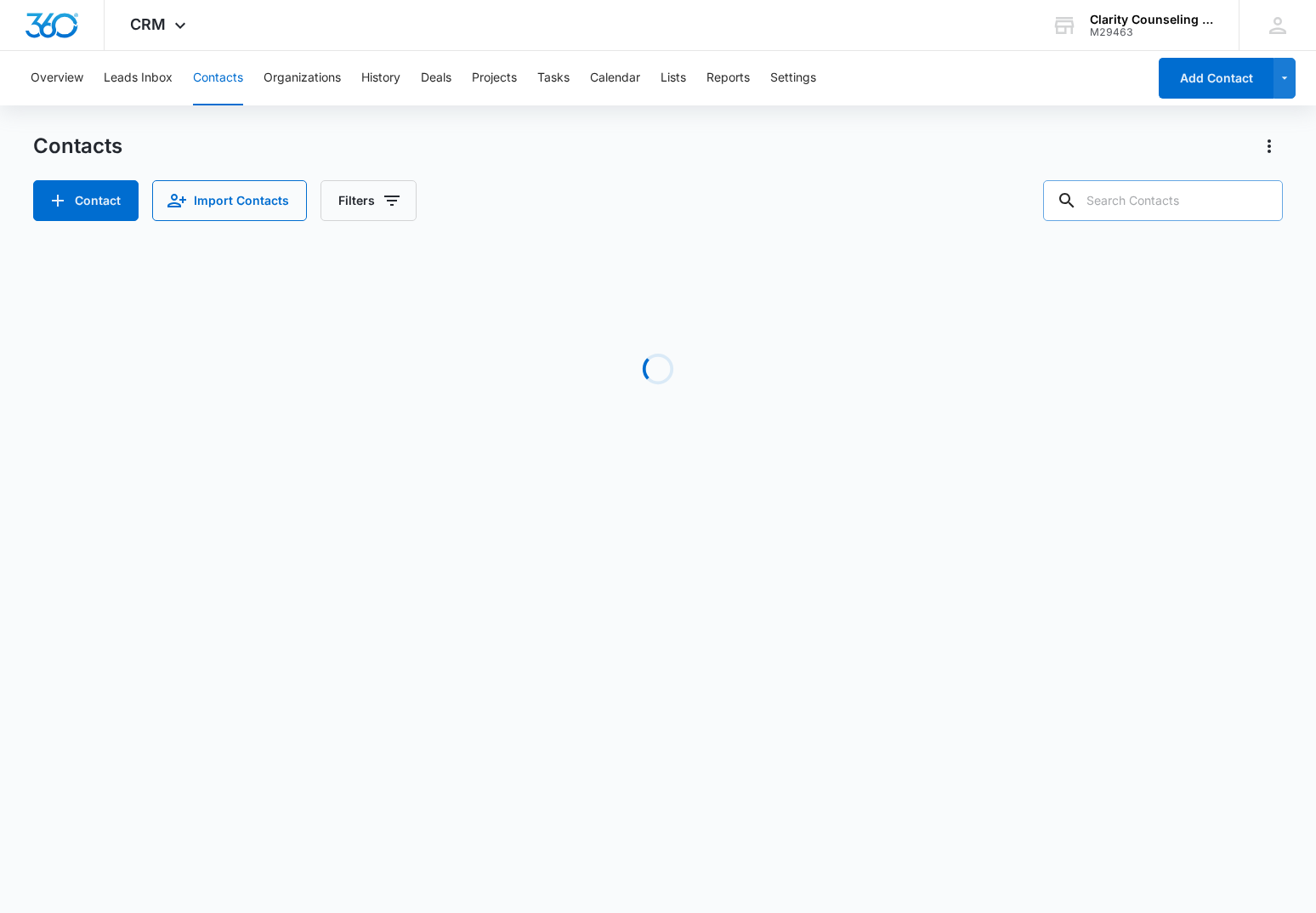
paste input "gracelanham123@gmail.com"
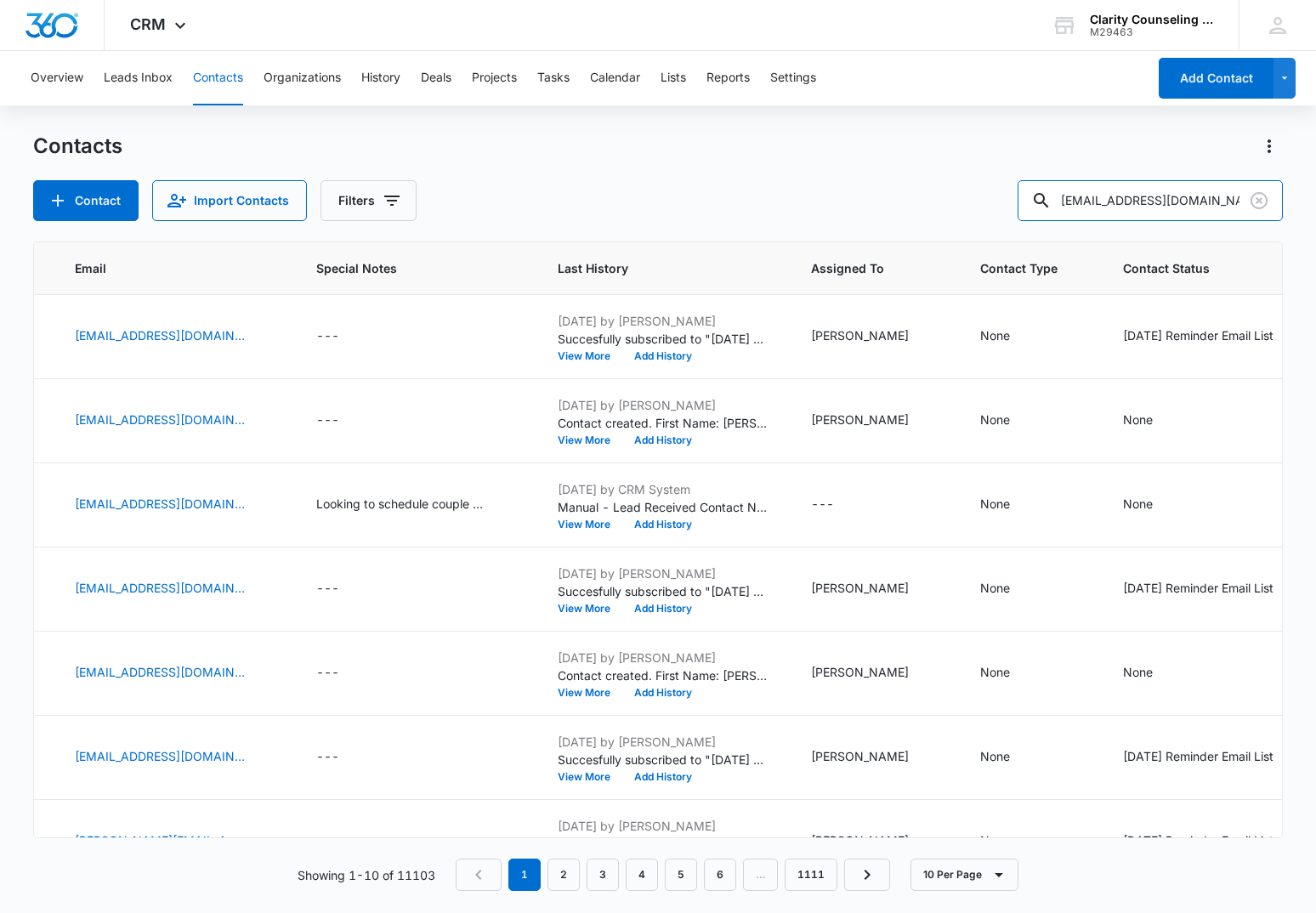
type input "gracelanham123@gmail.com"
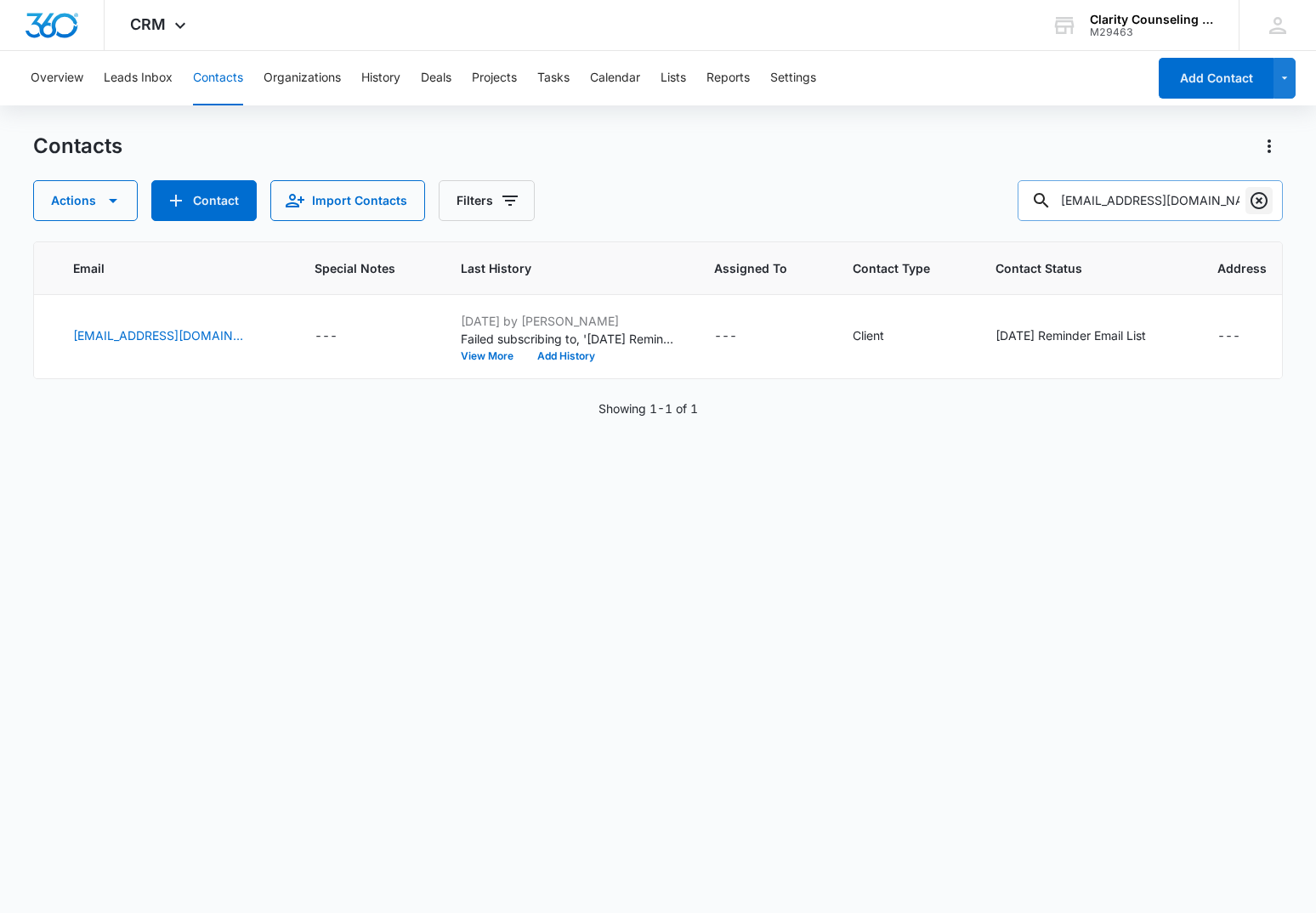
click at [1256, 200] on icon "Clear" at bounding box center [1259, 201] width 20 height 20
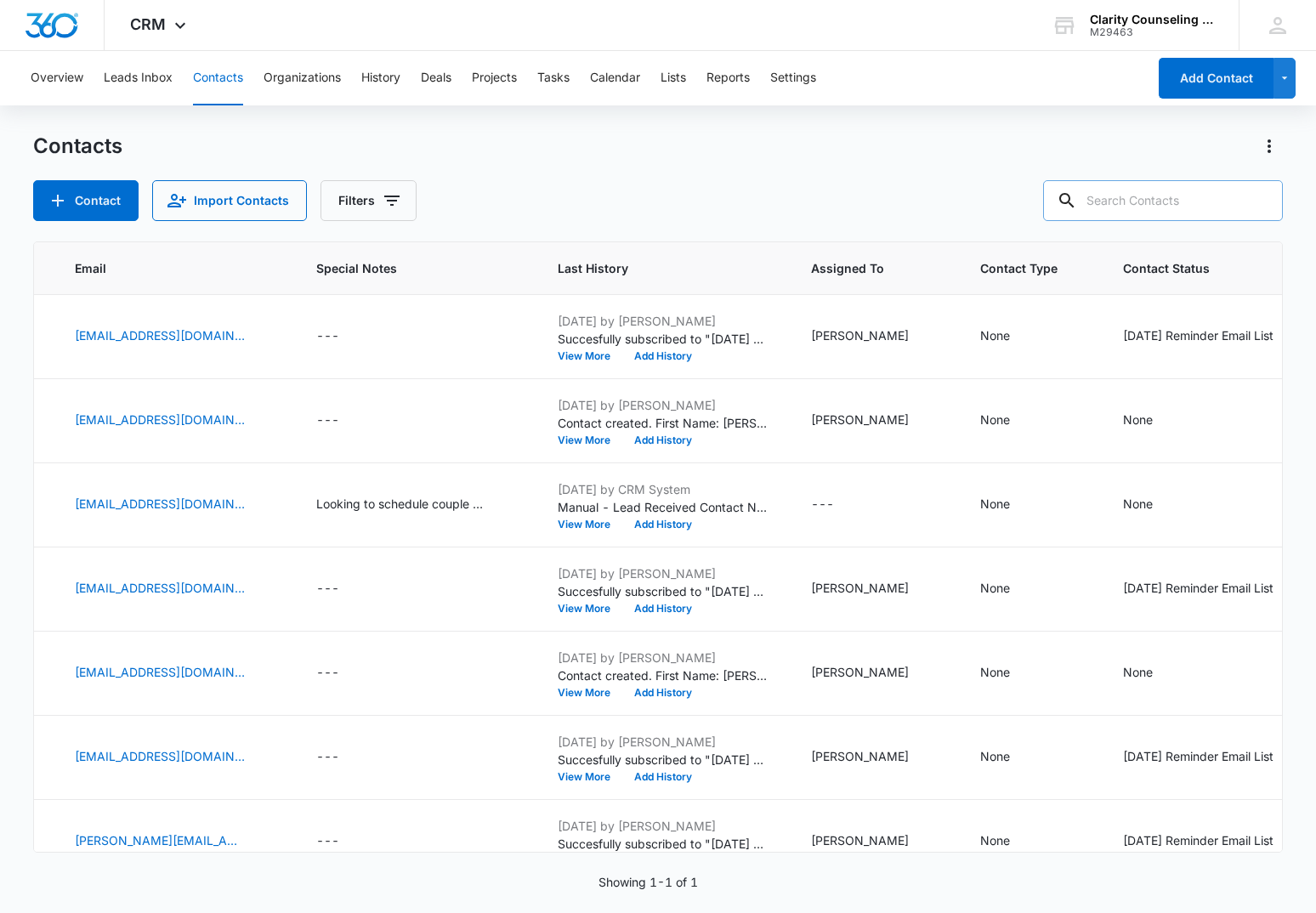
click at [1256, 200] on div at bounding box center [1259, 201] width 27 height 41
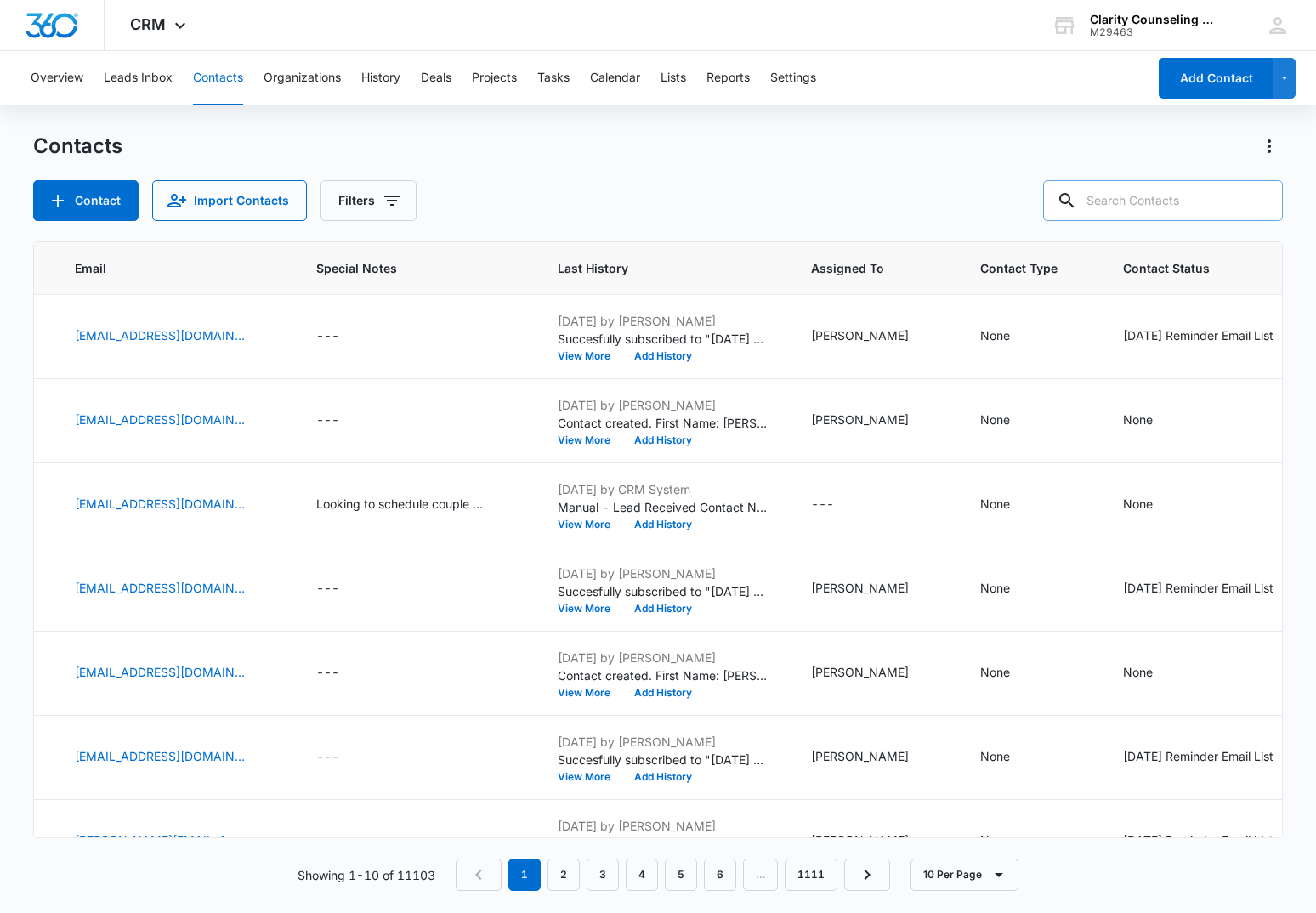
paste input "rileygeraghty@gmail.com"
type input "rileygeraghty@gmail.com"
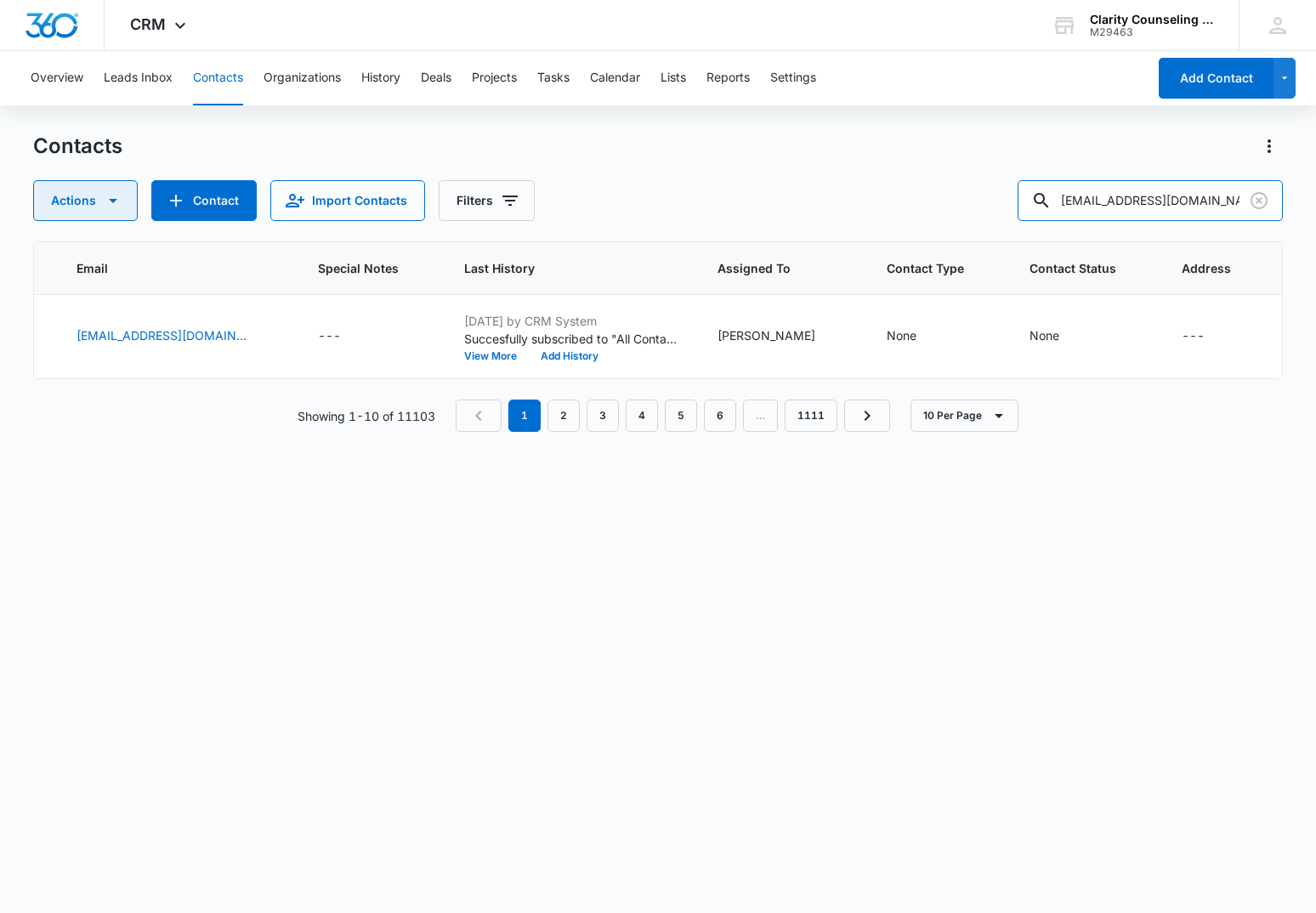
scroll to position [0, 466]
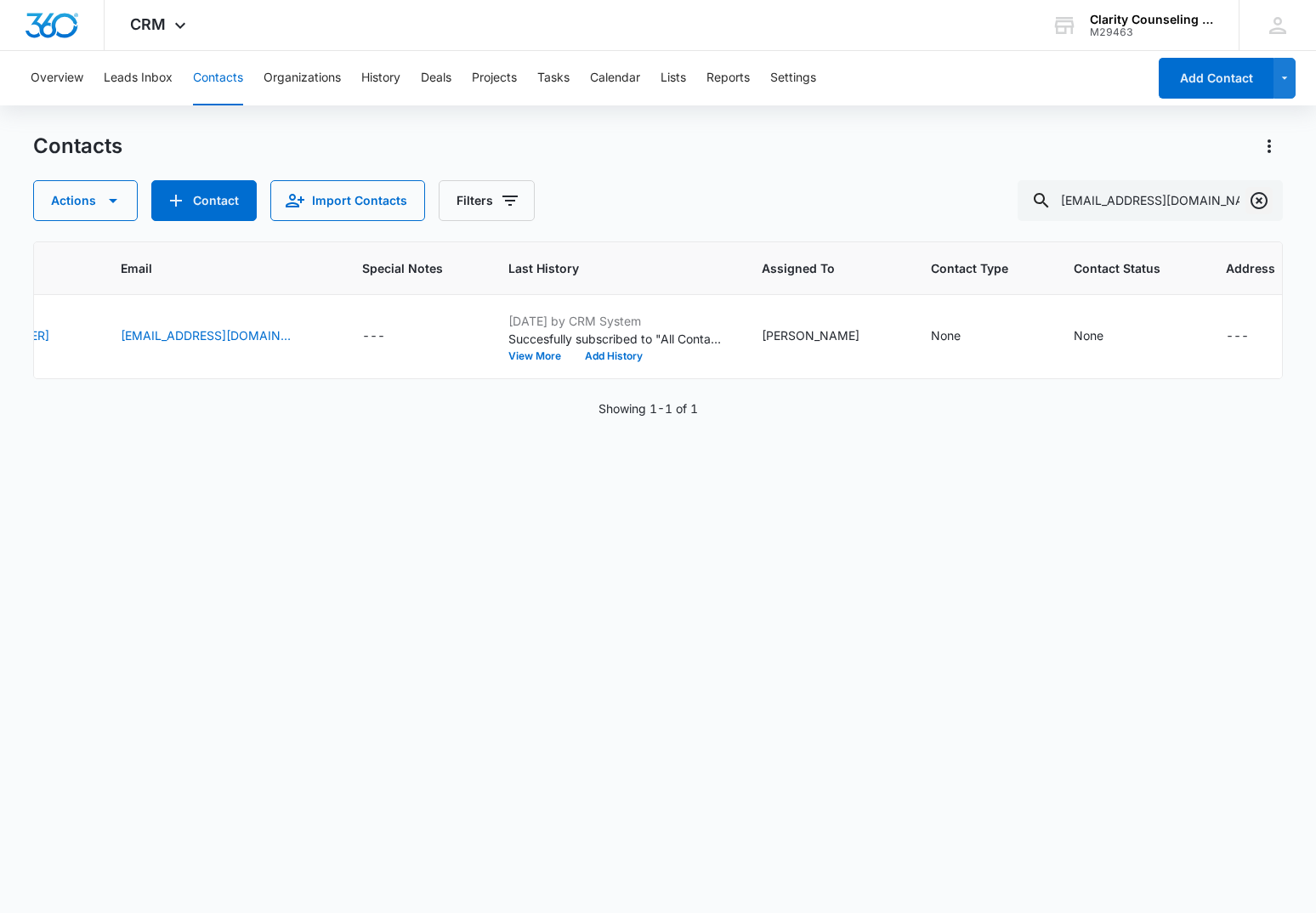
click at [1267, 203] on icon "Clear" at bounding box center [1259, 201] width 17 height 17
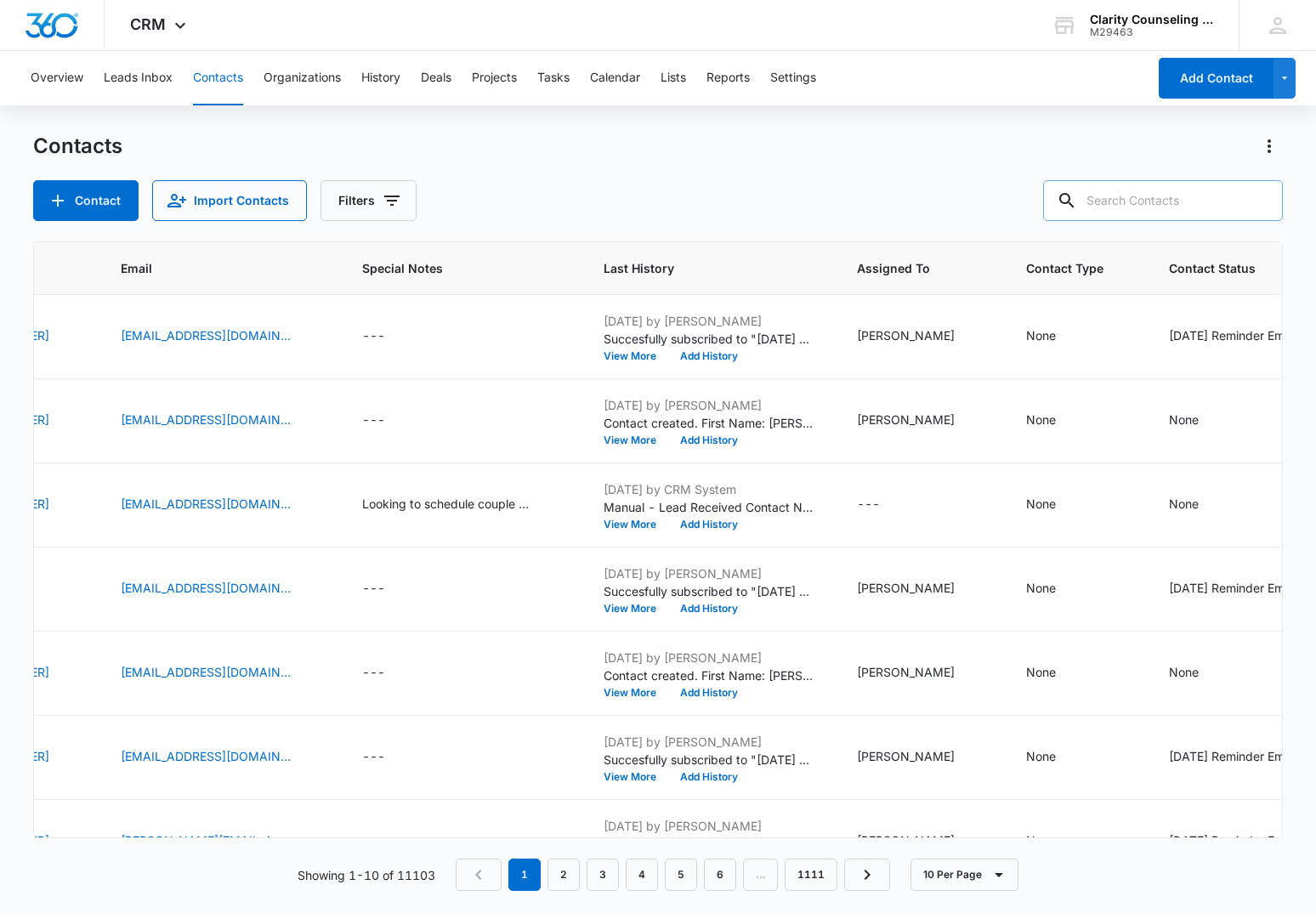
paste input "daveboseman@me.com"
type input "daveboseman@me.com"
